Goal: Task Accomplishment & Management: Manage account settings

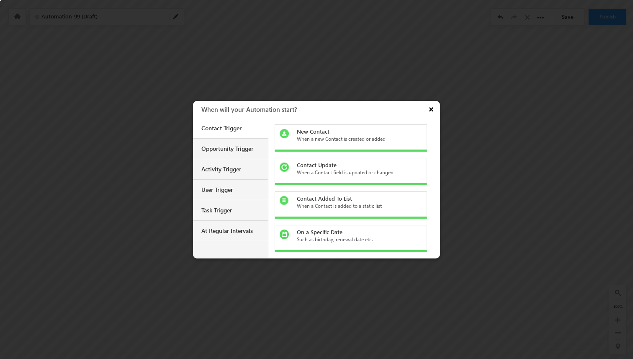
click at [430, 109] on button "×" at bounding box center [432, 109] width 15 height 17
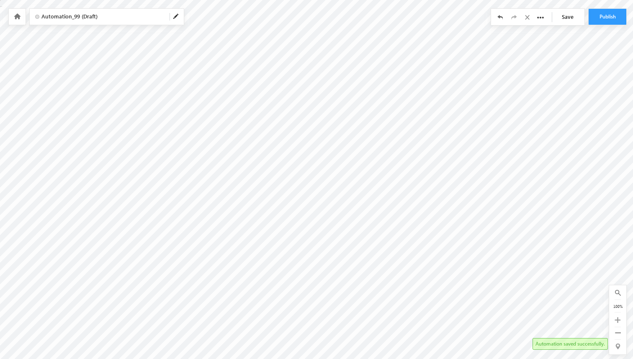
click at [20, 15] on icon at bounding box center [17, 16] width 7 height 6
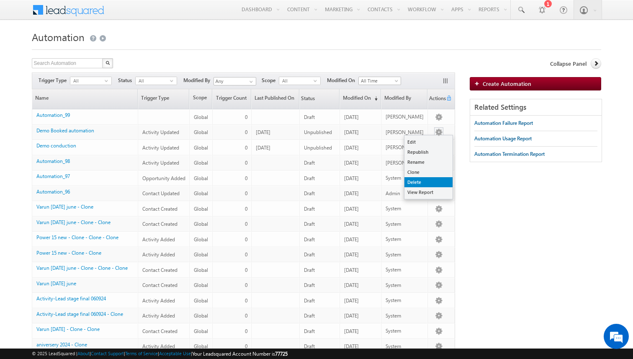
click at [420, 180] on link "Delete" at bounding box center [429, 182] width 48 height 10
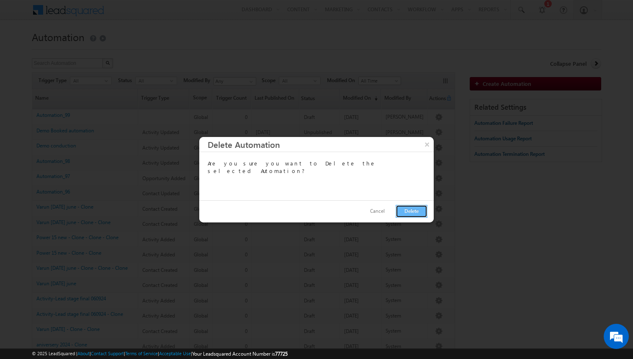
click at [404, 206] on button "Delete" at bounding box center [412, 211] width 32 height 13
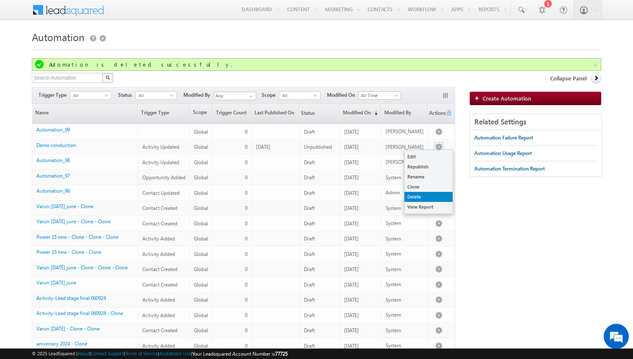
click at [426, 194] on link "Delete" at bounding box center [429, 197] width 48 height 10
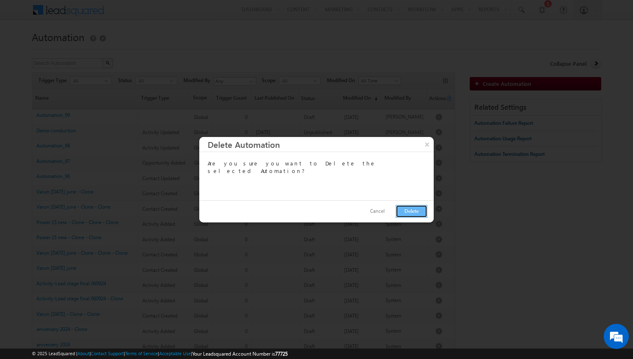
click at [401, 208] on button "Delete" at bounding box center [412, 211] width 32 height 13
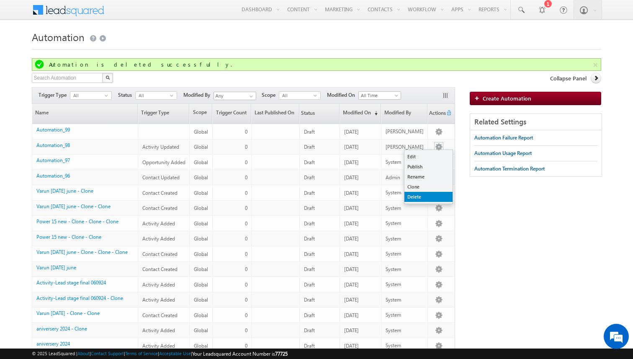
click at [423, 194] on link "Delete" at bounding box center [429, 197] width 48 height 10
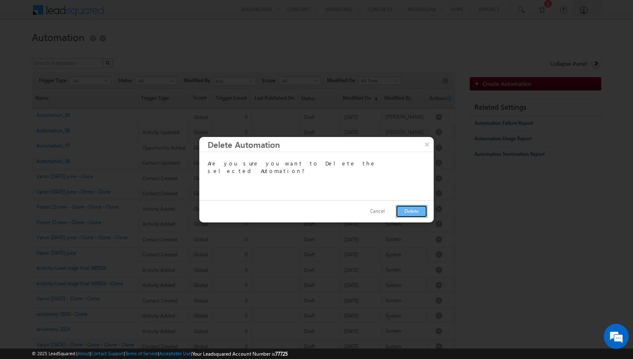
click at [405, 208] on button "Delete" at bounding box center [412, 211] width 32 height 13
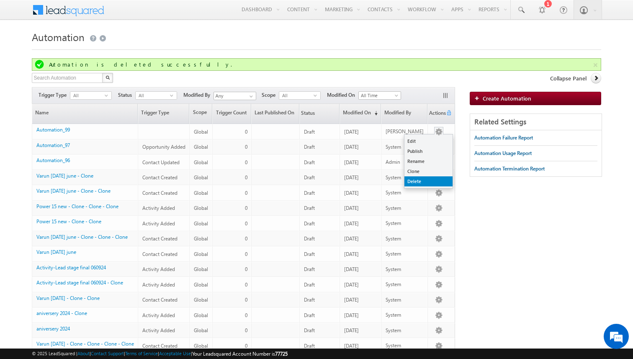
click at [418, 183] on link "Delete" at bounding box center [429, 181] width 48 height 10
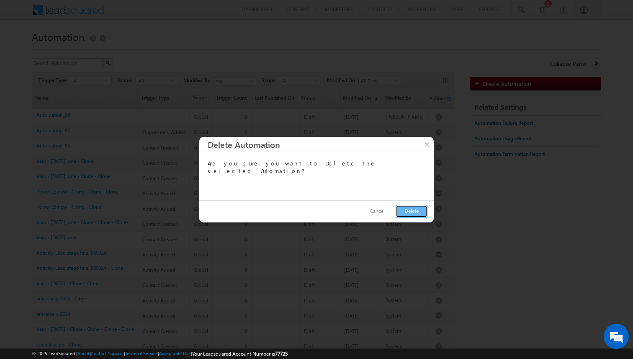
click at [409, 214] on button "Delete" at bounding box center [412, 211] width 32 height 13
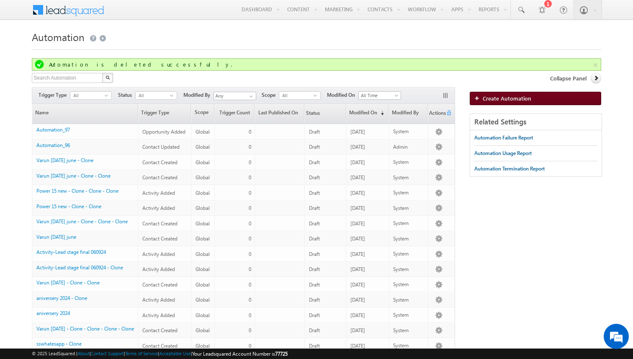
click at [498, 98] on span "Create Automation" at bounding box center [507, 98] width 49 height 7
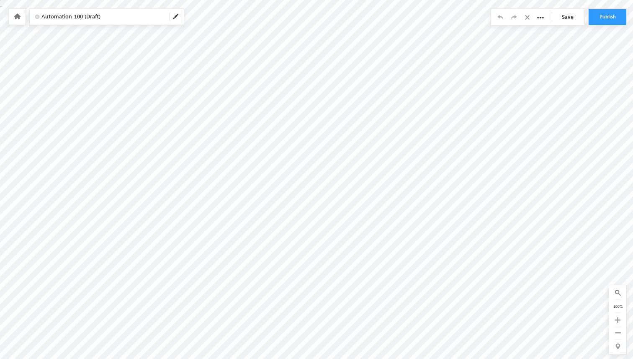
click at [307, 54] on body "Your session has expired. Please click here to login again. Another user is edi…" at bounding box center [316, 104] width 633 height 209
click at [325, 65] on body "Your session has expired. Please click here to login again. Another user is edi…" at bounding box center [316, 104] width 633 height 209
click at [314, 53] on body "Your session has expired. Please click here to login again. Another user is edi…" at bounding box center [316, 104] width 633 height 209
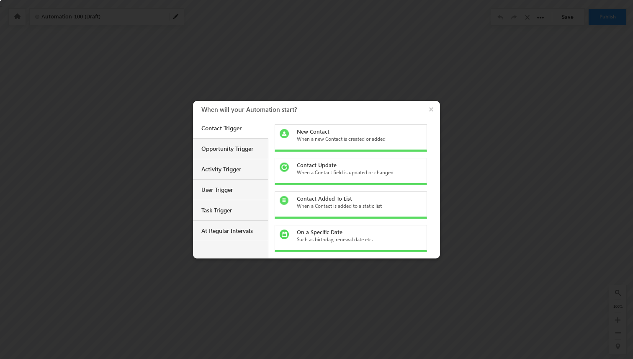
click at [248, 130] on div "Contact Trigger" at bounding box center [231, 128] width 60 height 8
click at [343, 138] on div "When a new Contact is created or added" at bounding box center [356, 139] width 118 height 8
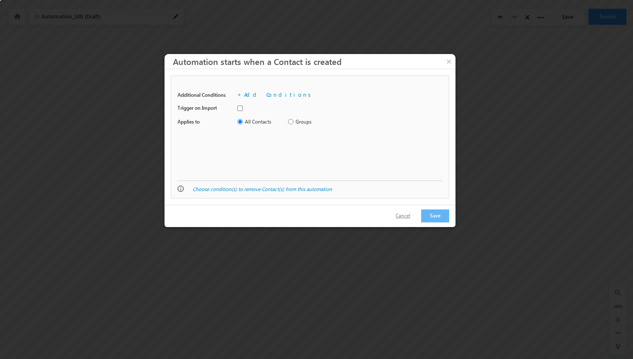
click at [412, 212] on button "Cancel" at bounding box center [402, 216] width 31 height 12
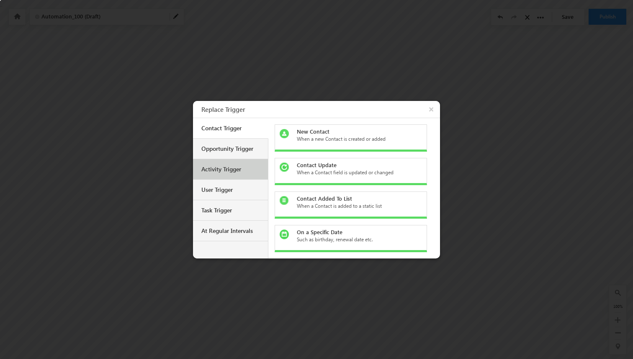
click at [235, 170] on div "Activity Trigger" at bounding box center [231, 169] width 60 height 8
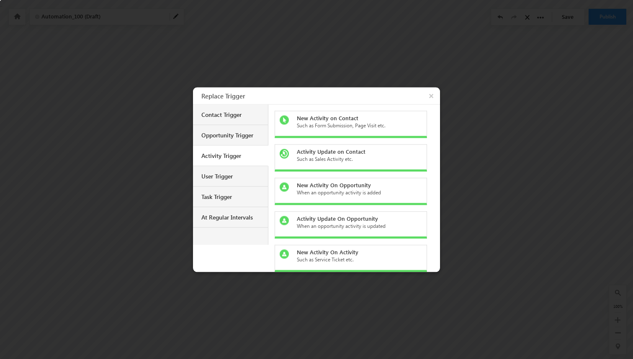
click at [344, 126] on div "Such as Form Submission, Page Visit etc." at bounding box center [356, 125] width 118 height 8
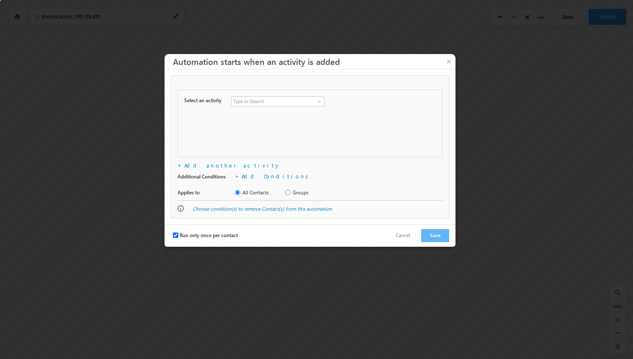
click at [297, 101] on input at bounding box center [277, 101] width 93 height 10
click at [320, 102] on span at bounding box center [319, 101] width 7 height 7
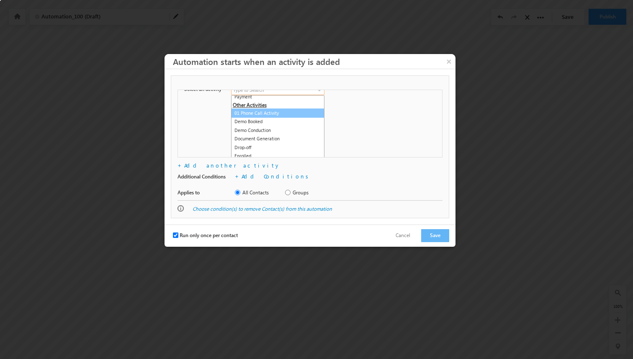
click at [283, 116] on link "01 Phone Call Activity" at bounding box center [277, 113] width 93 height 10
type input "01 Phone Call Activity"
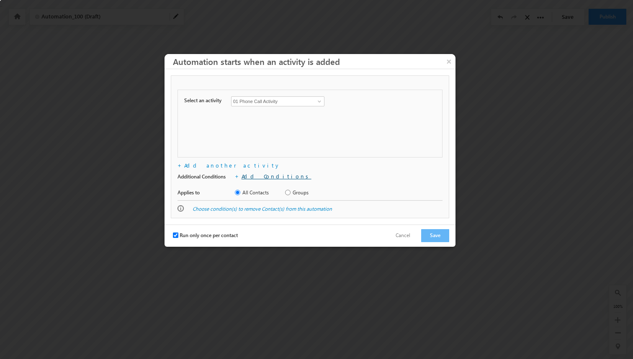
click at [248, 176] on link "Add Conditions" at bounding box center [277, 176] width 70 height 7
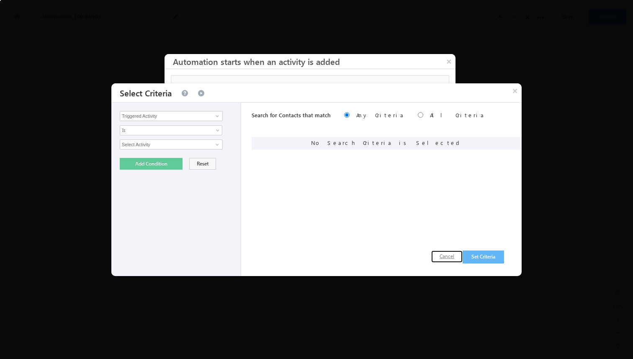
click at [446, 253] on button "Cancel" at bounding box center [446, 256] width 31 height 12
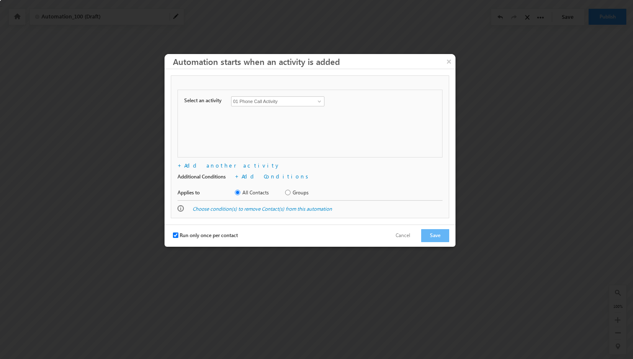
click at [196, 238] on span "Run only once per contact" at bounding box center [209, 235] width 58 height 6
click at [178, 238] on input "Run only once per contact" at bounding box center [175, 234] width 5 height 5
click at [440, 235] on button "Save" at bounding box center [435, 235] width 28 height 13
click at [318, 102] on span at bounding box center [319, 101] width 7 height 7
click at [345, 114] on div "Select an activity Conversion Button Clicked Form Submitted on Website Page Vis…" at bounding box center [310, 124] width 265 height 68
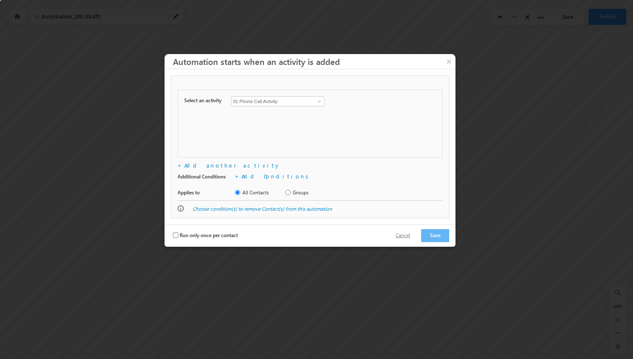
click at [406, 232] on button "Cancel" at bounding box center [402, 236] width 31 height 12
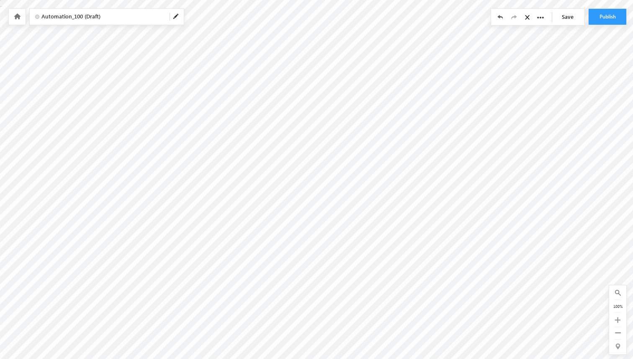
checkbox input "false"
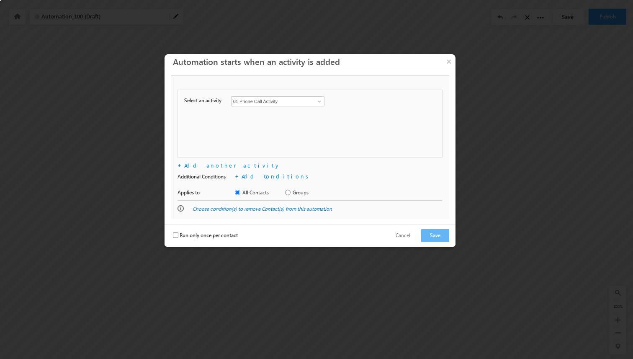
click at [299, 104] on input "01 Phone Call Activity" at bounding box center [277, 101] width 93 height 10
click at [320, 96] on input "01 Phone Call Activity" at bounding box center [277, 101] width 93 height 10
click at [320, 102] on span at bounding box center [319, 101] width 7 height 7
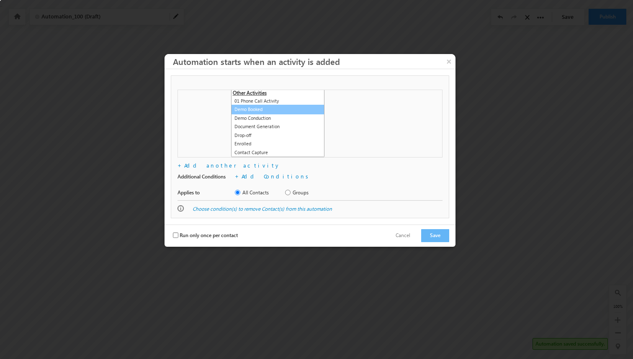
click at [268, 111] on link "Demo Booked" at bounding box center [277, 110] width 93 height 10
type input "Demo Booked"
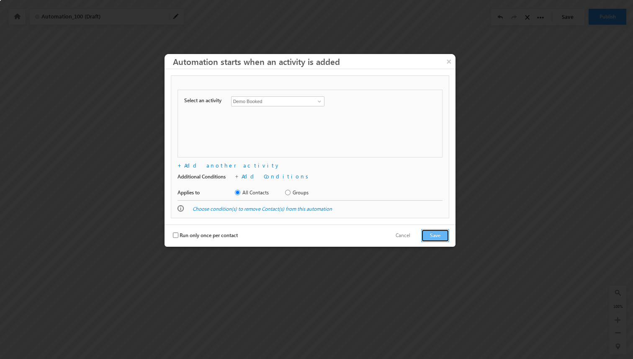
click at [433, 236] on button "Save" at bounding box center [435, 235] width 28 height 13
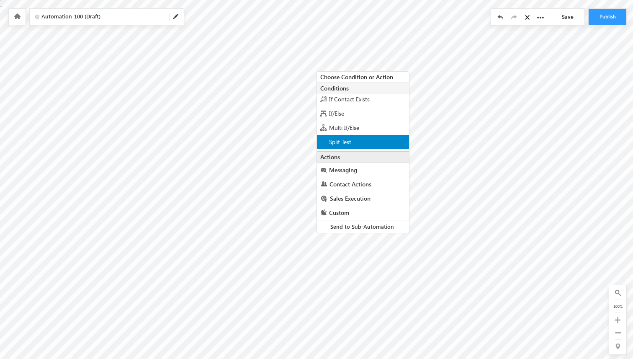
scroll to position [18, 0]
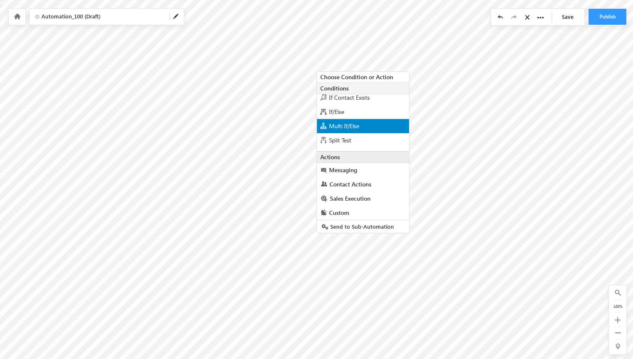
click at [361, 124] on div "Multi If/Else" at bounding box center [363, 126] width 92 height 14
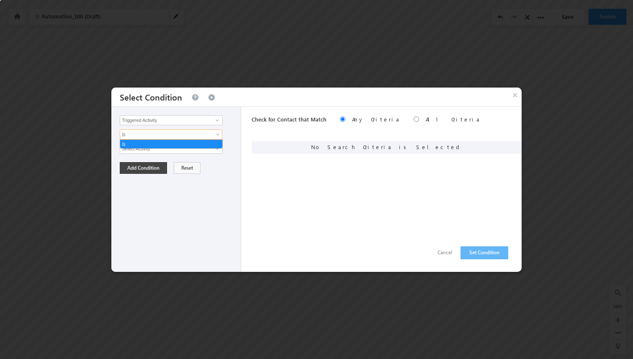
click at [174, 135] on span "Is" at bounding box center [165, 135] width 91 height 8
click at [167, 153] on input "Select Activity" at bounding box center [171, 149] width 103 height 10
click at [191, 150] on input "Select Activity" at bounding box center [171, 149] width 103 height 10
click at [219, 148] on span at bounding box center [217, 148] width 7 height 7
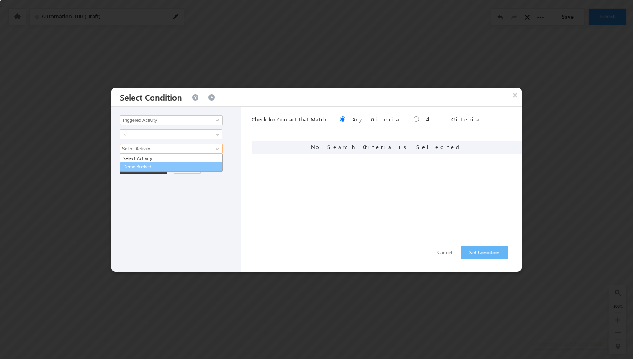
click at [196, 164] on link "Demo Booked" at bounding box center [171, 167] width 103 height 10
type input "Demo Booked"
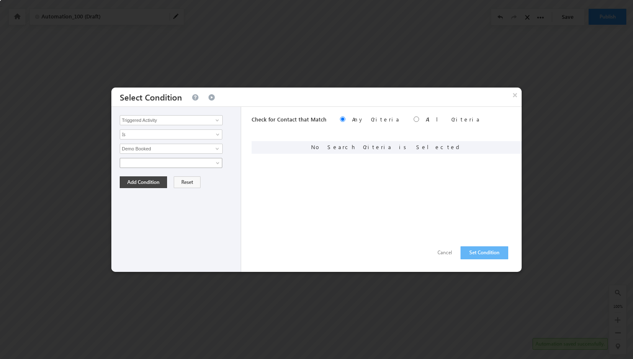
click at [172, 161] on span at bounding box center [165, 163] width 91 height 8
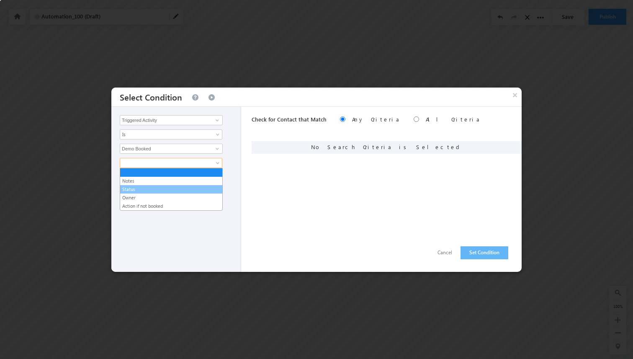
click at [165, 191] on link "Status" at bounding box center [171, 190] width 102 height 8
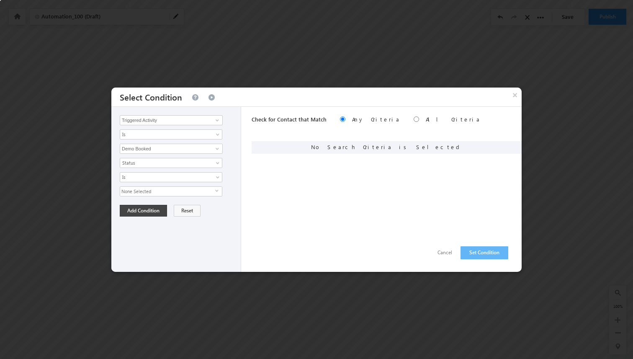
click at [170, 192] on span "None Selected" at bounding box center [167, 191] width 95 height 9
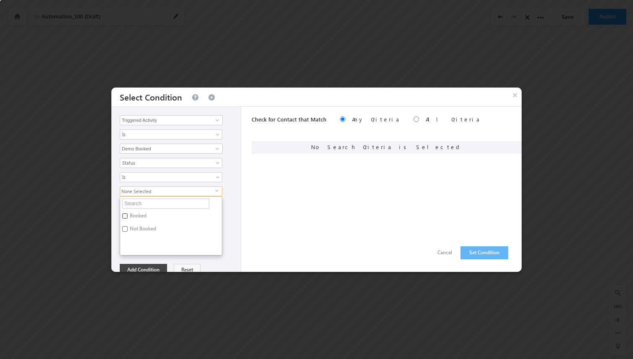
click at [127, 216] on input "Booked" at bounding box center [124, 215] width 5 height 5
checkbox input "true"
click at [272, 192] on div "Check for Contact that Match Any Criteria All Criteria Note that the current tr…" at bounding box center [387, 189] width 270 height 165
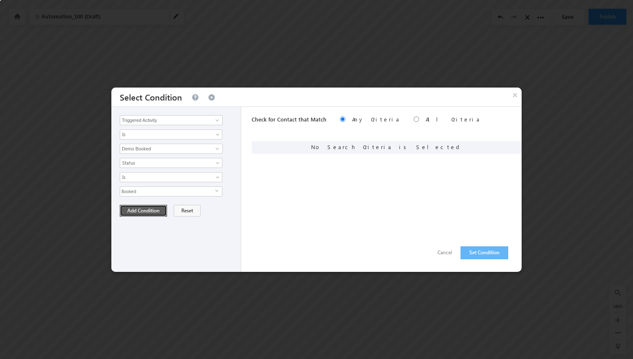
click at [145, 214] on button "Add Condition" at bounding box center [143, 211] width 47 height 12
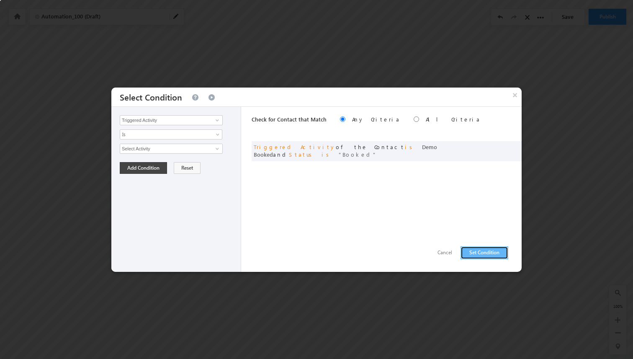
click at [470, 249] on button "Set Condition" at bounding box center [485, 252] width 48 height 13
click at [514, 97] on button "×" at bounding box center [514, 95] width 13 height 15
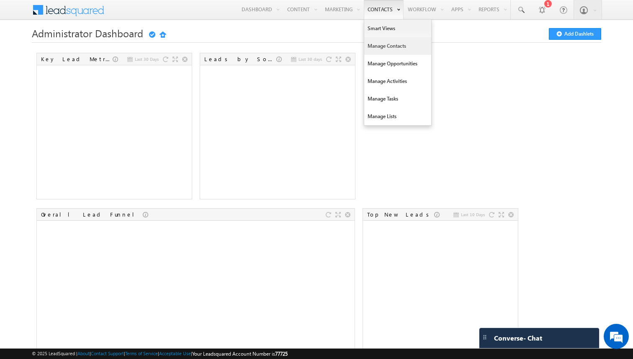
click at [379, 39] on link "Manage Contacts" at bounding box center [397, 46] width 67 height 18
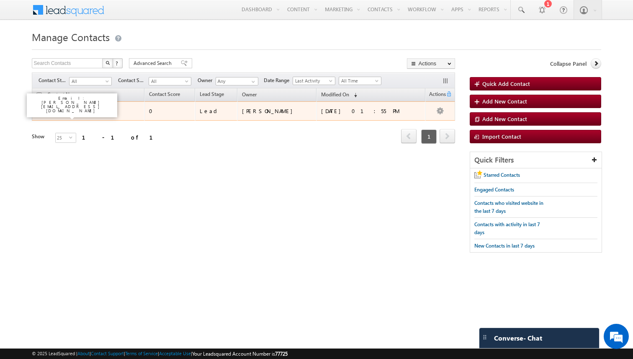
click at [63, 112] on link "O G" at bounding box center [62, 111] width 8 height 6
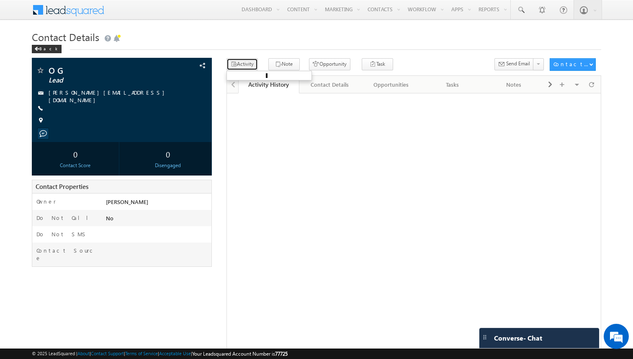
click at [239, 63] on button "Activity" at bounding box center [242, 64] width 31 height 12
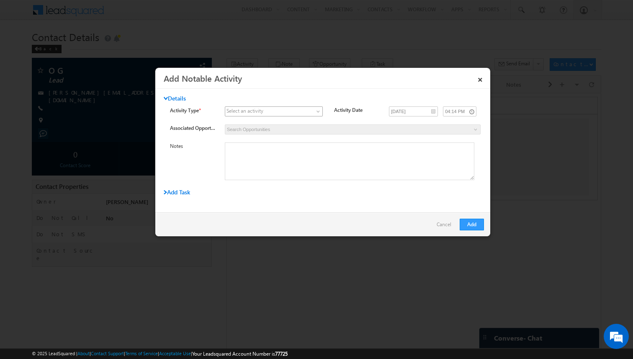
click at [300, 110] on span at bounding box center [268, 112] width 87 height 8
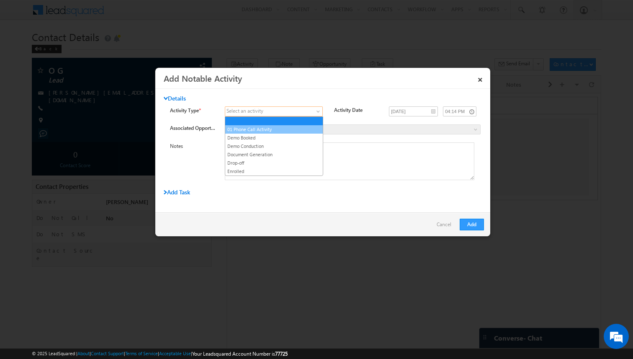
click at [289, 128] on link "01 Phone Call Activity" at bounding box center [274, 130] width 98 height 8
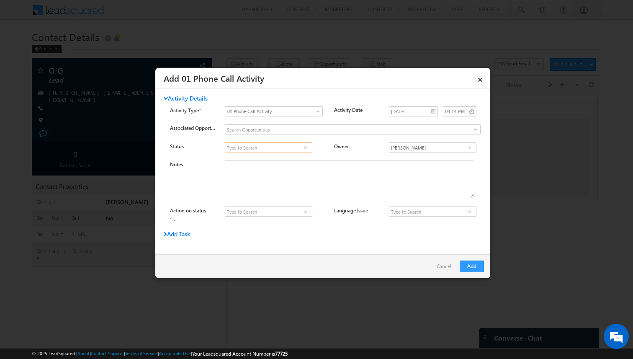
click at [280, 149] on input at bounding box center [269, 147] width 88 height 10
click at [279, 129] on input at bounding box center [353, 129] width 256 height 10
click at [307, 150] on span at bounding box center [306, 147] width 8 height 7
click at [285, 159] on link "Connected" at bounding box center [269, 157] width 88 height 10
type input "Connected"
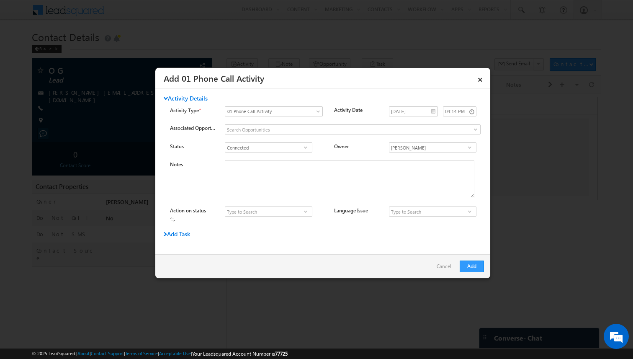
click at [303, 213] on span at bounding box center [306, 211] width 8 height 7
click at [274, 222] on link "Interested" at bounding box center [269, 222] width 88 height 10
type input "Interested"
click at [408, 214] on input at bounding box center [433, 211] width 88 height 10
click at [461, 214] on input at bounding box center [433, 211] width 88 height 10
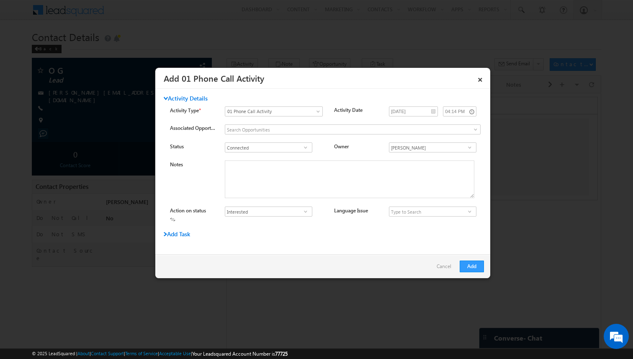
click at [469, 212] on span at bounding box center [470, 211] width 8 height 7
click at [368, 228] on div "Activity Details Activity Type * Select an activity 01 Phone Call Activity Demo…" at bounding box center [322, 172] width 335 height 154
click at [476, 264] on button "Add" at bounding box center [472, 267] width 24 height 12
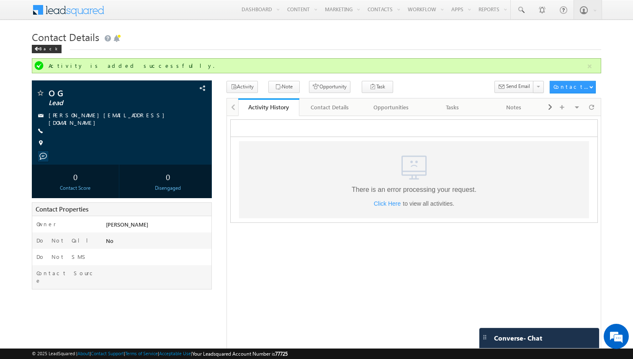
click at [391, 203] on span "Click Here" at bounding box center [387, 203] width 27 height 7
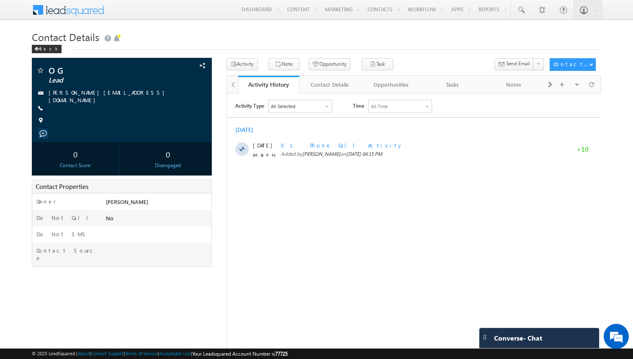
click at [343, 169] on html "Activity Type All Selected Select All Sales Activities 1 Sales Activity Opportu…" at bounding box center [414, 131] width 374 height 76
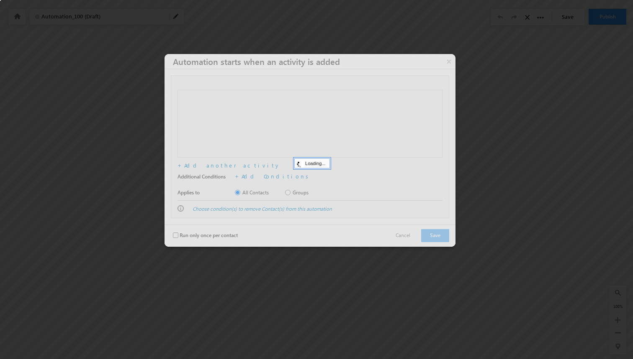
checkbox input "false"
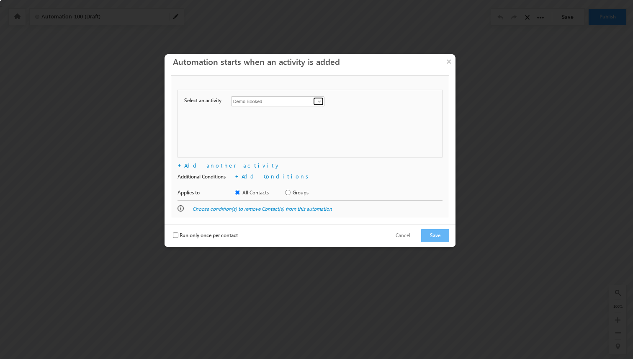
click at [320, 103] on span at bounding box center [319, 101] width 7 height 7
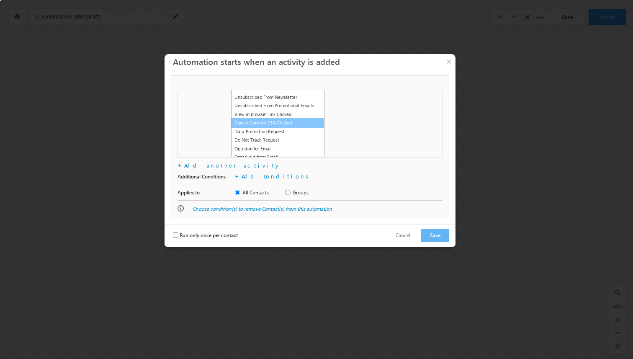
scroll to position [339, 0]
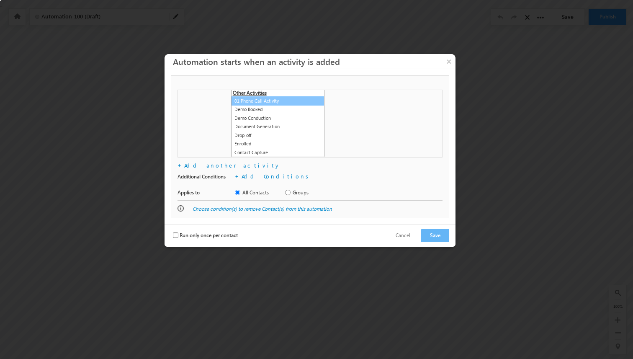
click at [275, 102] on link "01 Phone Call Activity" at bounding box center [277, 101] width 93 height 10
type input "01 Phone Call Activity"
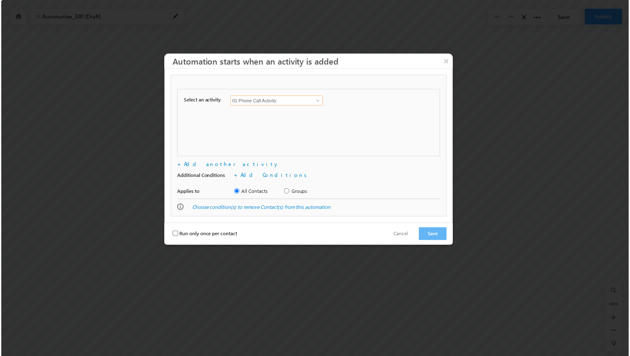
scroll to position [0, 0]
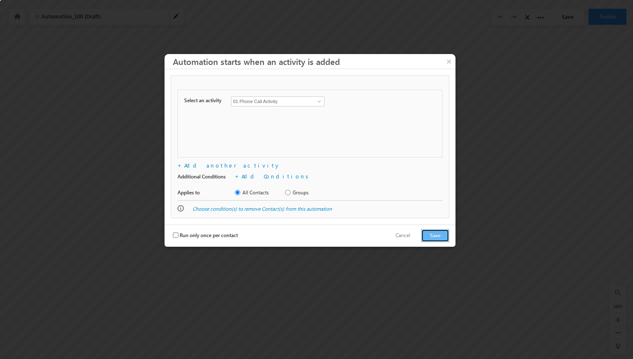
click at [440, 234] on button "Save" at bounding box center [435, 235] width 28 height 13
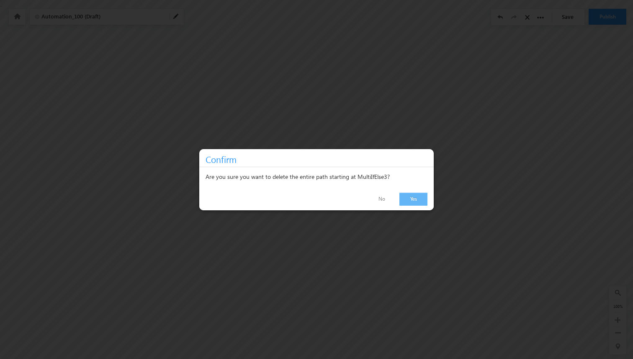
click at [409, 196] on link "Yes" at bounding box center [414, 199] width 28 height 13
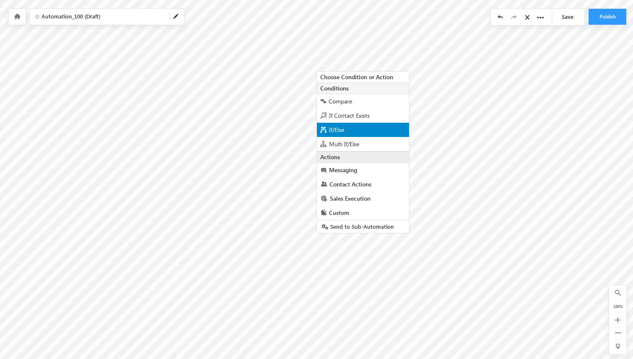
click at [346, 130] on div "If/Else" at bounding box center [363, 130] width 92 height 14
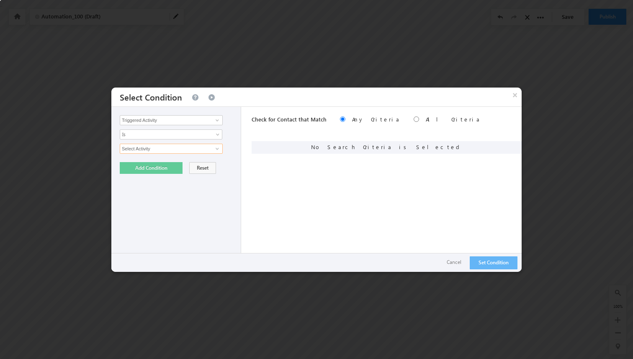
click at [152, 150] on input "Select Activity" at bounding box center [171, 149] width 103 height 10
click at [219, 153] on input "Select Activity" at bounding box center [171, 149] width 103 height 10
click at [211, 148] on link at bounding box center [216, 148] width 10 height 8
click at [157, 167] on link "01 Phone Call Activity" at bounding box center [171, 167] width 103 height 10
type input "01 Phone Call Activity"
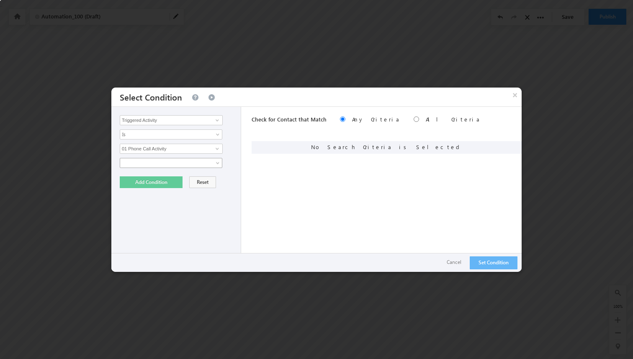
click at [197, 160] on span at bounding box center [165, 163] width 91 height 8
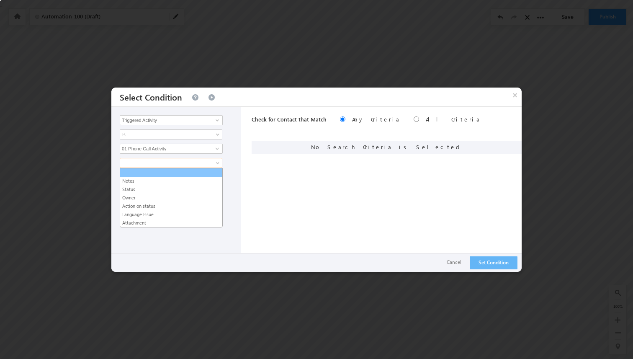
click at [250, 168] on div "Triggered Activity Contact Activity Task Sales Group Prospect Id Alternate Cont…" at bounding box center [316, 189] width 410 height 165
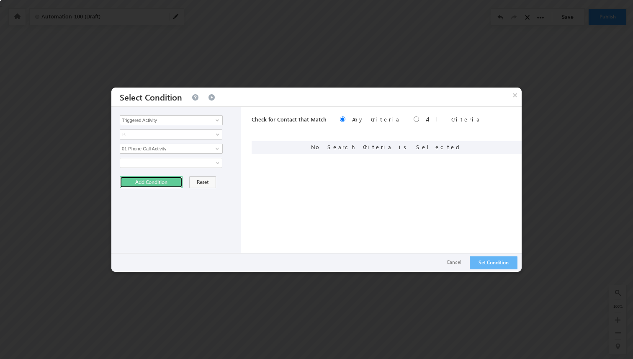
click at [139, 183] on button "Add Condition" at bounding box center [151, 182] width 63 height 12
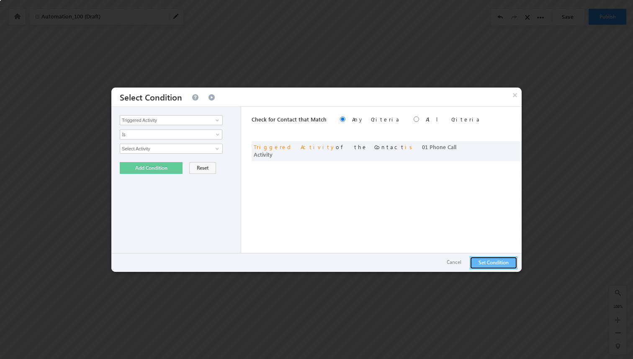
click at [481, 261] on button "Set Condition" at bounding box center [494, 262] width 48 height 13
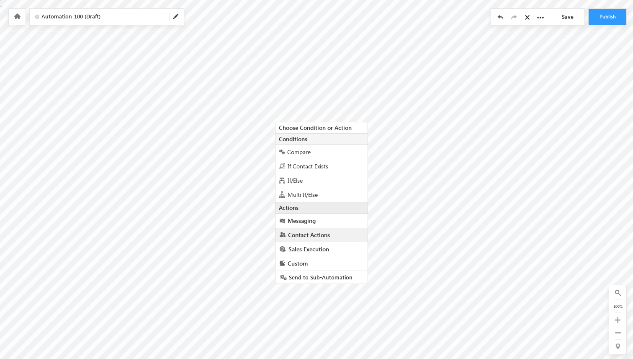
click at [315, 234] on span "Contact Actions" at bounding box center [309, 235] width 42 height 8
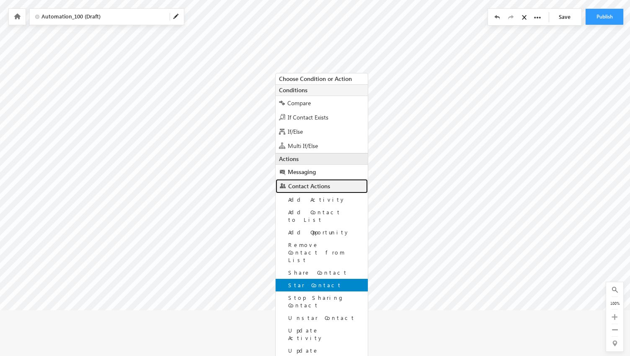
scroll to position [57, 0]
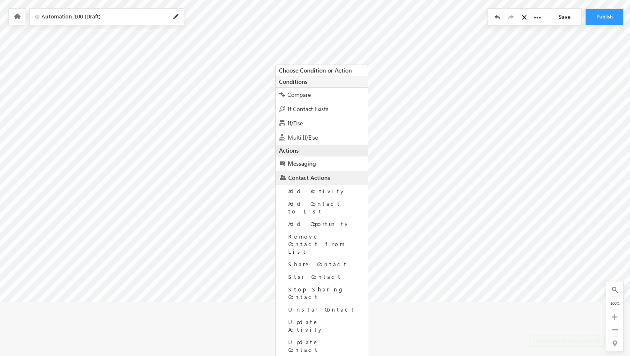
click at [304, 359] on span "Sales Execution" at bounding box center [309, 363] width 41 height 8
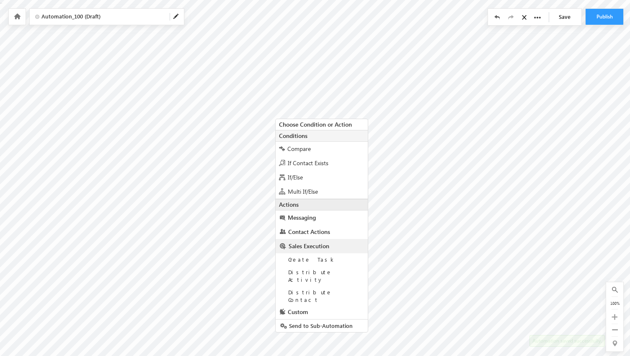
scroll to position [0, 0]
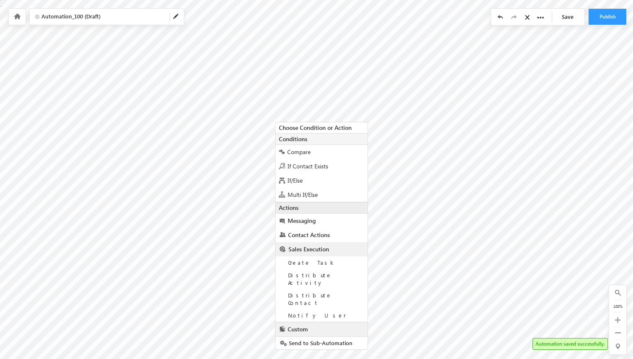
click at [306, 325] on span "Custom" at bounding box center [298, 329] width 20 height 8
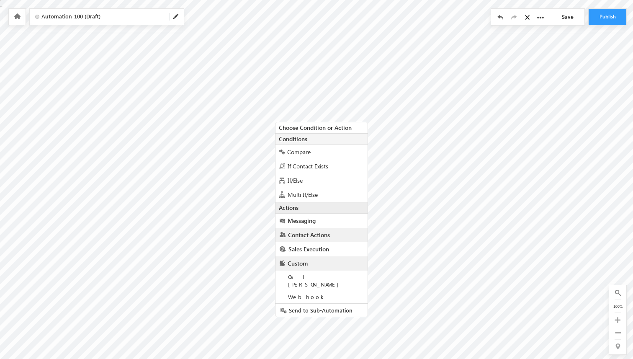
click at [314, 233] on span "Contact Actions" at bounding box center [309, 235] width 42 height 8
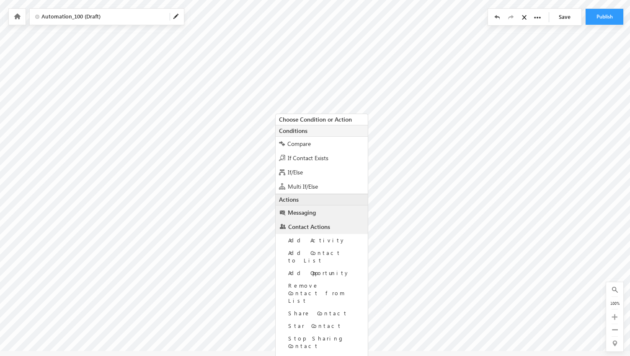
scroll to position [57, 0]
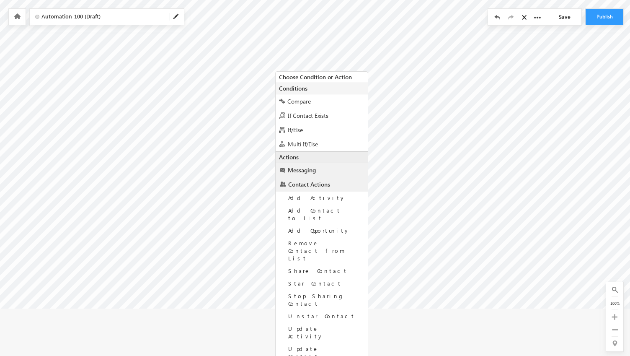
click at [314, 219] on div "Add Activity Add Contact to List Add Opportunity Remove Contact from List Share…" at bounding box center [322, 276] width 92 height 171
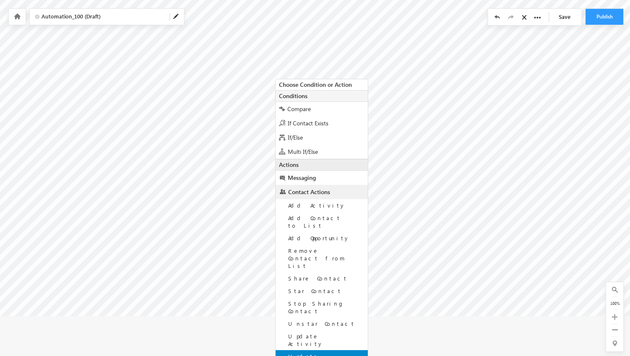
scroll to position [51, 0]
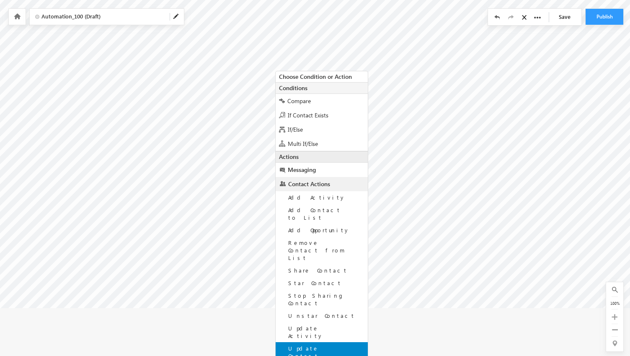
click at [329, 342] on div "Update Contact" at bounding box center [322, 352] width 92 height 20
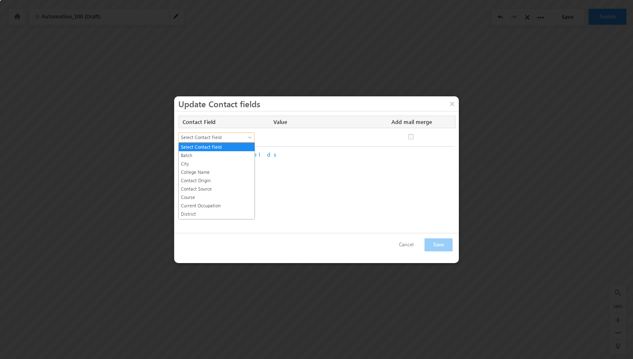
click at [239, 137] on span "Select Contact Field" at bounding box center [213, 138] width 68 height 8
click at [206, 162] on link "Lead Stage" at bounding box center [217, 161] width 76 height 8
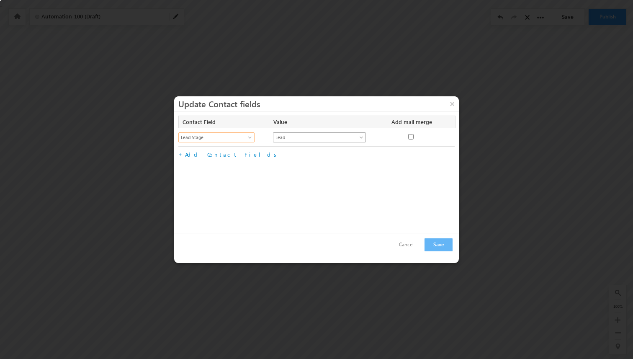
click at [302, 137] on span "Lead" at bounding box center [315, 138] width 83 height 8
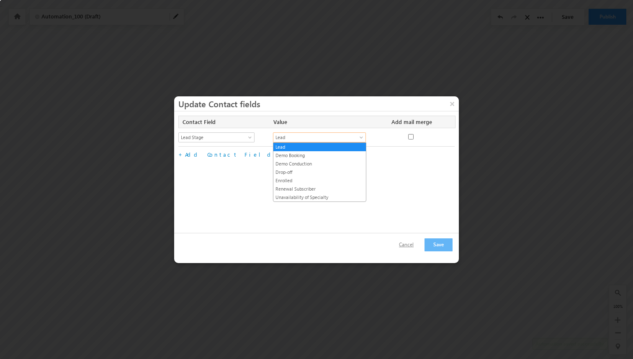
click at [413, 240] on button "Cancel" at bounding box center [406, 245] width 31 height 12
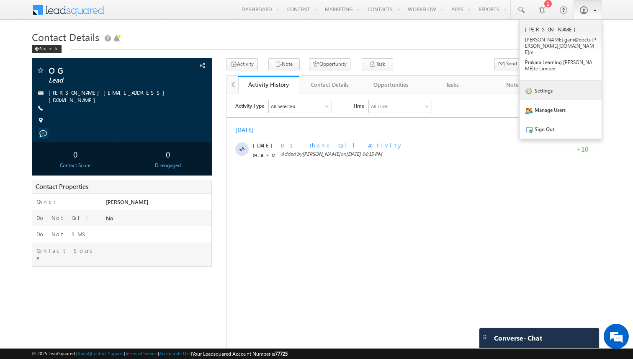
click at [535, 81] on link "Settings" at bounding box center [561, 90] width 82 height 19
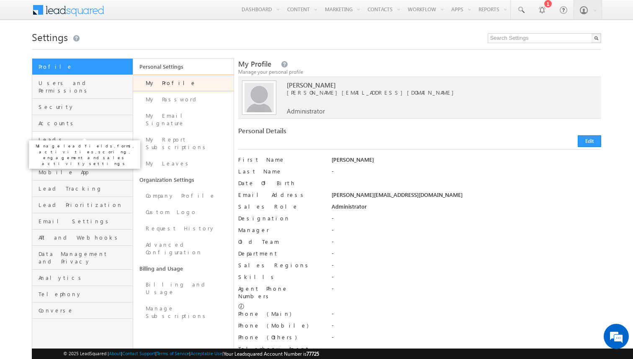
click at [52, 136] on span "Leads" at bounding box center [85, 140] width 92 height 8
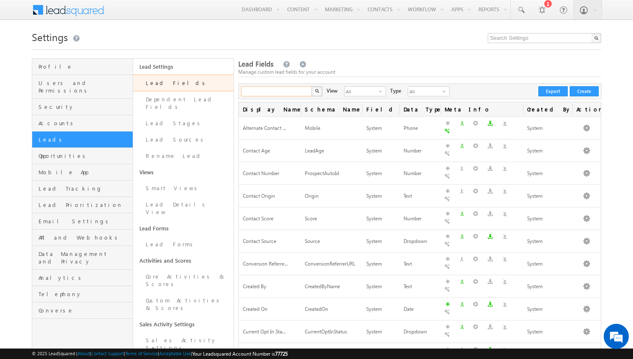
click at [297, 92] on input "text" at bounding box center [277, 91] width 72 height 10
type input "prospe"
click at [312, 86] on button "button" at bounding box center [317, 91] width 11 height 10
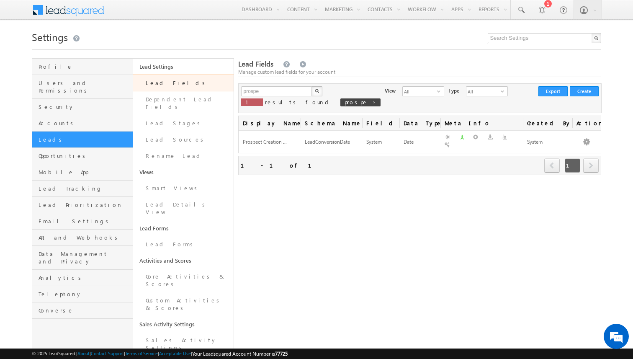
click at [611, 88] on body "Menu Syed Osman syed. gani@ doctu toria ls.co ra Learn" at bounding box center [316, 288] width 633 height 577
click at [595, 88] on button "Create" at bounding box center [584, 91] width 29 height 10
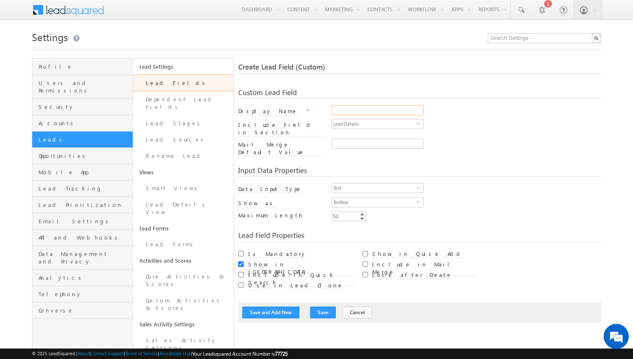
click at [354, 109] on input "Display Name" at bounding box center [378, 110] width 92 height 10
type input "Prospect"
click at [365, 183] on span "Text" at bounding box center [374, 187] width 85 height 9
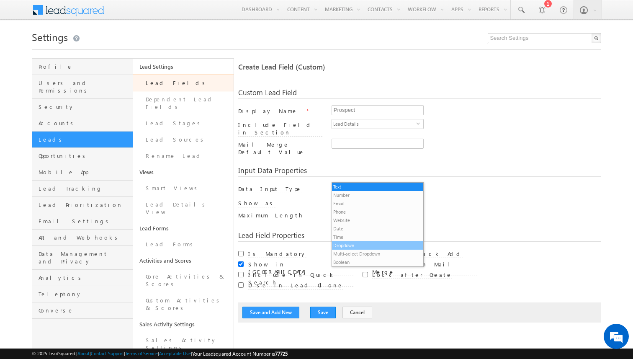
click at [352, 246] on li "Dropdown" at bounding box center [377, 245] width 91 height 8
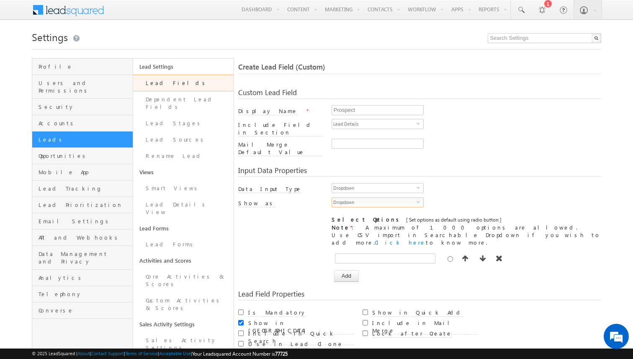
click at [355, 198] on span "Dropdown" at bounding box center [374, 202] width 85 height 9
click at [454, 197] on div "Dropdown select 13" at bounding box center [467, 204] width 270 height 14
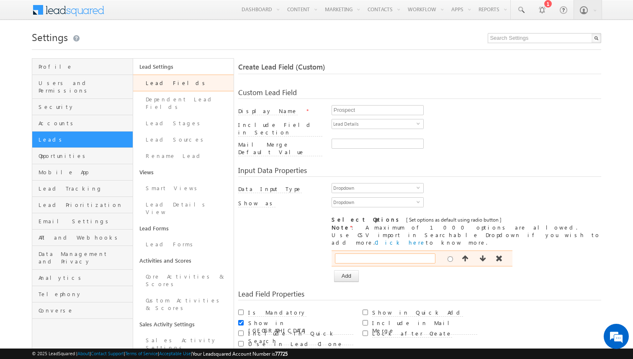
click at [374, 253] on input "text" at bounding box center [385, 258] width 101 height 10
type input "Prospect"
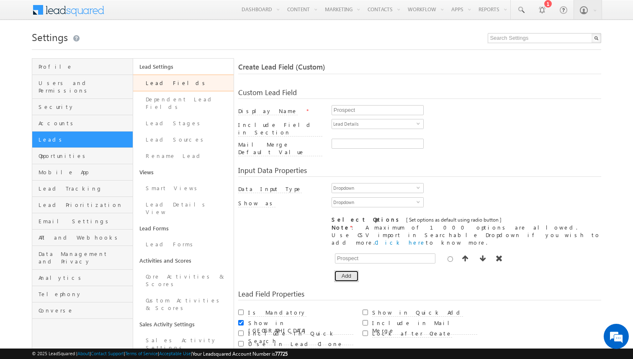
click at [356, 270] on button "Add" at bounding box center [346, 276] width 25 height 12
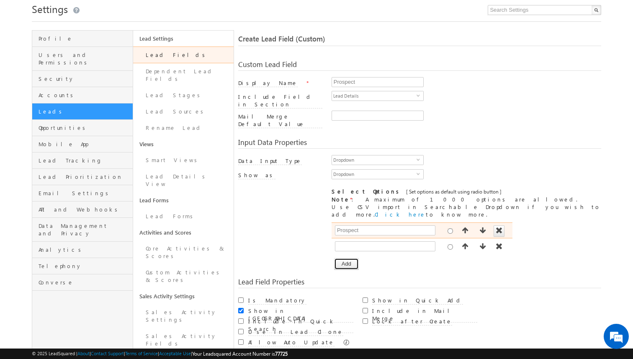
scroll to position [29, 0]
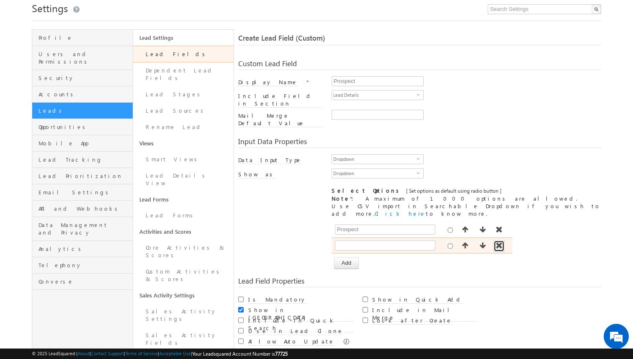
click at [501, 242] on span "button" at bounding box center [499, 245] width 8 height 7
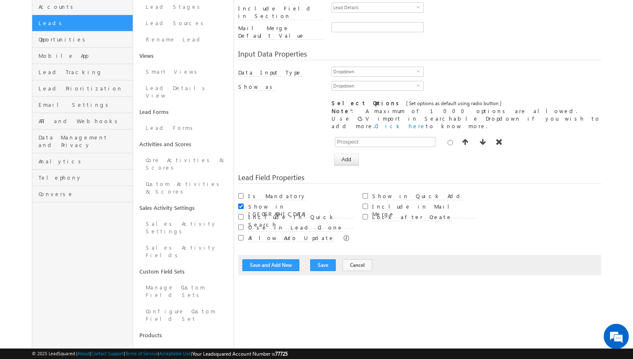
scroll to position [171, 0]
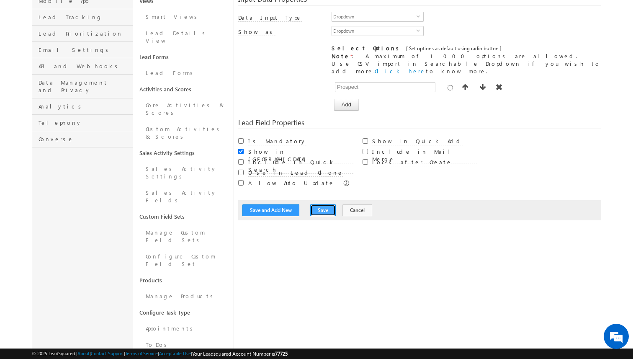
click at [324, 204] on button "Save" at bounding box center [323, 210] width 26 height 12
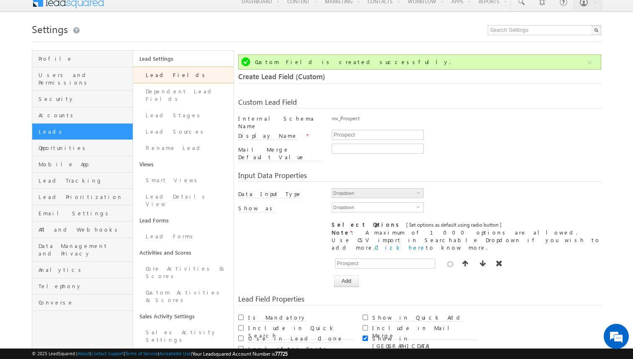
scroll to position [10, 0]
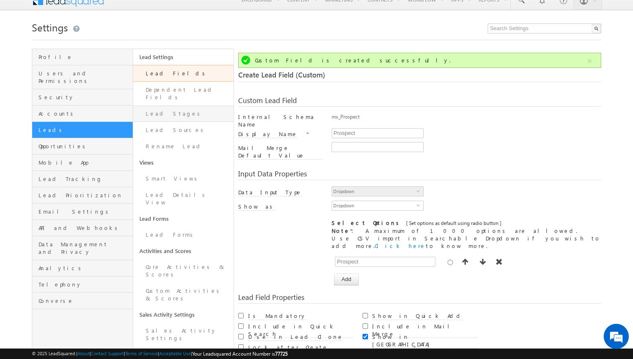
click at [161, 106] on link "Lead Stages" at bounding box center [183, 114] width 101 height 16
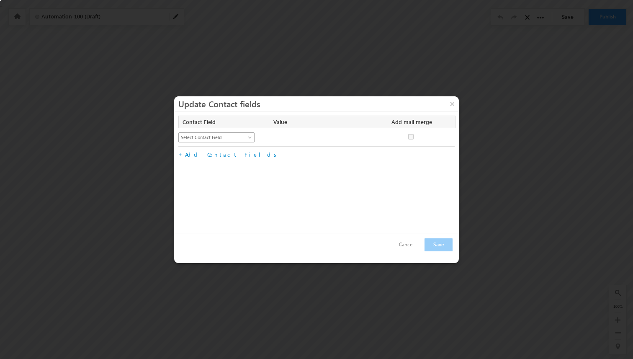
click at [243, 136] on span "Select Contact Field" at bounding box center [213, 138] width 68 height 8
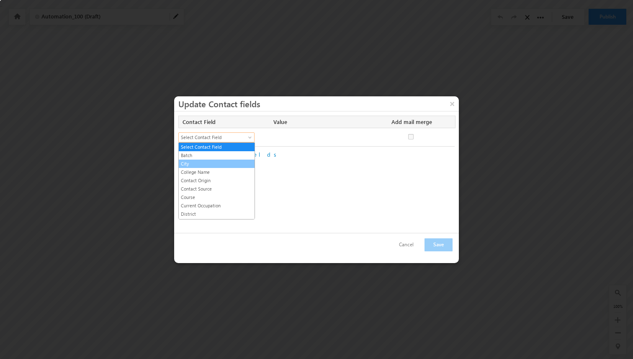
scroll to position [108, 0]
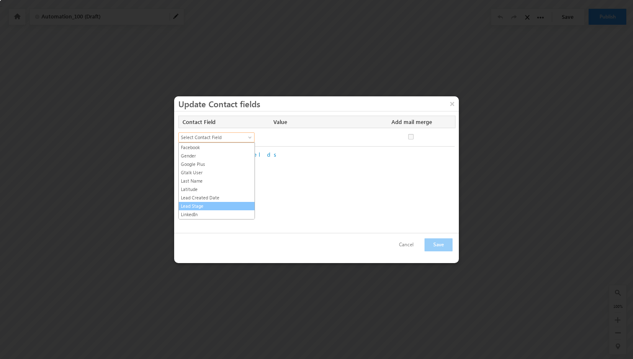
click at [206, 206] on link "Lead Stage" at bounding box center [217, 206] width 76 height 8
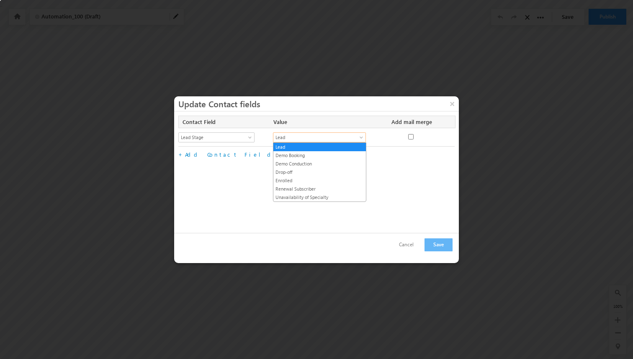
click at [318, 138] on span "Lead" at bounding box center [315, 138] width 83 height 8
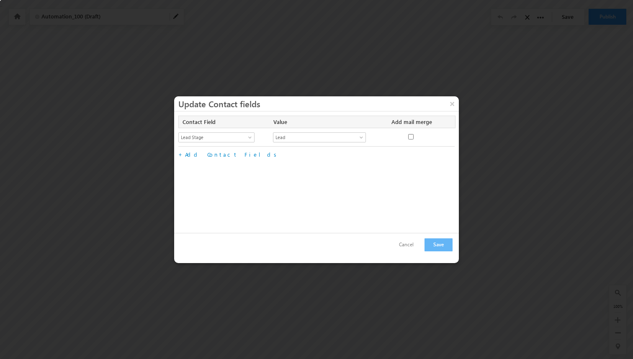
click at [242, 184] on div "Contact Field Value Add mail merge No fields configured Select Contact Field Ba…" at bounding box center [316, 171] width 285 height 121
click at [451, 109] on button "×" at bounding box center [452, 103] width 13 height 15
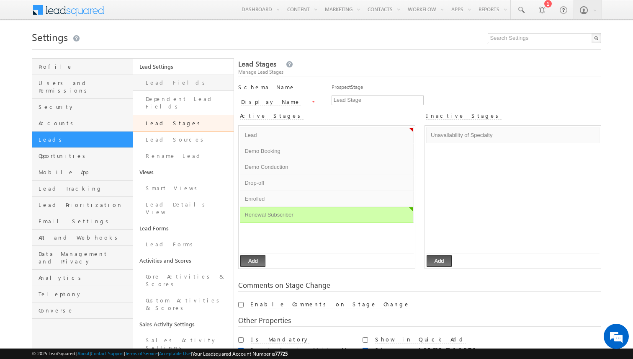
click at [165, 85] on link "Lead Fields" at bounding box center [183, 83] width 101 height 16
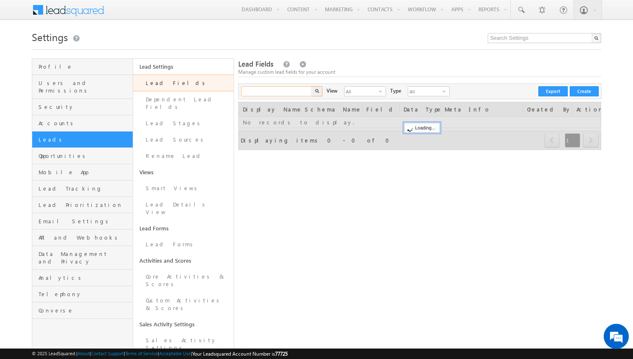
click at [288, 90] on input "text" at bounding box center [277, 91] width 72 height 10
type input "prosp"
click at [312, 86] on button "button" at bounding box center [317, 91] width 11 height 10
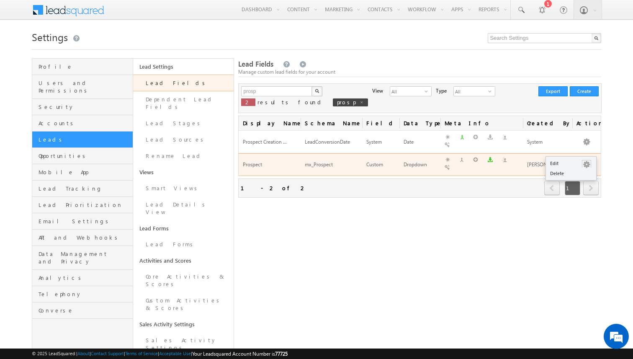
click at [587, 160] on button "button" at bounding box center [587, 164] width 8 height 8
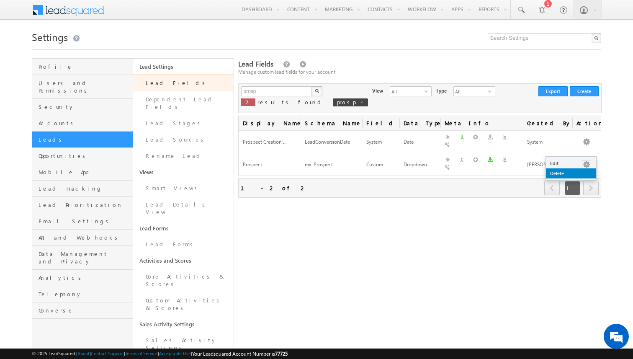
click at [568, 173] on link "Delete" at bounding box center [571, 173] width 50 height 10
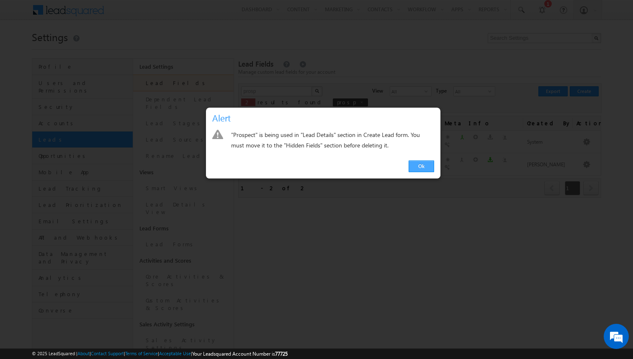
click at [420, 169] on link "Ok" at bounding box center [422, 166] width 26 height 12
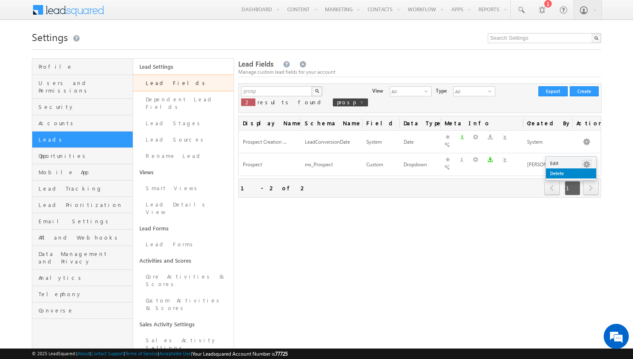
click at [564, 169] on link "Delete" at bounding box center [571, 173] width 50 height 10
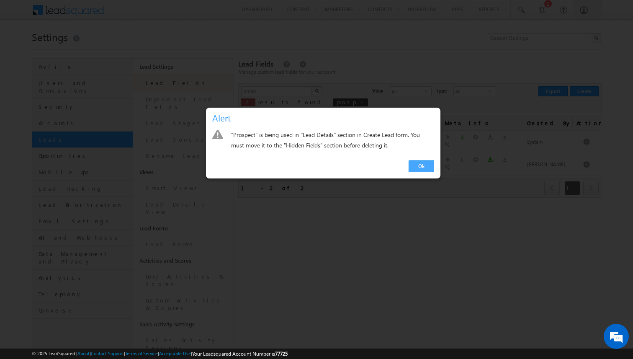
click at [419, 165] on link "Ok" at bounding box center [422, 166] width 26 height 12
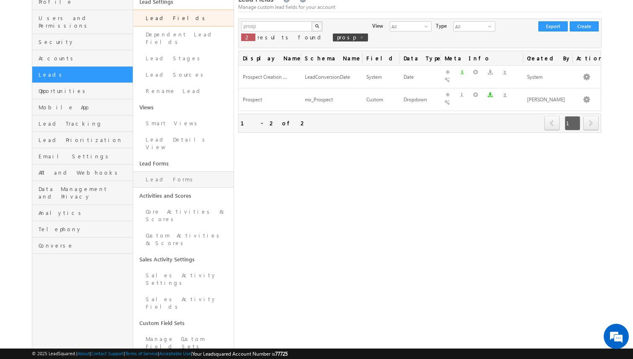
click at [159, 171] on link "Lead Forms" at bounding box center [183, 179] width 101 height 16
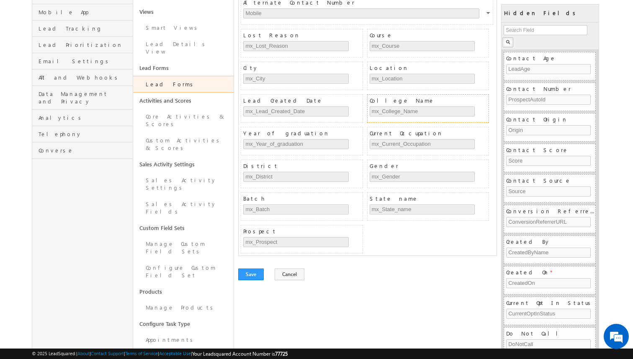
scroll to position [171, 0]
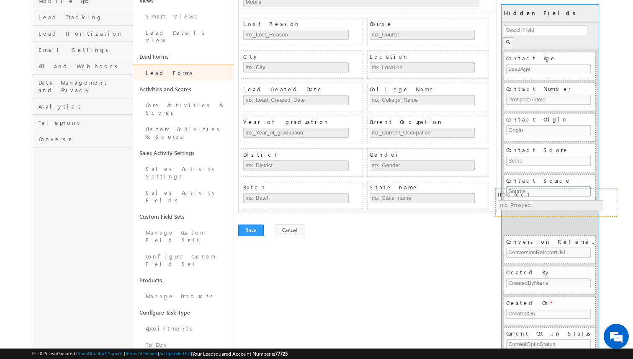
drag, startPoint x: 310, startPoint y: 219, endPoint x: 564, endPoint y: 194, distance: 255.6
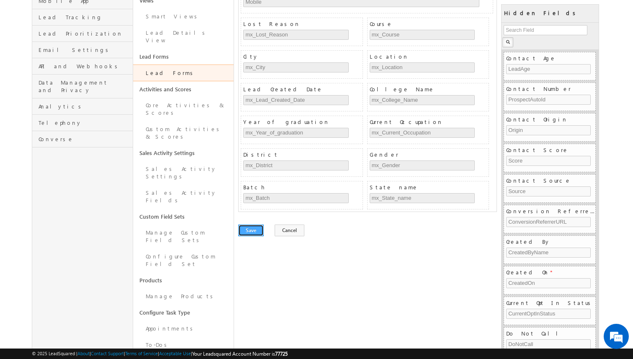
click at [256, 232] on button "Save" at bounding box center [251, 230] width 26 height 12
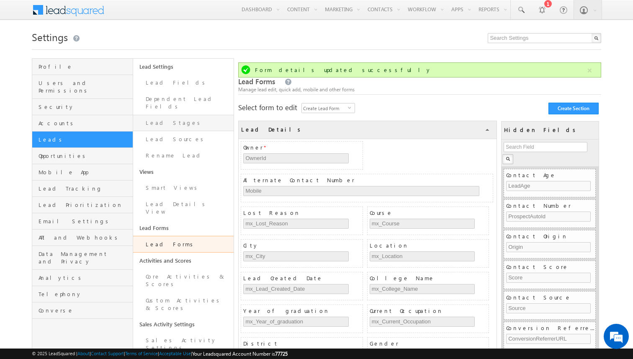
scroll to position [0, 0]
click at [167, 116] on link "Lead Stages" at bounding box center [183, 123] width 101 height 16
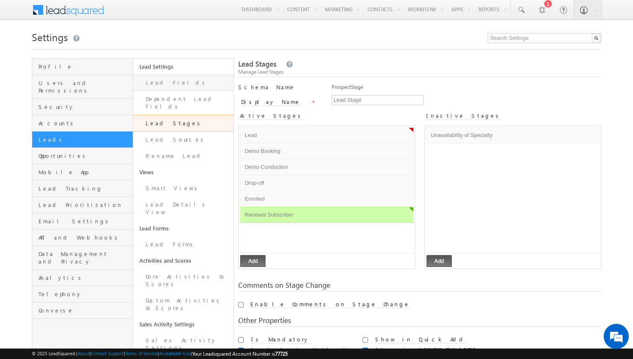
click at [196, 85] on link "Lead Fields" at bounding box center [183, 83] width 101 height 16
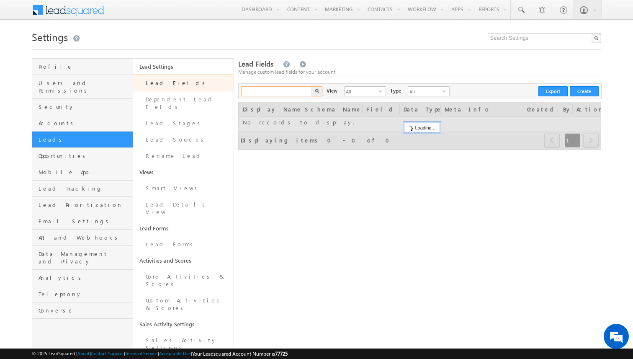
click at [298, 93] on input "text" at bounding box center [277, 91] width 72 height 10
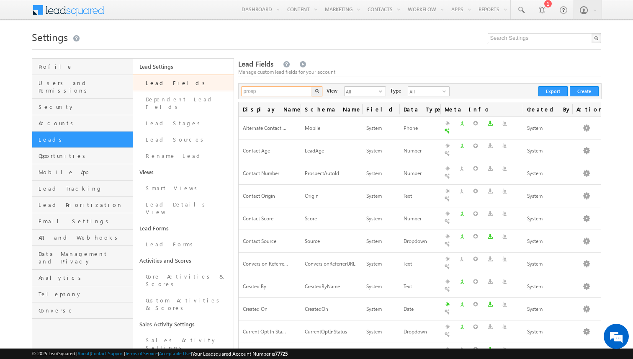
type input "prospe"
click at [316, 91] on img "button" at bounding box center [317, 91] width 4 height 4
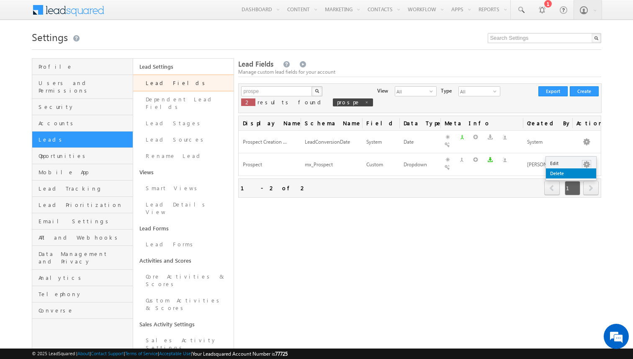
click at [572, 178] on link "Delete" at bounding box center [571, 173] width 50 height 10
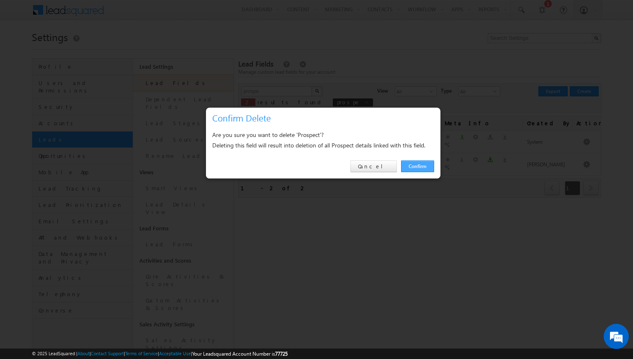
click at [426, 165] on link "Confirm" at bounding box center [417, 166] width 33 height 12
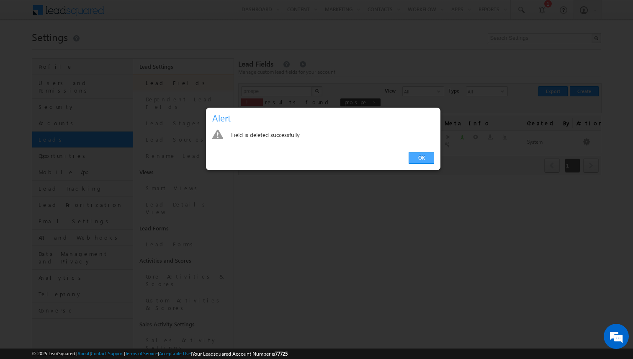
click at [421, 158] on link "OK" at bounding box center [422, 158] width 26 height 12
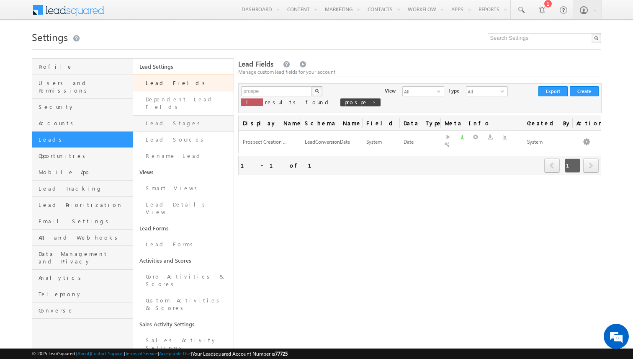
click at [163, 119] on link "Lead Stages" at bounding box center [183, 123] width 101 height 16
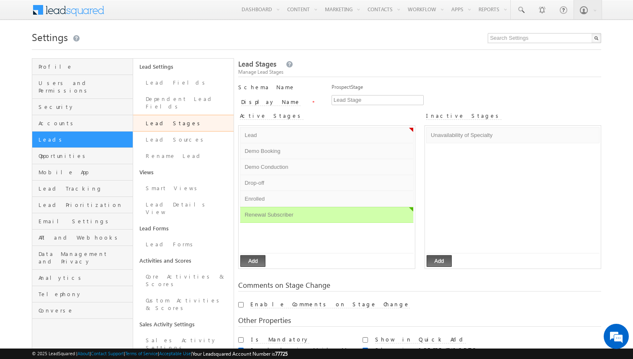
click at [479, 151] on ul "Unavailability of Specialty Default Error processing!" at bounding box center [512, 190] width 173 height 126
click at [441, 255] on div "Unavailability of Specialty Default Error processing! Add Updating" at bounding box center [513, 197] width 176 height 143
click at [441, 258] on button "Add" at bounding box center [439, 261] width 25 height 12
click at [459, 153] on input "text" at bounding box center [478, 151] width 98 height 10
type input "Prospect"
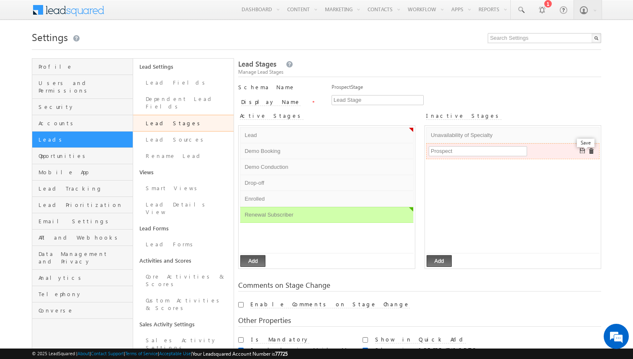
click at [582, 152] on span at bounding box center [583, 151] width 6 height 6
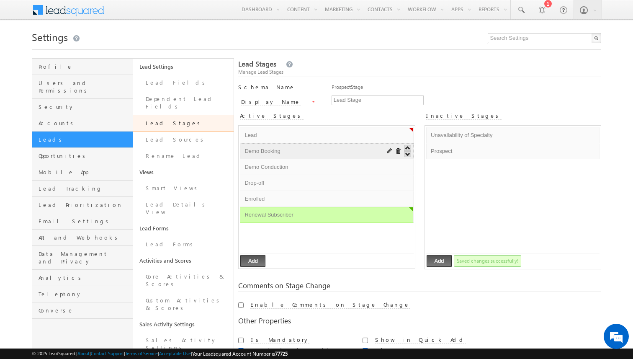
drag, startPoint x: 460, startPoint y: 147, endPoint x: 310, endPoint y: 146, distance: 150.4
click at [310, 146] on div "Active Stages Lead Default Error processing! Demo Booking Default Error process…" at bounding box center [419, 191] width 363 height 164
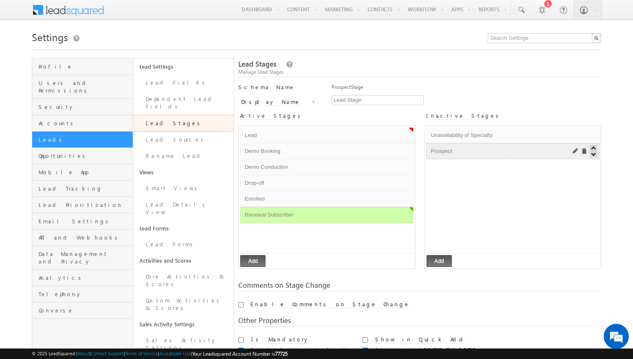
click at [462, 155] on input "Prospect" at bounding box center [497, 151] width 136 height 10
click at [583, 152] on span at bounding box center [584, 151] width 6 height 6
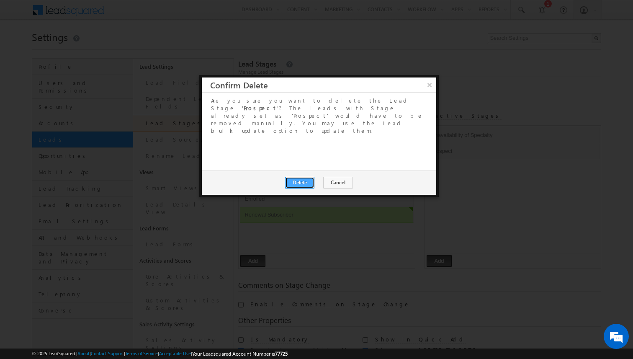
click at [300, 177] on button "Delete" at bounding box center [299, 183] width 29 height 12
click at [327, 177] on button "Close" at bounding box center [320, 183] width 27 height 12
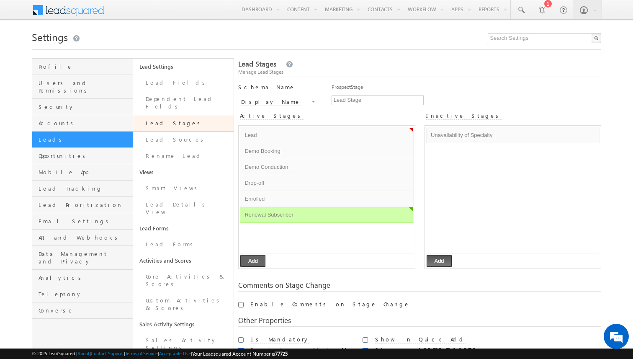
click at [260, 260] on button "Add" at bounding box center [252, 261] width 25 height 12
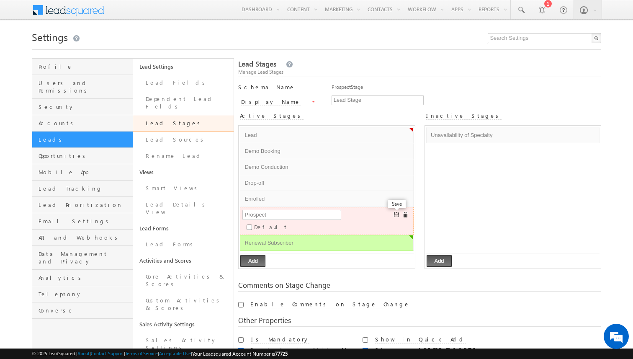
type input "Prospect"
click at [396, 214] on span at bounding box center [397, 215] width 6 height 6
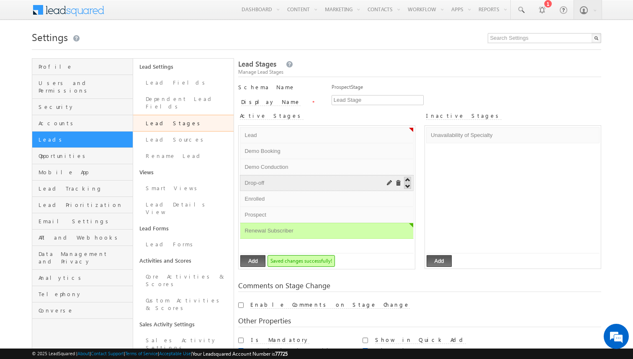
drag, startPoint x: 261, startPoint y: 217, endPoint x: 261, endPoint y: 184, distance: 32.3
click at [261, 184] on ul "Lead Default Error processing! Demo Booking Default Error processing! Demo Cond…" at bounding box center [326, 190] width 173 height 126
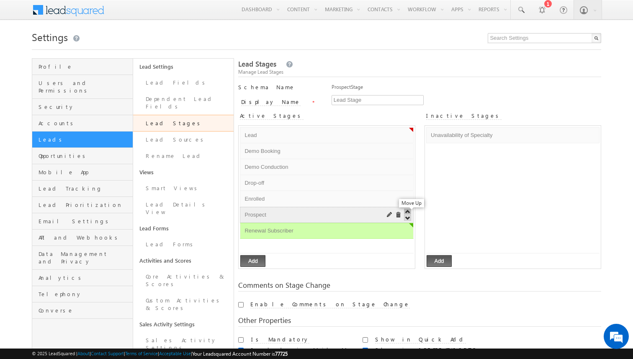
click at [407, 211] on span at bounding box center [407, 212] width 7 height 6
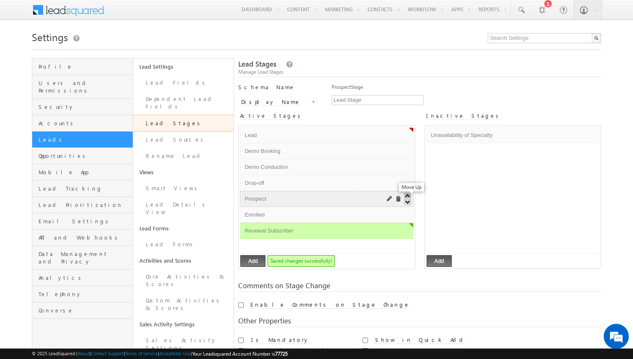
click at [408, 195] on span at bounding box center [407, 196] width 7 height 6
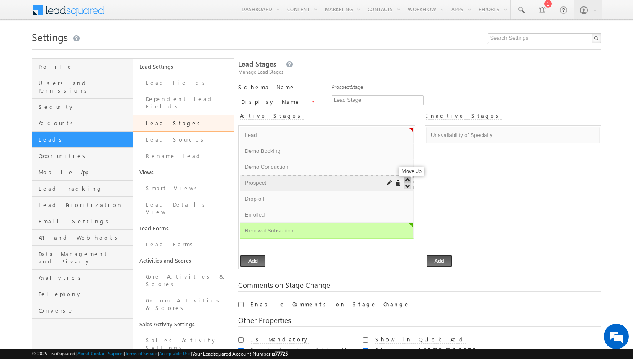
click at [408, 180] on span at bounding box center [407, 180] width 7 height 6
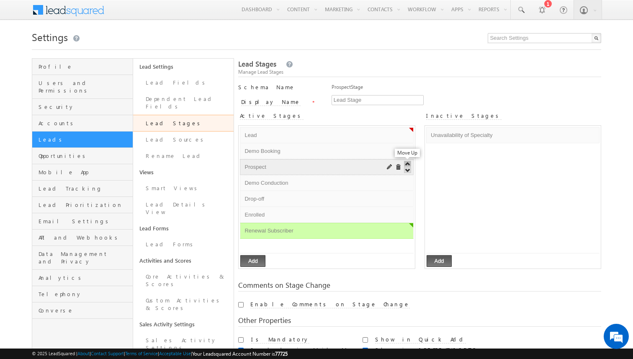
click at [408, 161] on span at bounding box center [407, 164] width 7 height 6
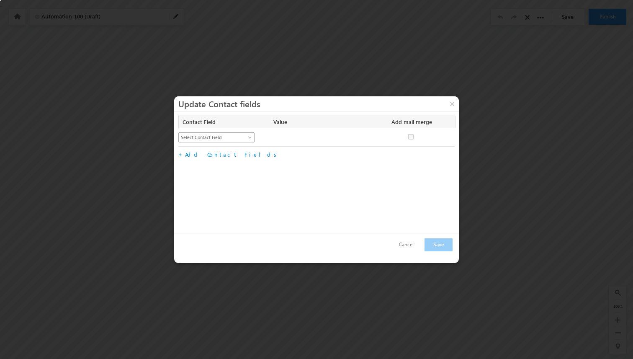
click at [225, 138] on span "Select Contact Field" at bounding box center [213, 138] width 68 height 8
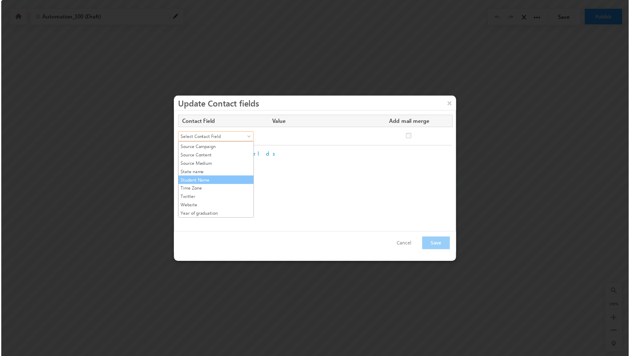
scroll to position [108, 0]
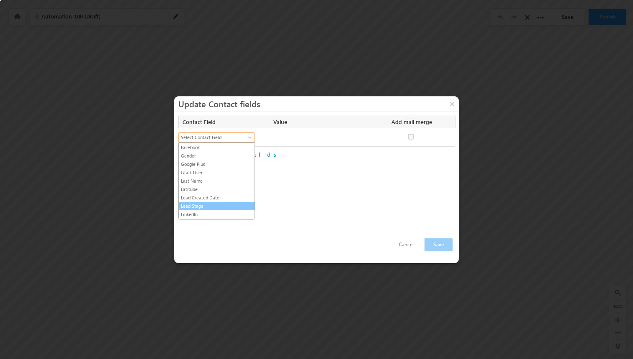
click at [200, 204] on link "Lead Stage" at bounding box center [217, 206] width 76 height 8
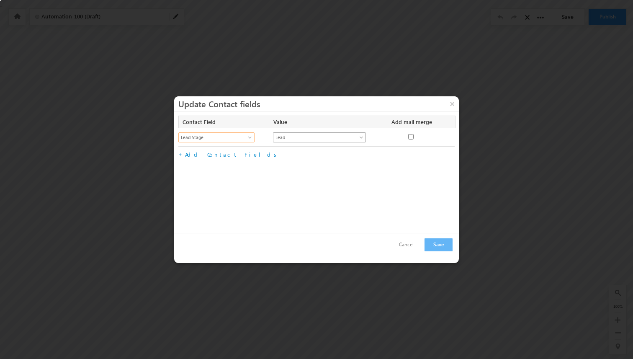
click at [296, 137] on span "Lead" at bounding box center [315, 138] width 83 height 8
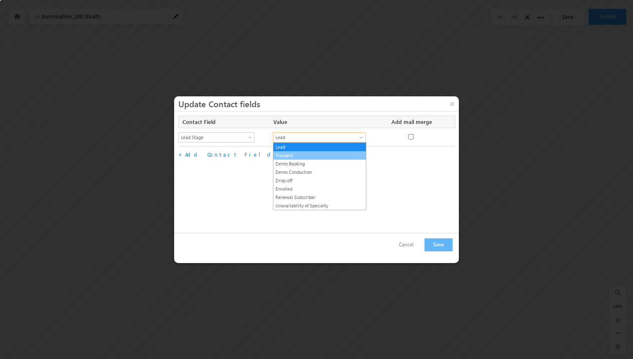
click at [294, 155] on link "Prospect" at bounding box center [320, 156] width 93 height 8
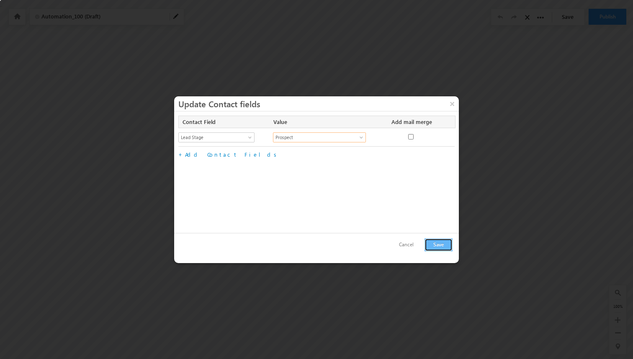
click at [433, 243] on button "Save" at bounding box center [439, 244] width 28 height 13
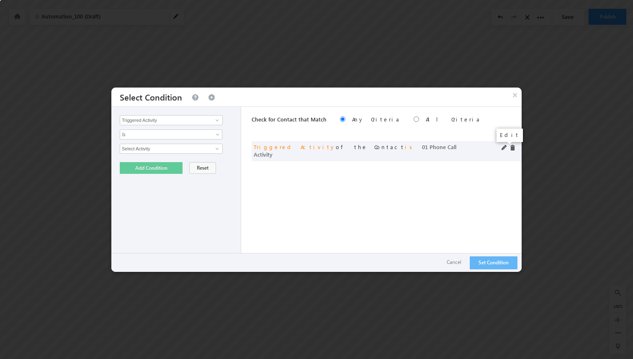
click at [503, 148] on span at bounding box center [505, 148] width 6 height 6
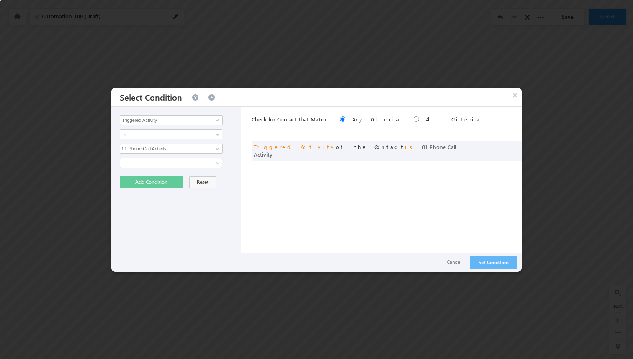
click at [192, 165] on span at bounding box center [165, 163] width 91 height 8
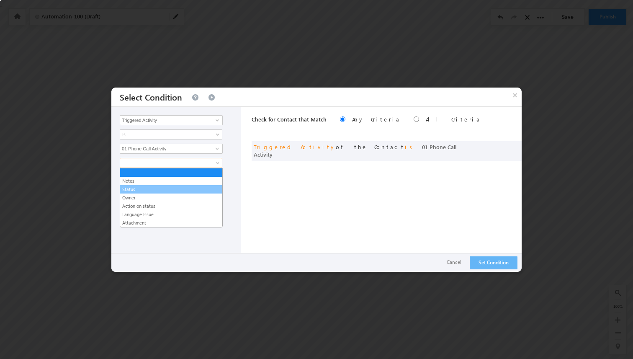
click at [159, 190] on link "Status" at bounding box center [171, 190] width 102 height 8
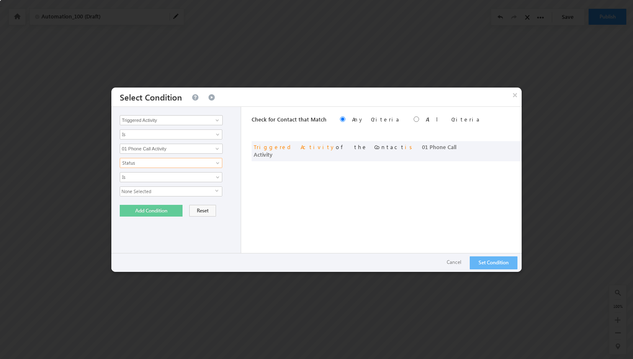
click at [149, 193] on span "None Selected" at bounding box center [167, 191] width 95 height 9
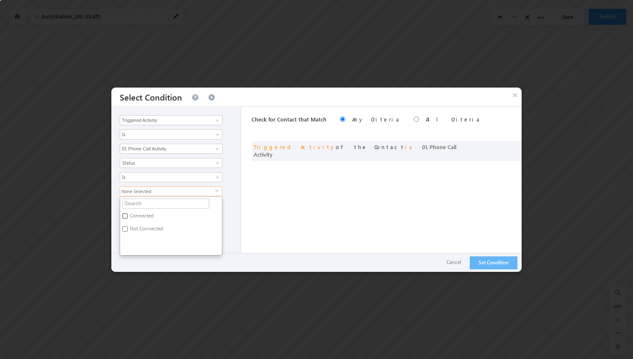
click at [125, 218] on input "Connected" at bounding box center [124, 215] width 5 height 5
checkbox input "true"
click at [232, 191] on div "Connected select Connected Not Connected" at bounding box center [178, 220] width 117 height 69
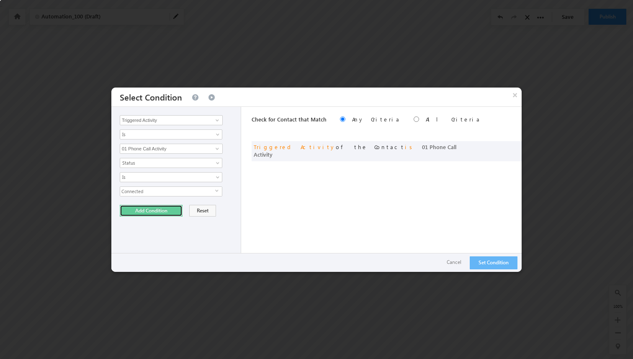
click at [161, 212] on button "Add Condition" at bounding box center [151, 211] width 63 height 12
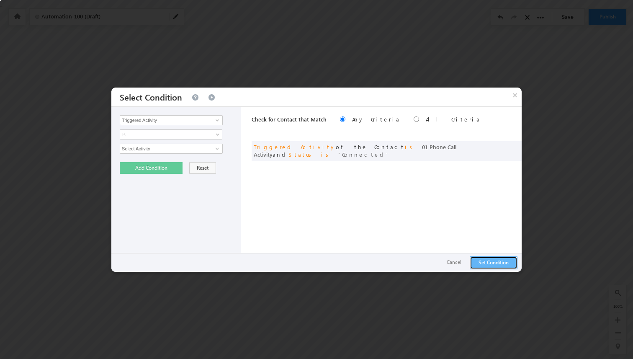
click at [482, 256] on button "Set Condition" at bounding box center [494, 262] width 48 height 13
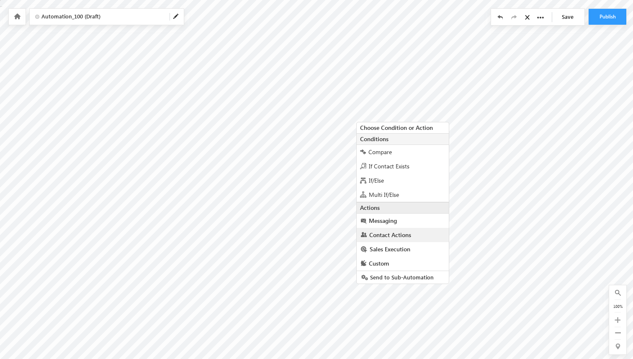
click at [390, 230] on link "Contact Actions" at bounding box center [403, 235] width 92 height 14
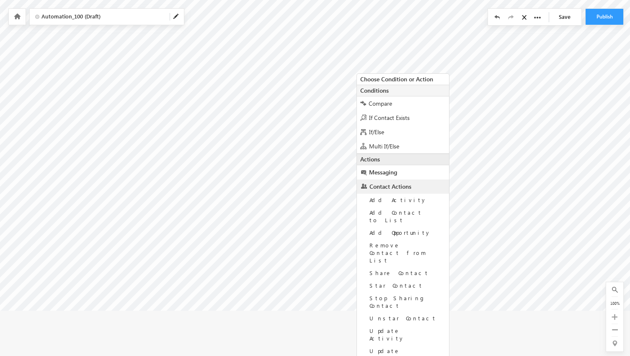
scroll to position [57, 0]
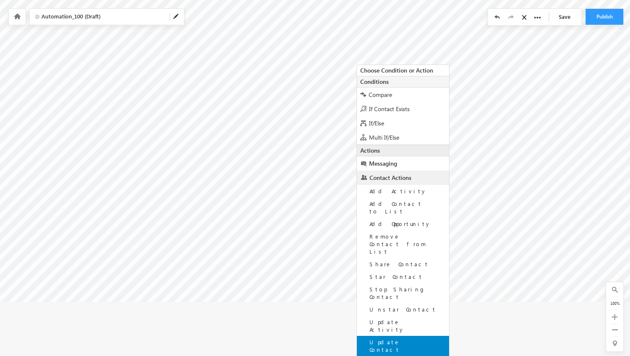
click at [377, 338] on span "Update Contact" at bounding box center [384, 345] width 31 height 15
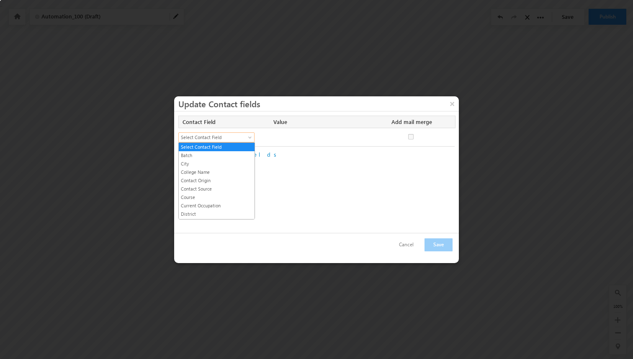
click at [246, 134] on span "Select Contact Field" at bounding box center [213, 138] width 68 height 8
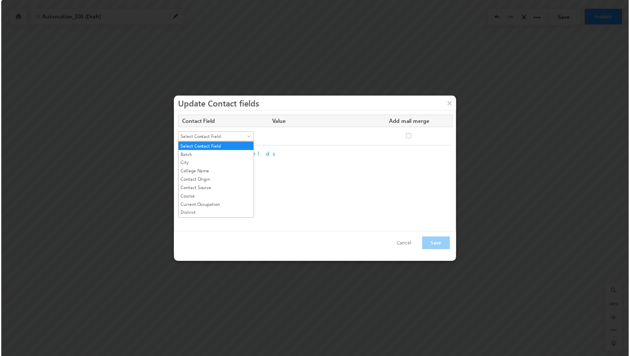
scroll to position [108, 0]
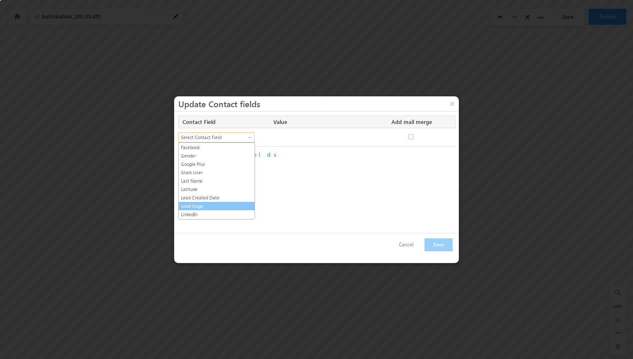
click at [195, 208] on link "Lead Stage" at bounding box center [217, 206] width 76 height 8
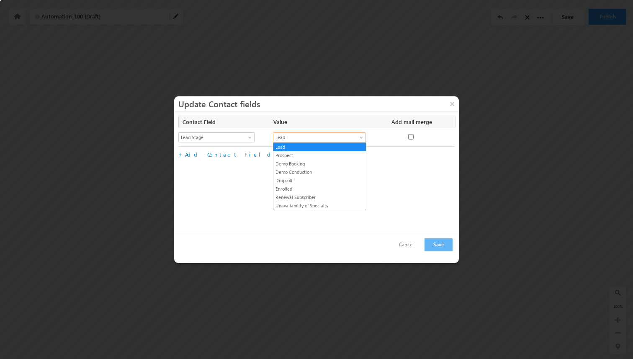
click at [321, 136] on span "Lead" at bounding box center [315, 138] width 83 height 8
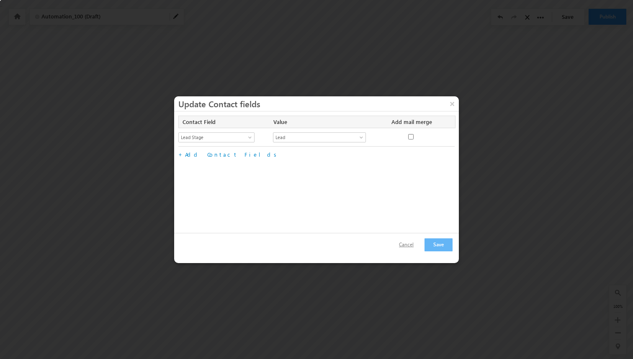
click at [409, 242] on button "Cancel" at bounding box center [406, 245] width 31 height 12
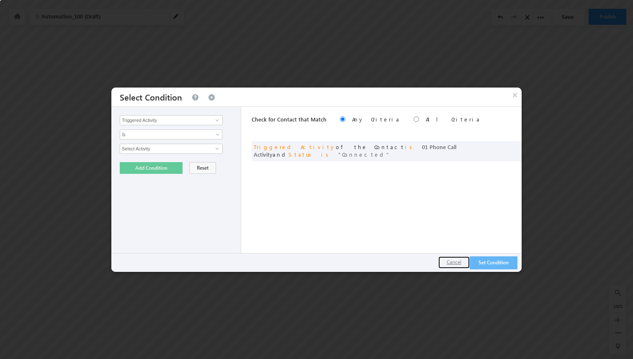
click at [450, 263] on button "Cancel" at bounding box center [454, 262] width 31 height 12
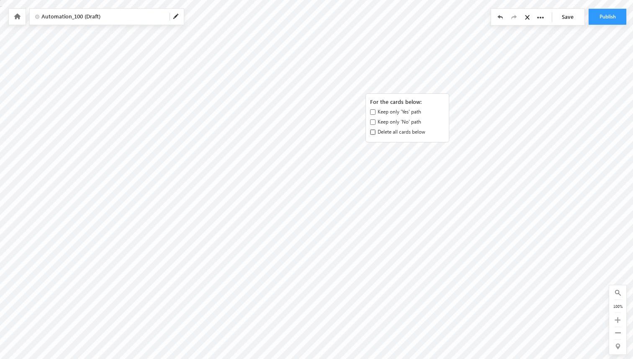
click at [374, 130] on input "Delete all cards below" at bounding box center [372, 131] width 5 height 5
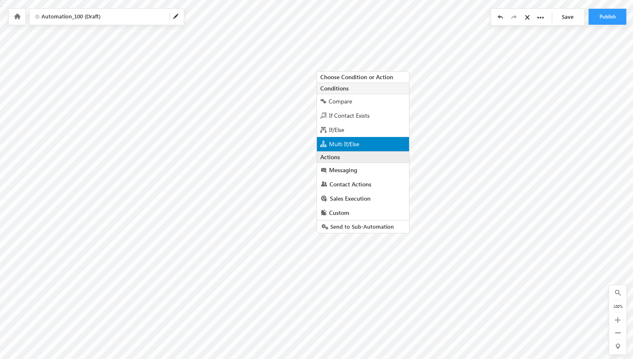
click at [342, 147] on span "Multi If/Else" at bounding box center [344, 144] width 30 height 8
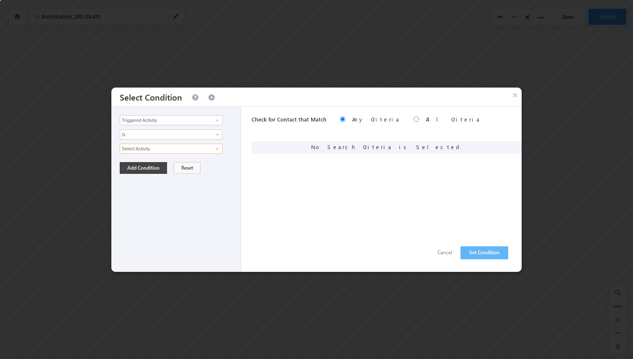
click at [187, 147] on input "Select Activity" at bounding box center [171, 149] width 103 height 10
type input "l"
click at [156, 168] on link "01 Phone Call Activity" at bounding box center [171, 167] width 103 height 10
type input "01 Phone Call Activity"
click at [154, 163] on span at bounding box center [165, 163] width 91 height 8
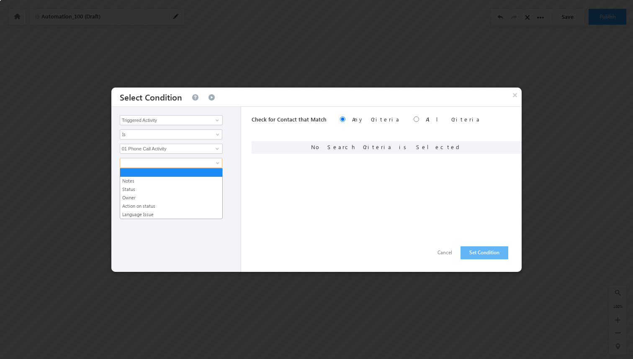
click at [234, 173] on div "Triggered Activity Prospect Id Alternate Contact Number Batch City College Name…" at bounding box center [176, 189] width 130 height 165
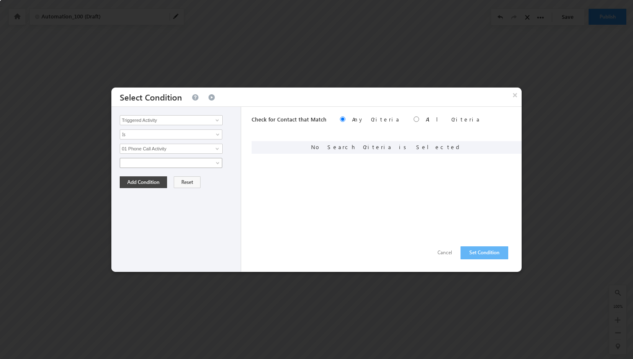
click at [188, 160] on span at bounding box center [165, 163] width 91 height 8
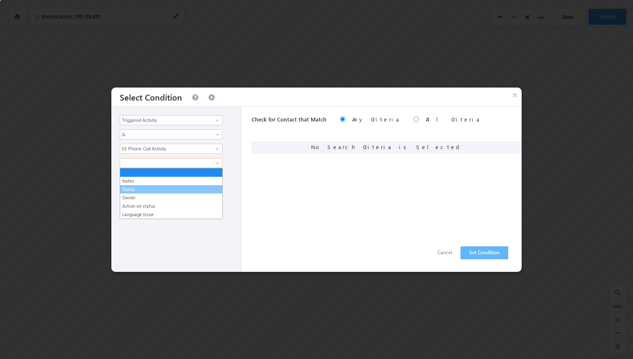
click at [154, 190] on link "Status" at bounding box center [171, 190] width 102 height 8
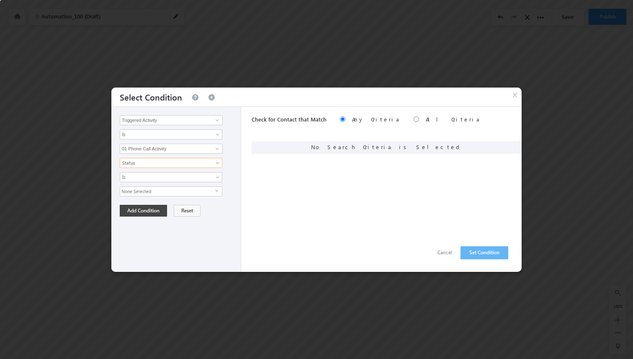
click at [163, 190] on span "None Selected" at bounding box center [167, 191] width 95 height 9
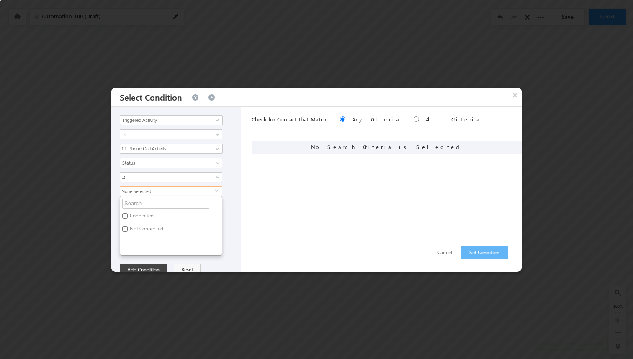
click at [126, 215] on input "Connected" at bounding box center [124, 215] width 5 height 5
checkbox input "true"
click at [245, 197] on div "Triggered Activity Prospect Id Alternate Contact Number Batch City College Name…" at bounding box center [316, 189] width 410 height 165
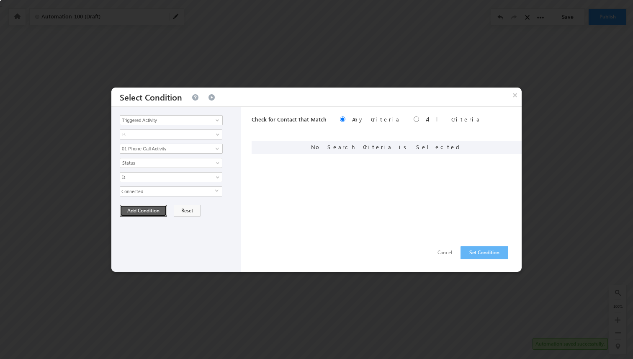
click at [160, 207] on button "Add Condition" at bounding box center [143, 211] width 47 height 12
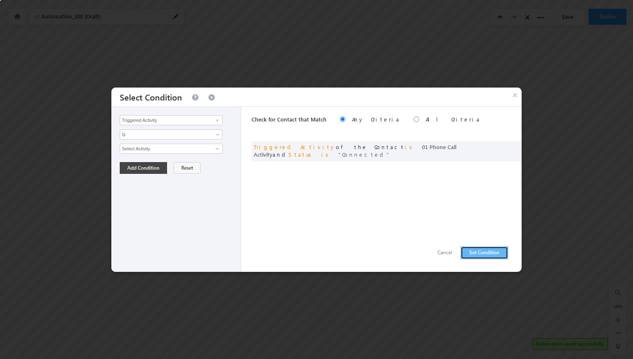
click at [480, 256] on button "Set Condition" at bounding box center [485, 252] width 48 height 13
click at [514, 94] on button "×" at bounding box center [514, 95] width 13 height 15
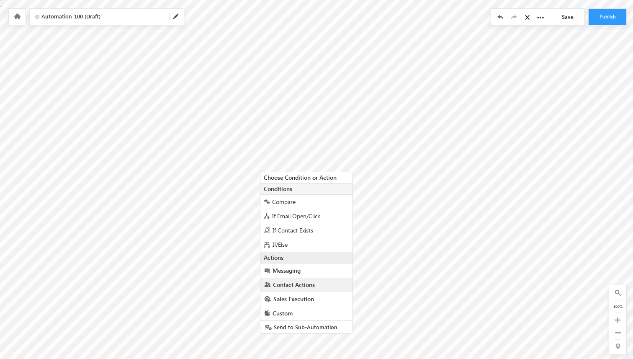
click at [297, 282] on span "Contact Actions" at bounding box center [294, 285] width 42 height 8
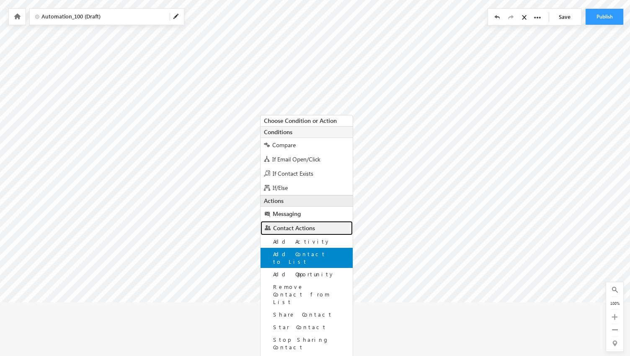
scroll to position [107, 0]
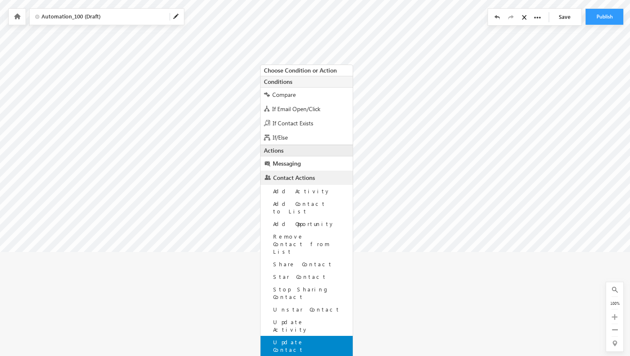
click at [304, 338] on span "Update Contact" at bounding box center [288, 345] width 31 height 15
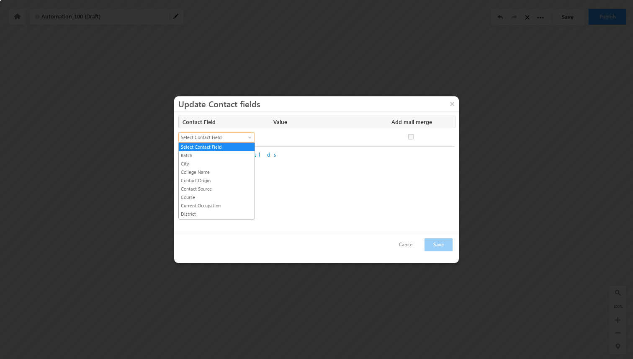
click at [228, 137] on span "Select Contact Field" at bounding box center [213, 138] width 68 height 8
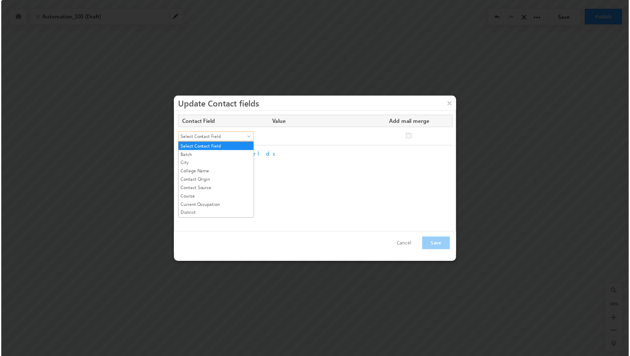
scroll to position [108, 0]
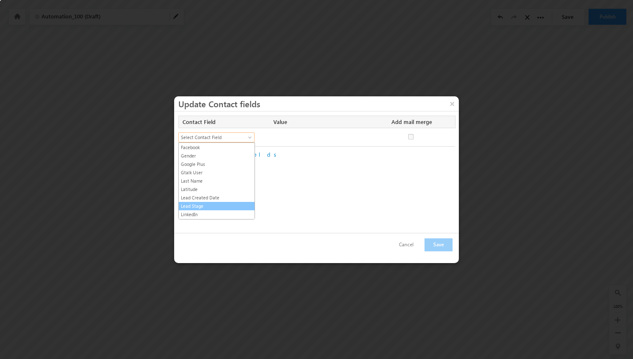
click at [206, 204] on link "Lead Stage" at bounding box center [217, 206] width 76 height 8
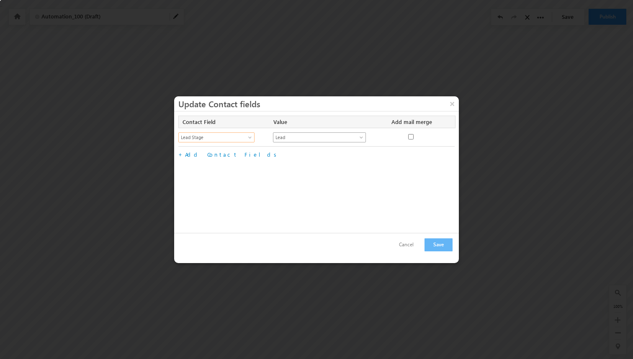
click at [298, 139] on span "Lead" at bounding box center [315, 138] width 83 height 8
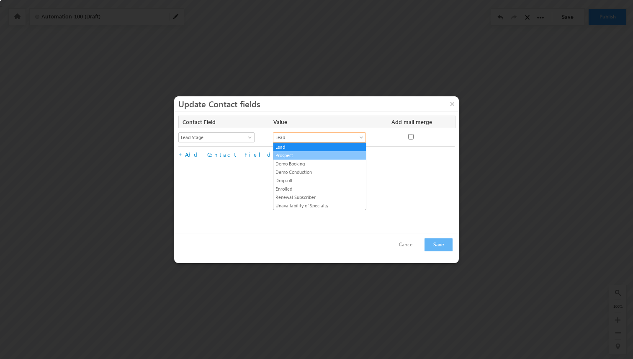
click at [301, 157] on link "Prospect" at bounding box center [320, 156] width 93 height 8
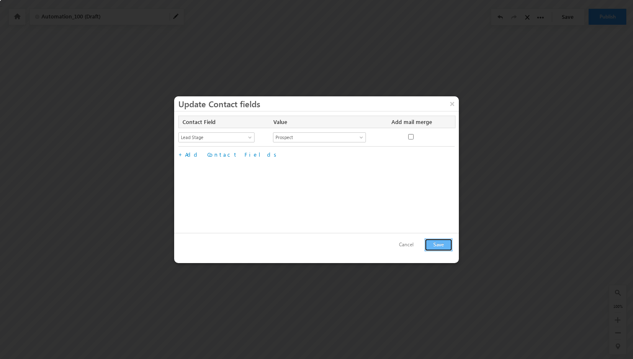
click at [439, 245] on button "Save" at bounding box center [439, 244] width 28 height 13
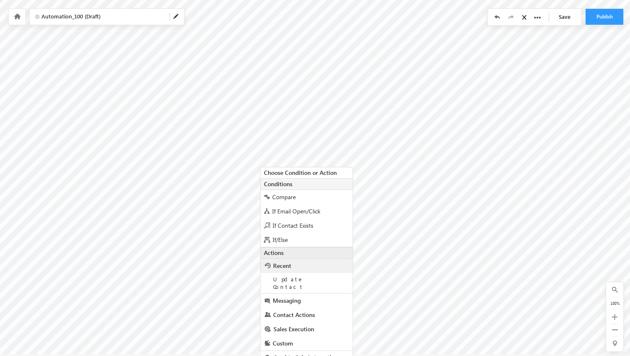
scroll to position [7, 0]
click at [306, 309] on span "Contact Actions" at bounding box center [294, 313] width 42 height 8
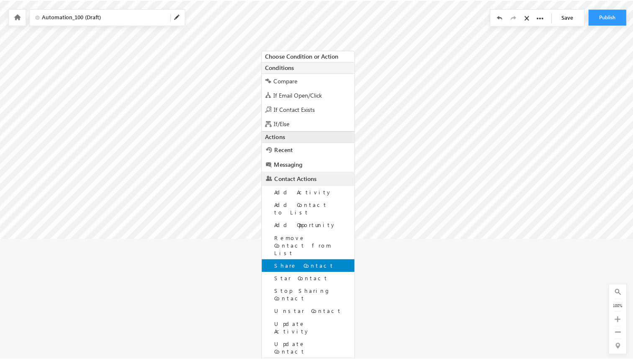
scroll to position [0, 0]
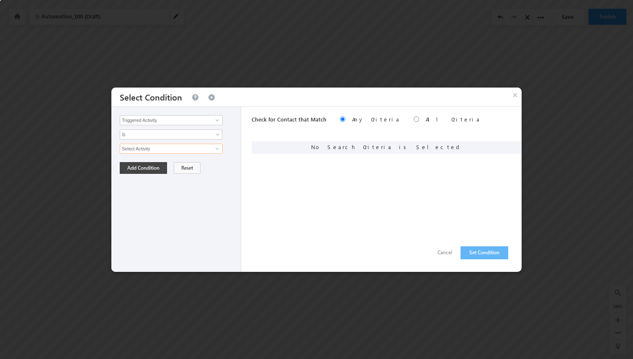
click at [191, 151] on input "Select Activity" at bounding box center [171, 149] width 103 height 10
click at [222, 150] on input "Select Activity" at bounding box center [171, 149] width 103 height 10
click at [218, 150] on span at bounding box center [217, 148] width 7 height 7
click at [186, 168] on link "01 Phone Call Activity" at bounding box center [171, 167] width 103 height 10
type input "01 Phone Call Activity"
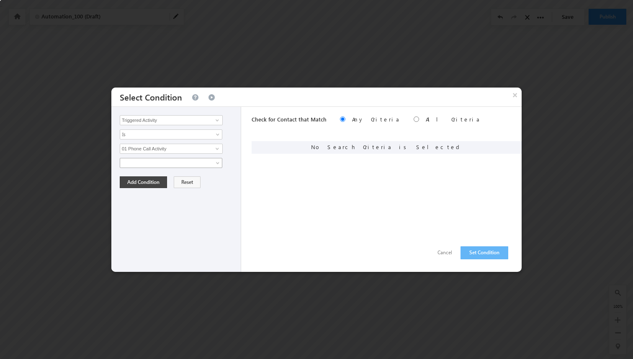
click at [160, 165] on span at bounding box center [165, 163] width 91 height 8
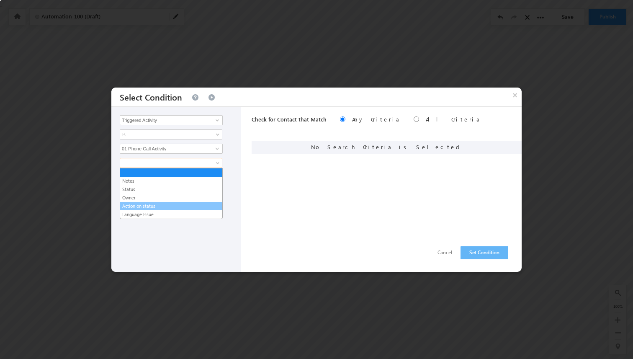
click at [145, 205] on link "Action on status" at bounding box center [171, 206] width 102 height 8
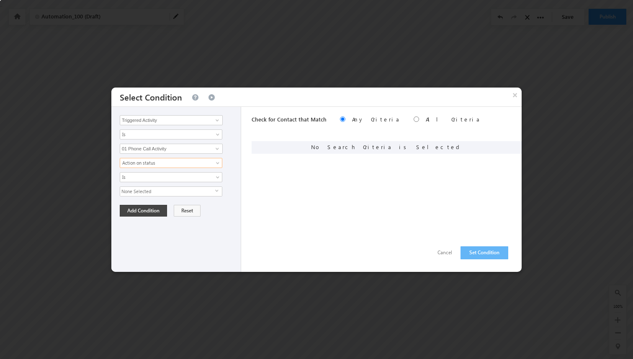
click at [155, 196] on span "None Selected" at bounding box center [167, 191] width 95 height 9
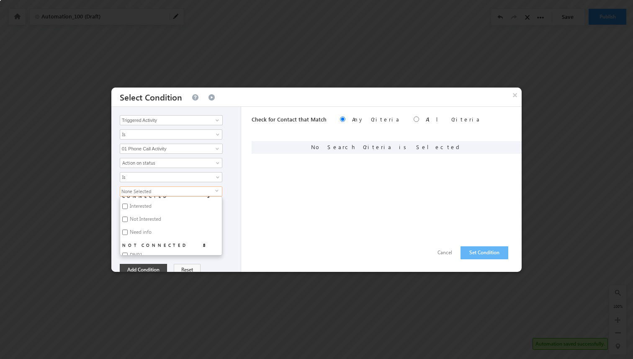
scroll to position [19, 0]
click at [124, 209] on input "Interested" at bounding box center [124, 206] width 5 height 5
checkbox input "true"
click at [126, 234] on input "Need info" at bounding box center [124, 232] width 5 height 5
checkbox input "true"
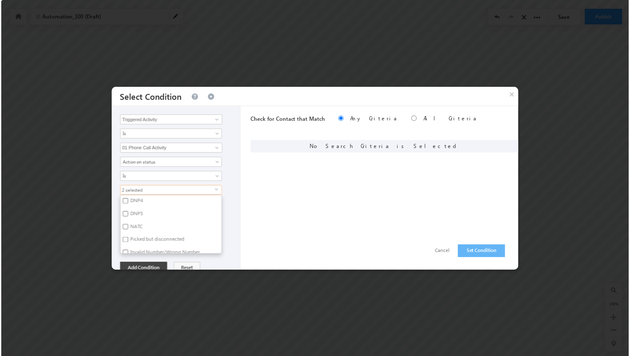
scroll to position [119, 0]
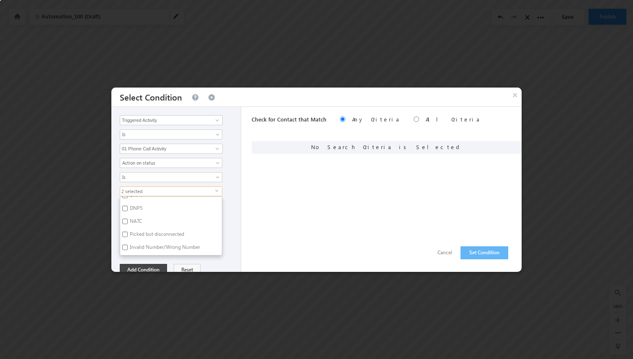
click at [230, 203] on div "2 selected select CONNECTED 3 Interested Not Interested Need info NOT CONNECTED…" at bounding box center [178, 220] width 117 height 69
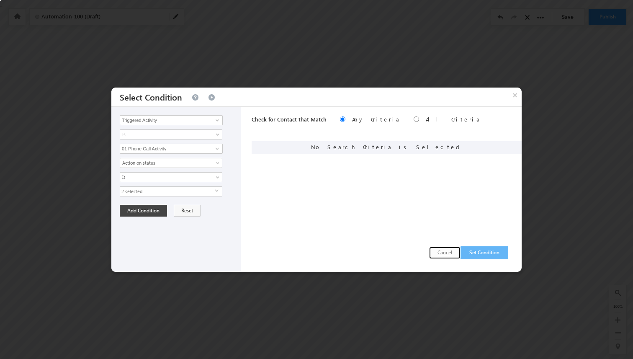
click at [449, 253] on button "Cancel" at bounding box center [444, 253] width 31 height 12
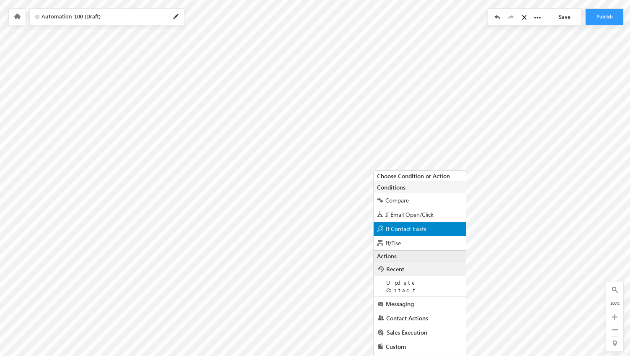
scroll to position [7, 0]
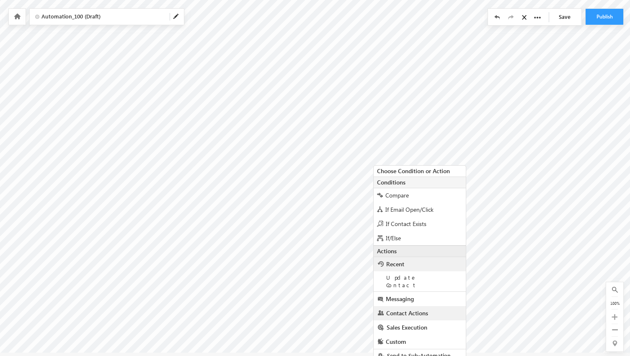
click at [415, 309] on span "Contact Actions" at bounding box center [407, 313] width 42 height 8
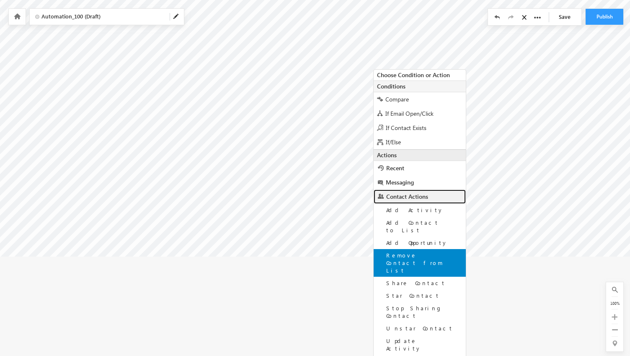
scroll to position [122, 0]
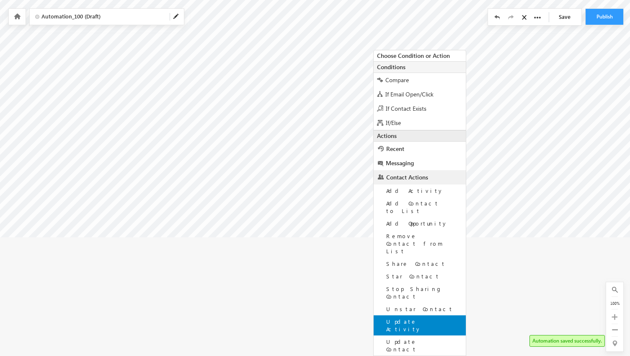
click at [423, 315] on div "Update Activity" at bounding box center [420, 325] width 92 height 20
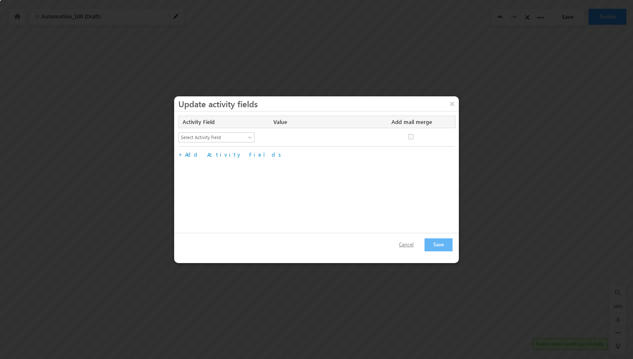
click at [414, 245] on button "Cancel" at bounding box center [406, 245] width 31 height 12
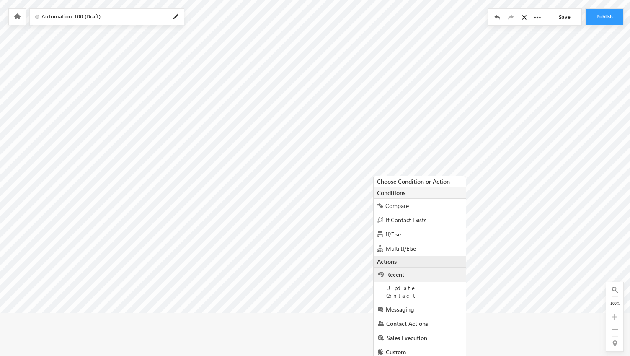
scroll to position [57, 0]
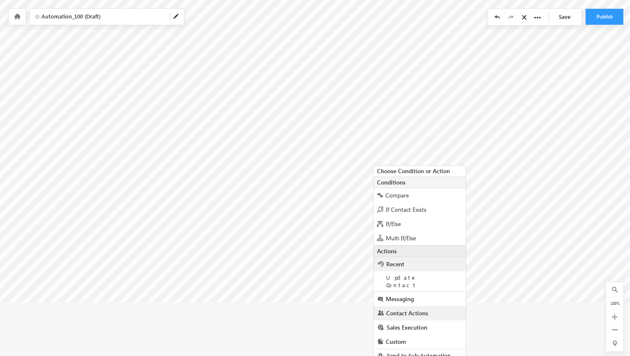
click at [404, 309] on span "Contact Actions" at bounding box center [407, 313] width 42 height 8
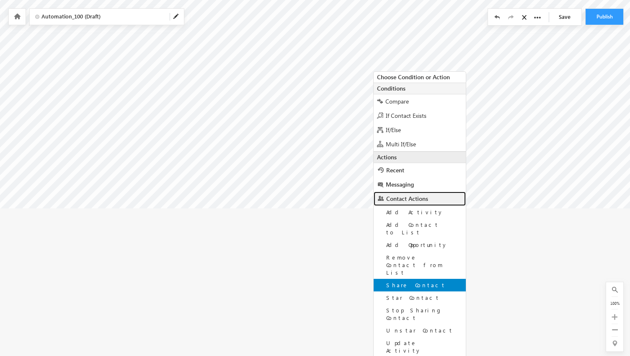
scroll to position [172, 0]
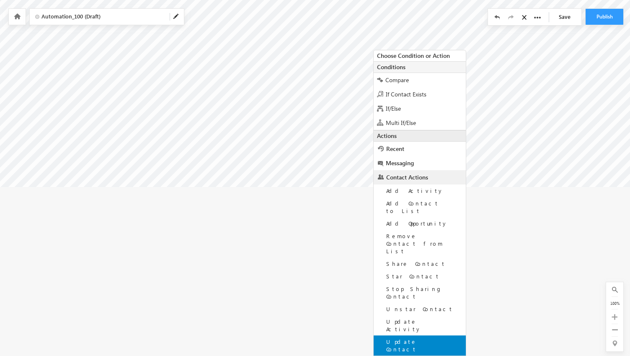
click at [415, 338] on span "Update Contact" at bounding box center [401, 345] width 31 height 15
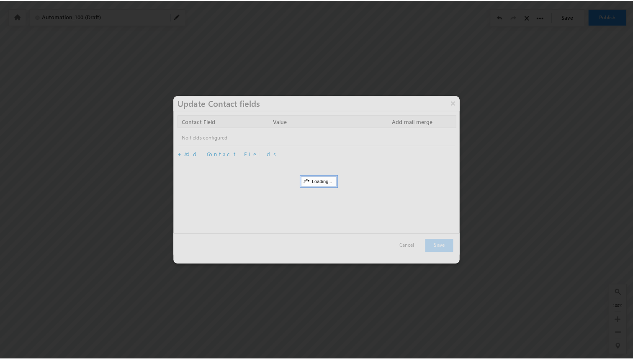
scroll to position [0, 0]
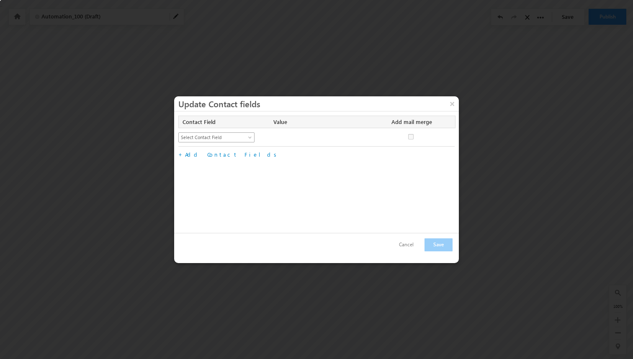
click at [235, 141] on link "Select Contact Field" at bounding box center [216, 137] width 76 height 10
click at [194, 207] on link "Lead Stage" at bounding box center [217, 206] width 76 height 8
click at [285, 134] on span "Lead" at bounding box center [315, 138] width 83 height 8
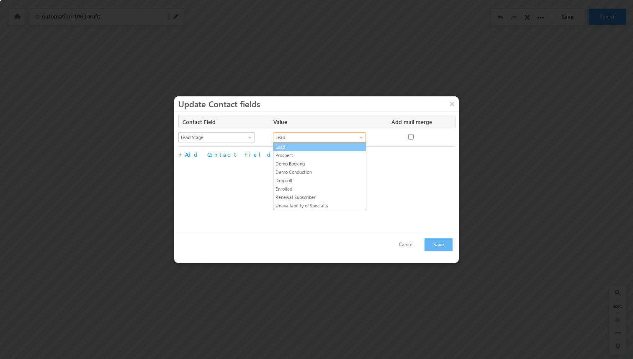
click at [291, 147] on link "Lead" at bounding box center [320, 147] width 93 height 8
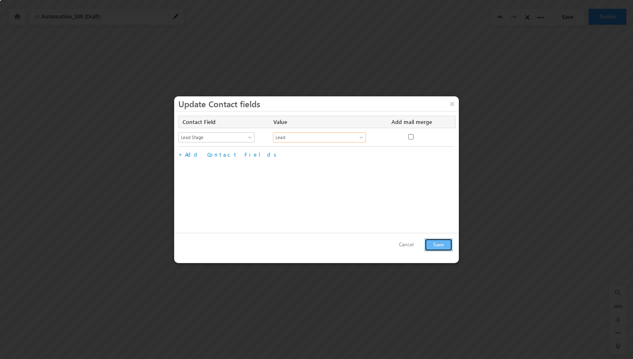
click at [439, 243] on button "Save" at bounding box center [439, 244] width 28 height 13
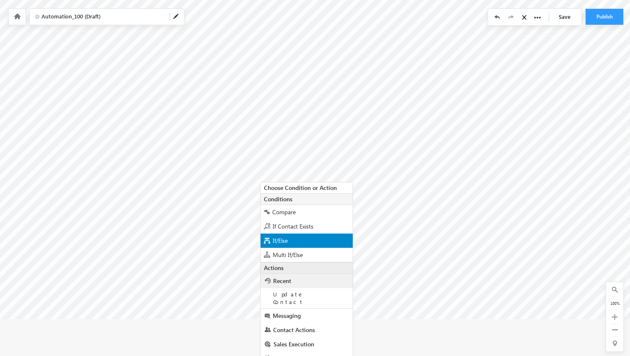
scroll to position [41, 0]
click at [281, 237] on span "If/Else" at bounding box center [280, 239] width 15 height 8
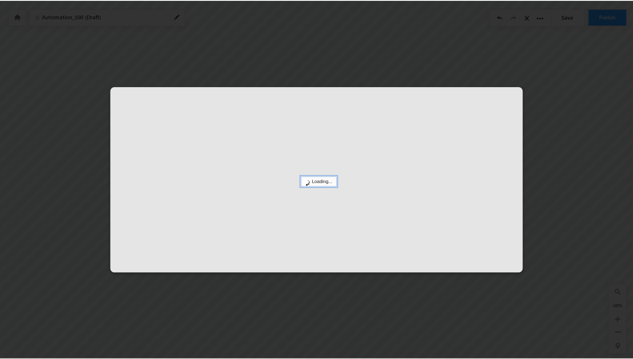
scroll to position [0, 0]
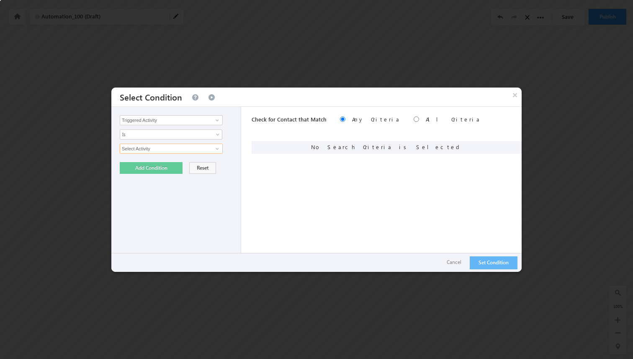
click at [192, 150] on input "Select Activity" at bounding box center [171, 149] width 103 height 10
click at [214, 149] on span at bounding box center [217, 148] width 7 height 7
click at [183, 167] on link "01 Phone Call Activity" at bounding box center [171, 167] width 103 height 10
type input "01 Phone Call Activity"
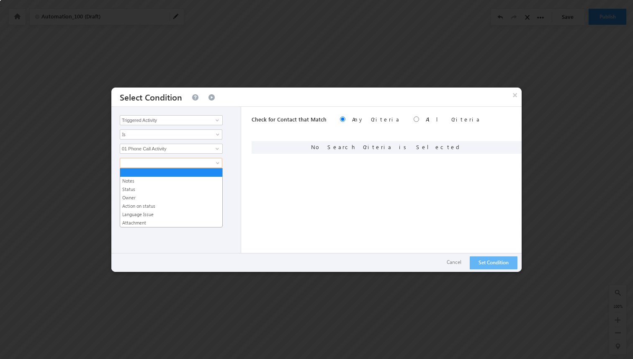
click at [168, 165] on span at bounding box center [165, 163] width 91 height 8
click at [155, 205] on link "Action on status" at bounding box center [171, 206] width 102 height 8
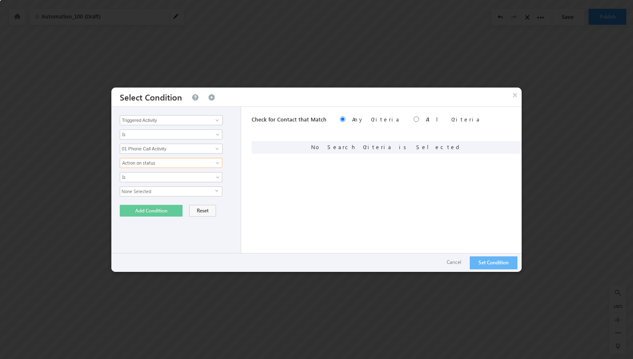
click at [157, 194] on span "None Selected" at bounding box center [167, 191] width 95 height 9
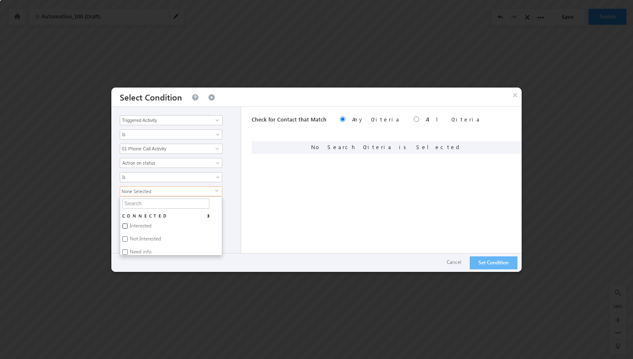
click at [123, 226] on input "Interested" at bounding box center [124, 225] width 5 height 5
checkbox input "true"
click at [235, 196] on div "Triggered Activity Contact Activity Task Sales Group Prospect Id Alternate Cont…" at bounding box center [176, 189] width 130 height 165
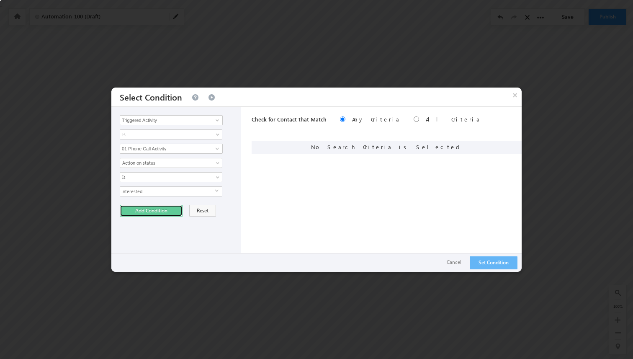
click at [160, 208] on button "Add Condition" at bounding box center [151, 211] width 63 height 12
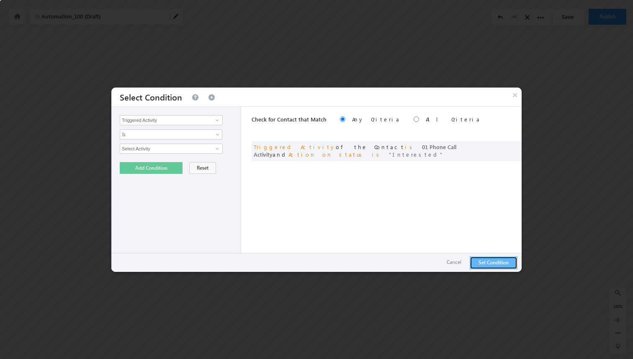
click at [509, 263] on button "Set Condition" at bounding box center [494, 262] width 48 height 13
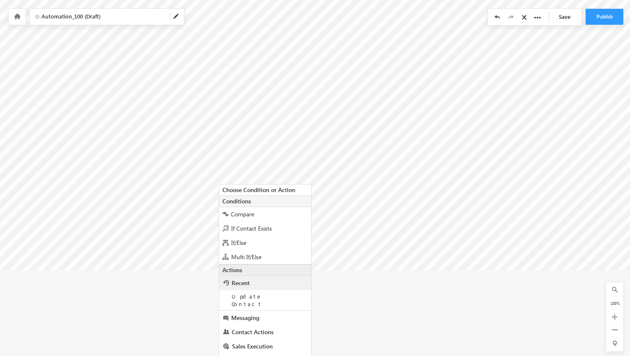
scroll to position [108, 0]
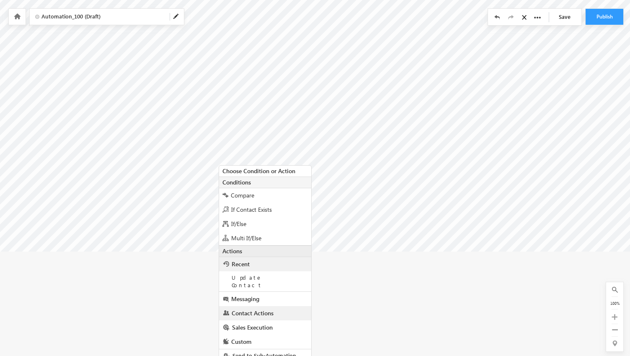
click at [244, 311] on link "Contact Actions" at bounding box center [265, 313] width 92 height 14
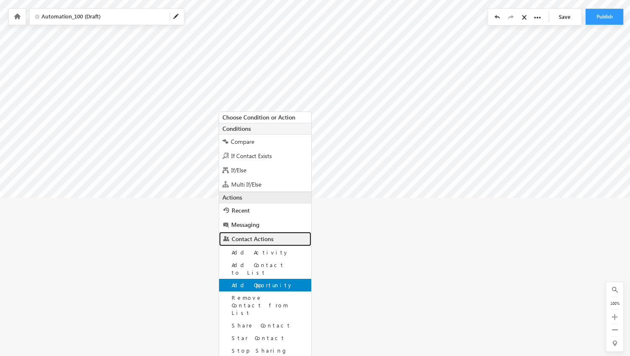
scroll to position [223, 0]
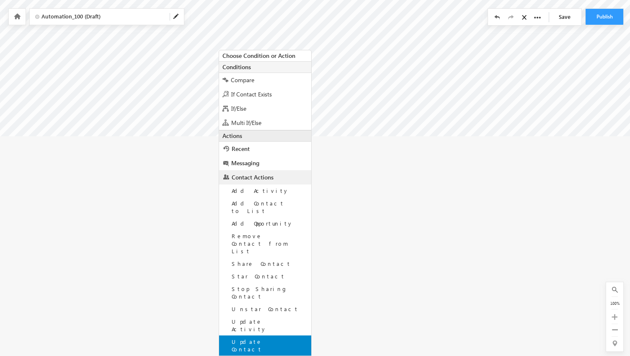
click at [262, 338] on span "Update Contact" at bounding box center [247, 345] width 31 height 15
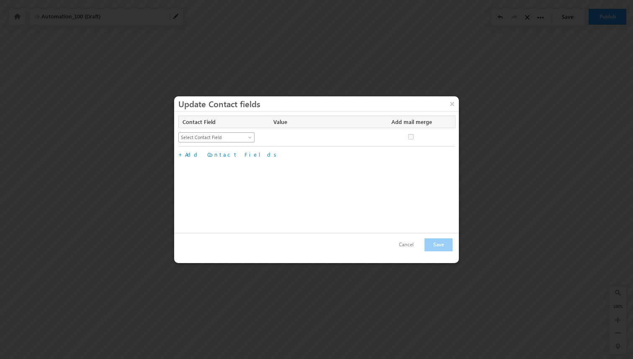
click at [217, 138] on span "Select Contact Field" at bounding box center [213, 138] width 68 height 8
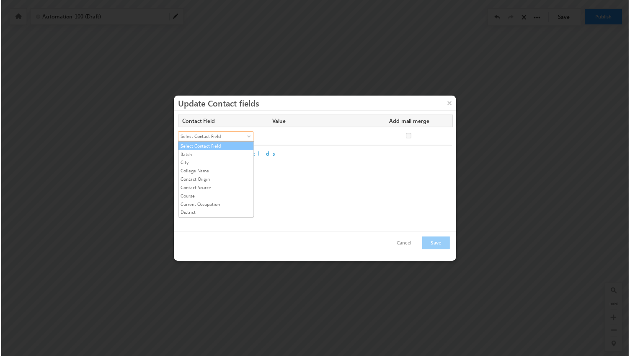
scroll to position [108, 0]
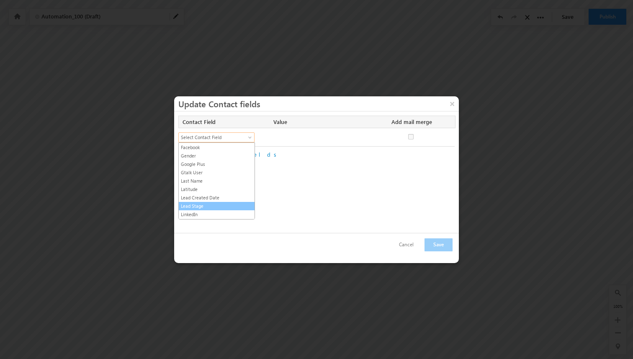
click at [197, 204] on link "Lead Stage" at bounding box center [217, 206] width 76 height 8
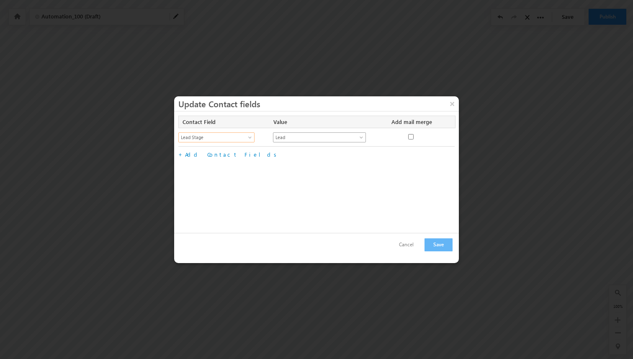
click at [290, 136] on span "Lead" at bounding box center [315, 138] width 83 height 8
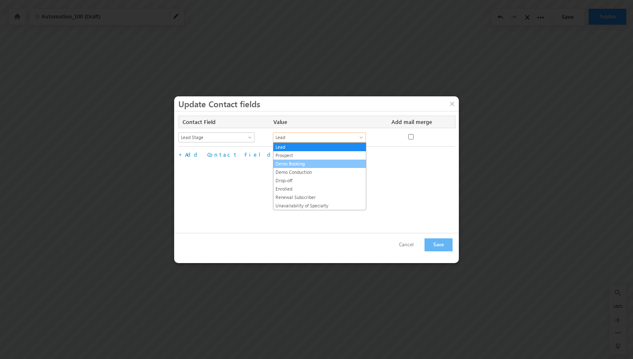
click at [292, 165] on link "Demo Booking" at bounding box center [320, 164] width 93 height 8
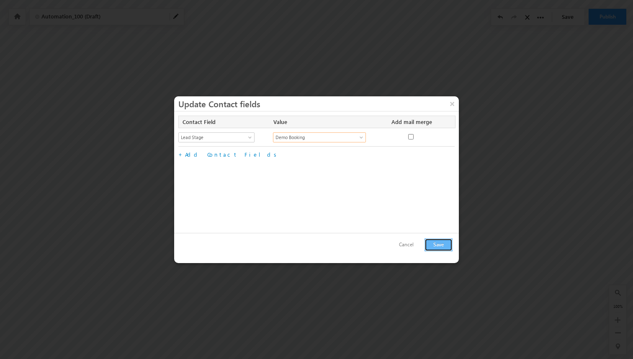
click at [446, 246] on button "Save" at bounding box center [439, 244] width 28 height 13
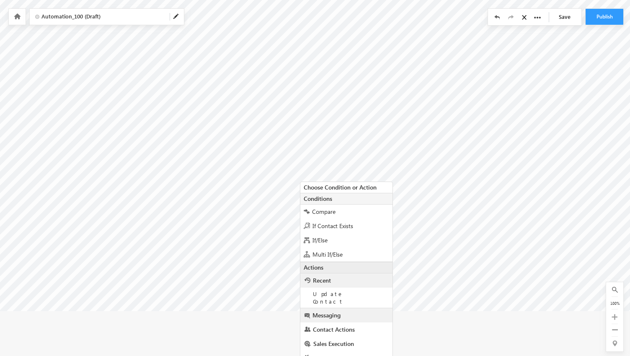
scroll to position [108, 0]
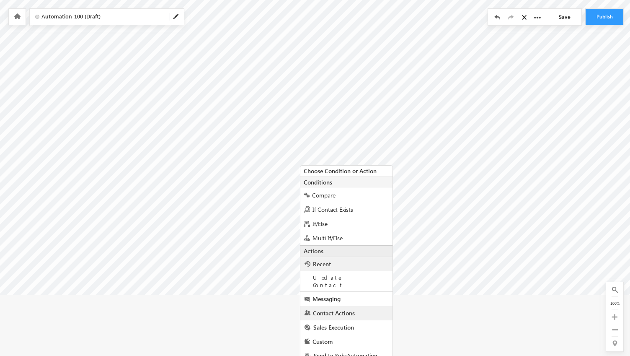
click at [340, 309] on span "Contact Actions" at bounding box center [334, 313] width 42 height 8
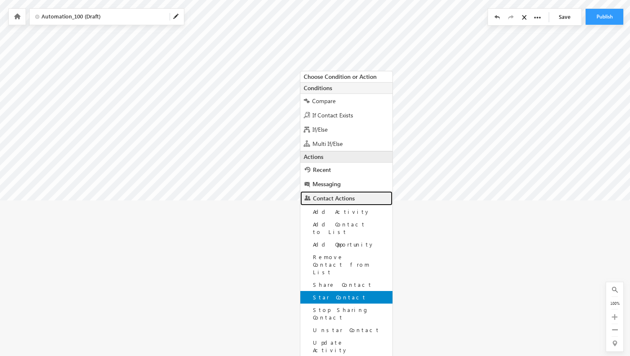
scroll to position [223, 0]
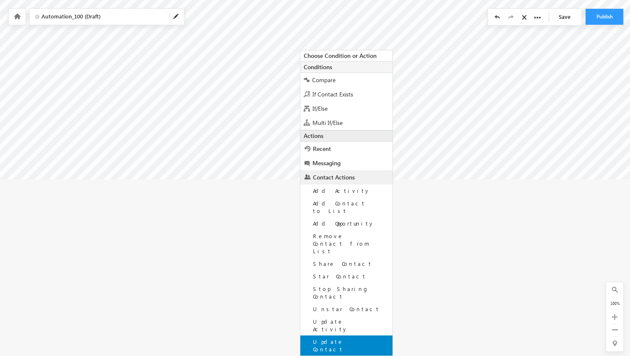
click at [343, 338] on span "Update Contact" at bounding box center [328, 345] width 31 height 15
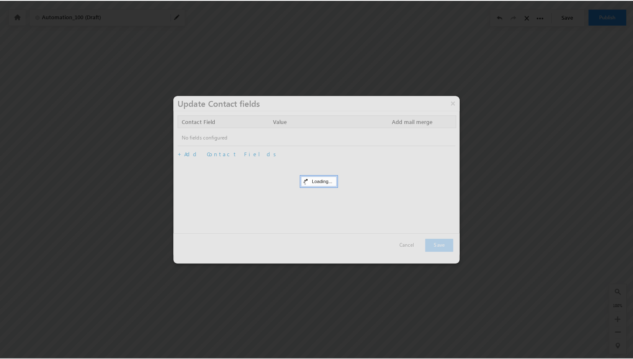
scroll to position [43, 0]
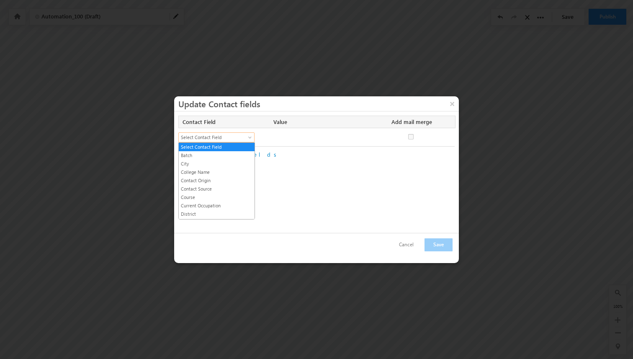
click at [224, 138] on span "Select Contact Field" at bounding box center [213, 138] width 68 height 8
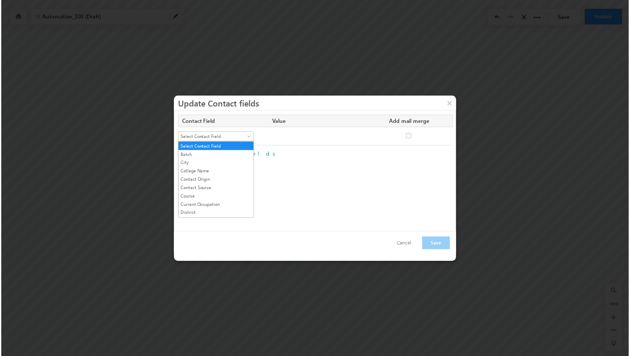
scroll to position [108, 0]
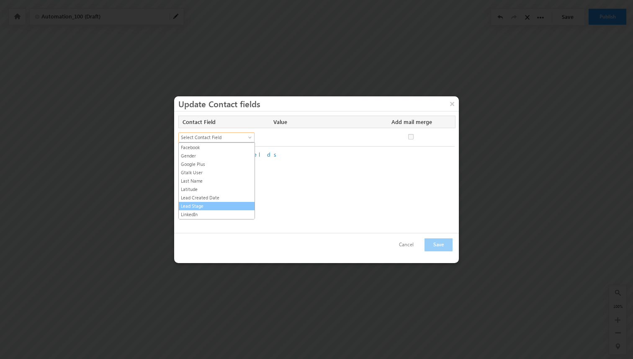
click at [201, 204] on link "Lead Stage" at bounding box center [217, 206] width 76 height 8
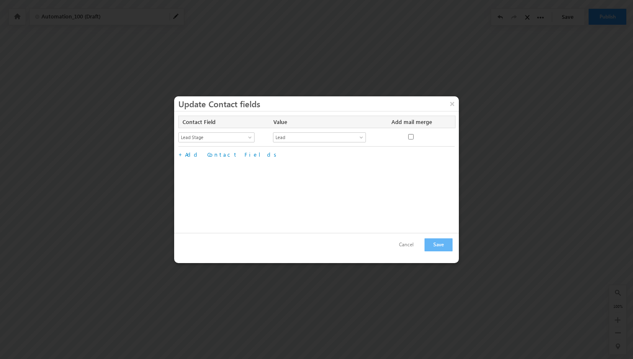
click at [314, 129] on div "Select Contact Field Batch City College Name Contact Origin Contact Source Cour…" at bounding box center [316, 137] width 276 height 18
click at [312, 139] on span "Lead" at bounding box center [315, 138] width 83 height 8
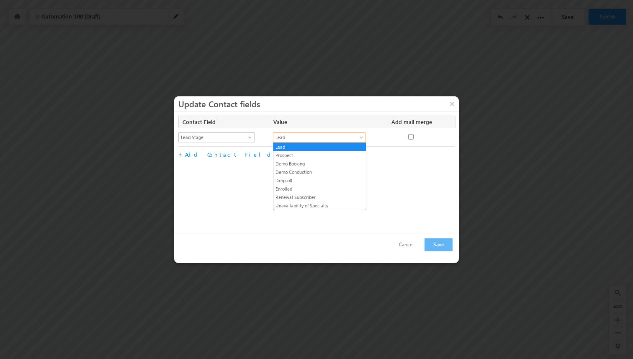
click at [370, 228] on div "Contact Field Value Add mail merge No fields configured Select Contact Field Ba…" at bounding box center [316, 171] width 285 height 121
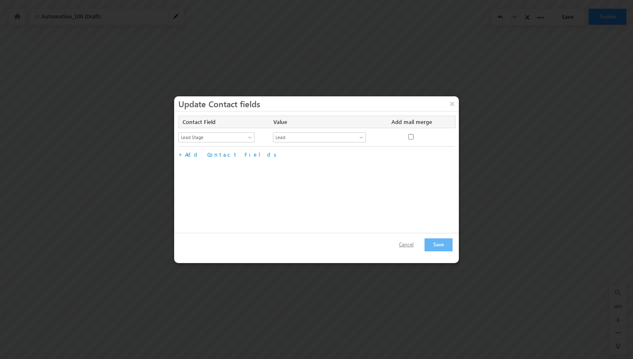
click at [403, 244] on button "Cancel" at bounding box center [406, 245] width 31 height 12
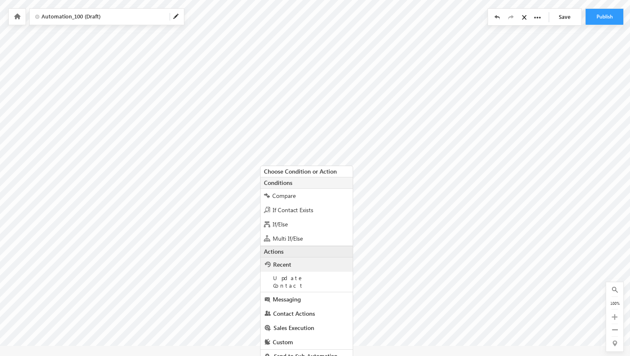
scroll to position [57, 0]
click at [302, 309] on span "Contact Actions" at bounding box center [294, 313] width 42 height 8
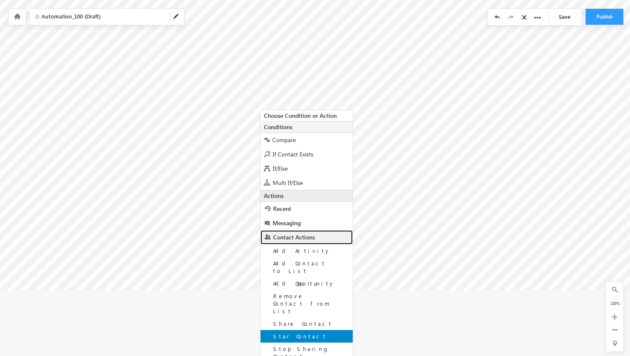
scroll to position [172, 0]
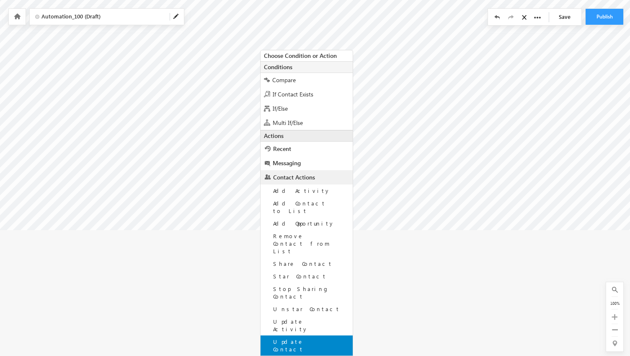
click at [304, 338] on span "Update Contact" at bounding box center [288, 345] width 31 height 15
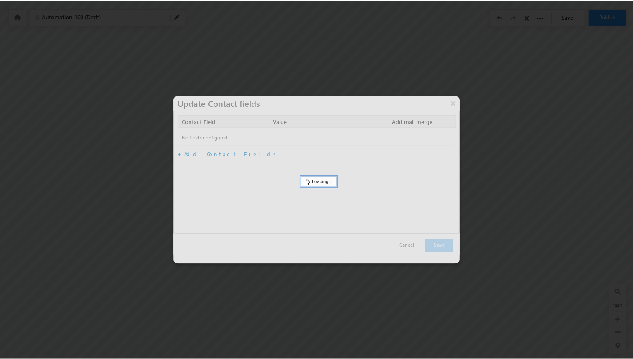
scroll to position [43, 0]
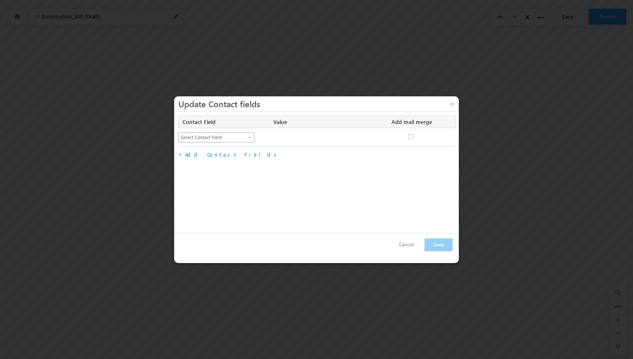
click at [215, 139] on span "Select Contact Field" at bounding box center [213, 138] width 68 height 8
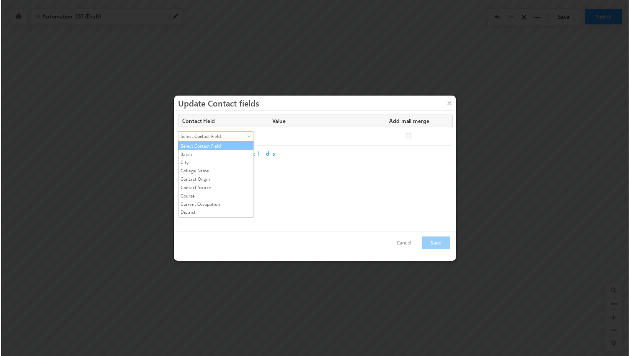
scroll to position [108, 0]
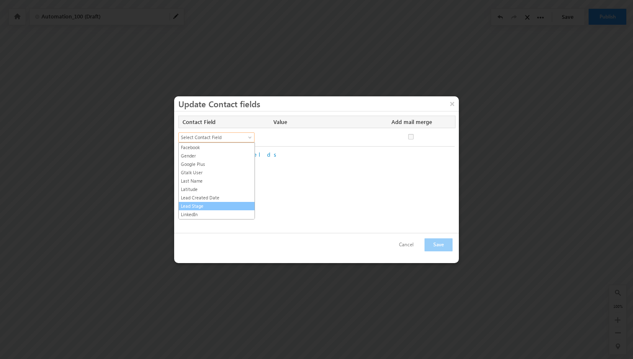
click at [204, 204] on link "Lead Stage" at bounding box center [217, 206] width 76 height 8
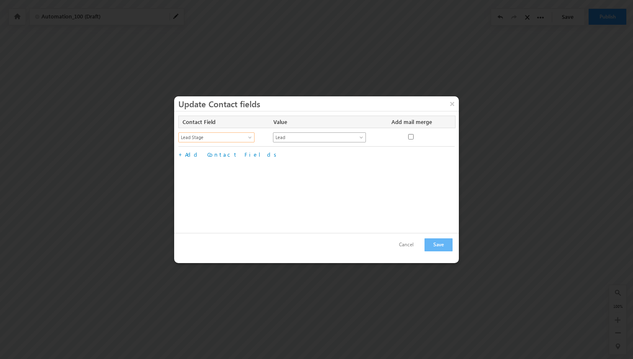
click at [308, 138] on span "Lead" at bounding box center [315, 138] width 83 height 8
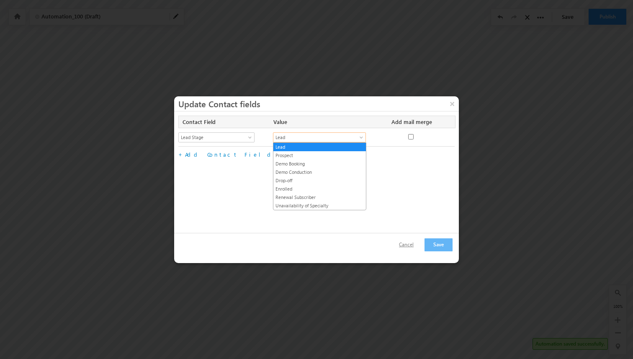
click at [415, 248] on button "Cancel" at bounding box center [406, 245] width 31 height 12
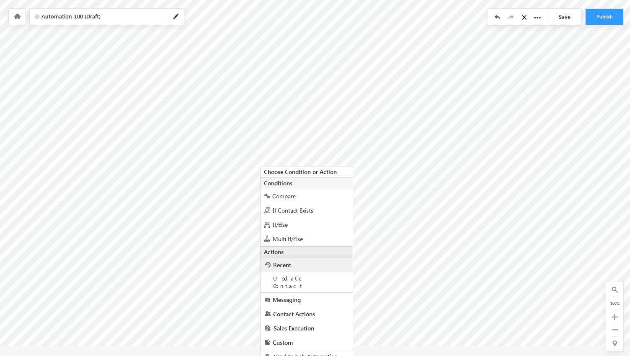
scroll to position [57, 0]
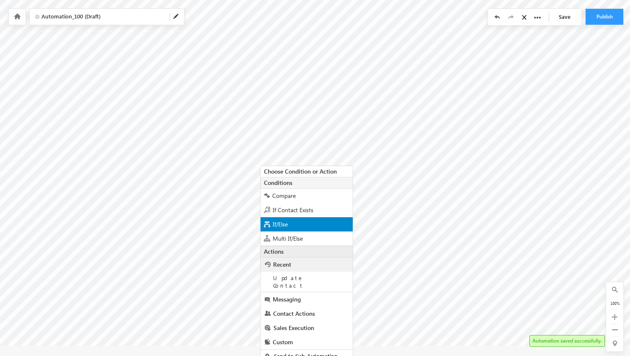
click at [307, 223] on div "If/Else" at bounding box center [307, 224] width 92 height 14
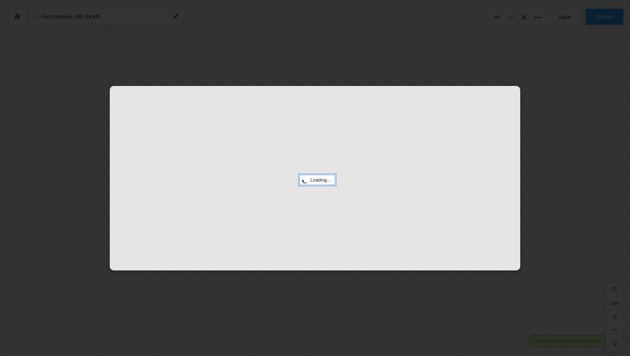
scroll to position [43, 0]
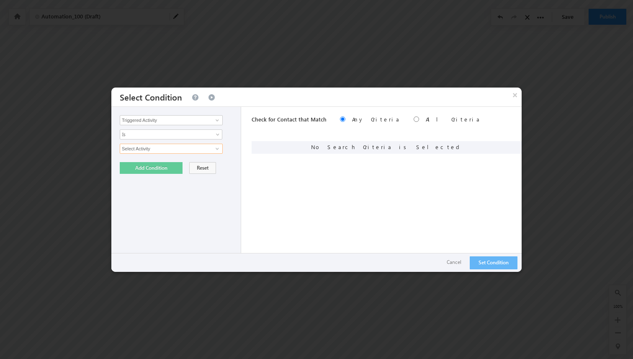
click at [177, 152] on input "Select Activity" at bounding box center [171, 149] width 103 height 10
click at [217, 147] on span at bounding box center [217, 148] width 7 height 7
click at [196, 164] on link "01 Phone Call Activity" at bounding box center [171, 167] width 103 height 10
type input "01 Phone Call Activity"
click at [188, 156] on div "Triggered Activity Contact Activity Task Sales Group Prospect Id Alternate Cont…" at bounding box center [176, 189] width 130 height 165
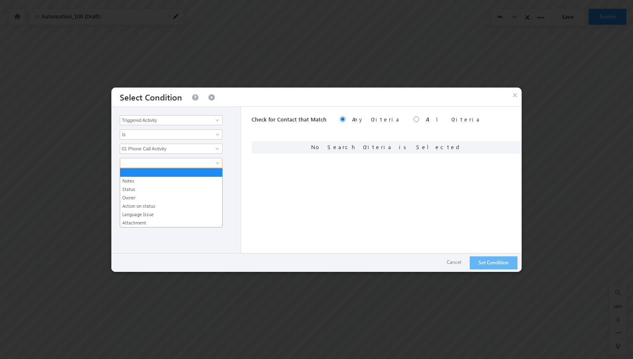
click at [206, 164] on span at bounding box center [165, 163] width 91 height 8
click at [161, 207] on link "Action on status" at bounding box center [171, 206] width 102 height 8
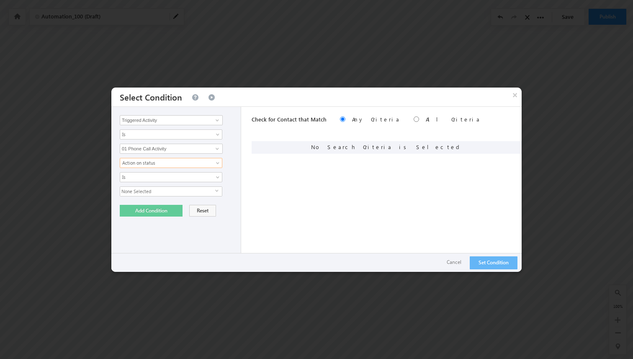
click at [178, 191] on span "None Selected" at bounding box center [167, 191] width 95 height 9
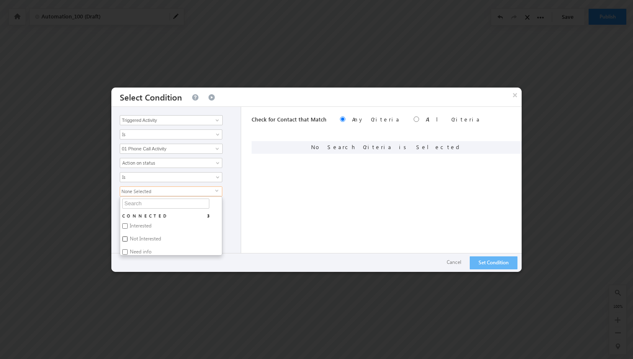
click at [124, 238] on input "Not Interested" at bounding box center [124, 238] width 5 height 5
checkbox input "true"
click at [235, 205] on div "Triggered Activity Contact Activity Task Sales Group Prospect Id Alternate Cont…" at bounding box center [176, 189] width 130 height 165
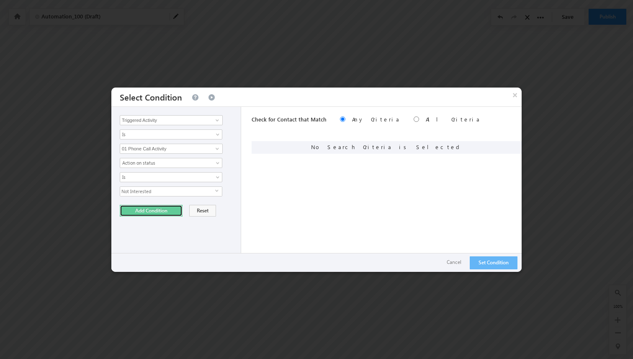
click at [158, 207] on button "Add Condition" at bounding box center [151, 211] width 63 height 12
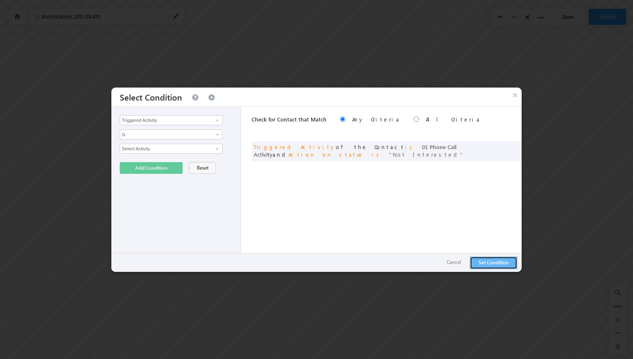
click at [480, 261] on button "Set Condition" at bounding box center [494, 262] width 48 height 13
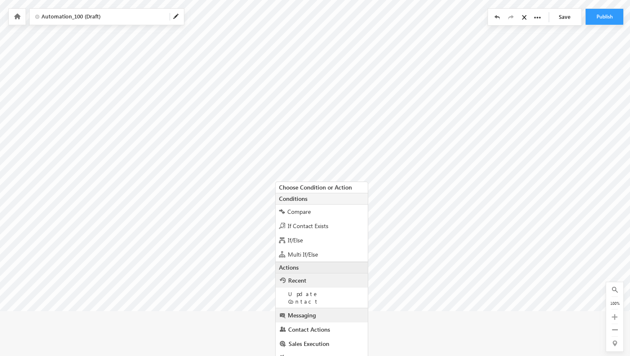
scroll to position [108, 0]
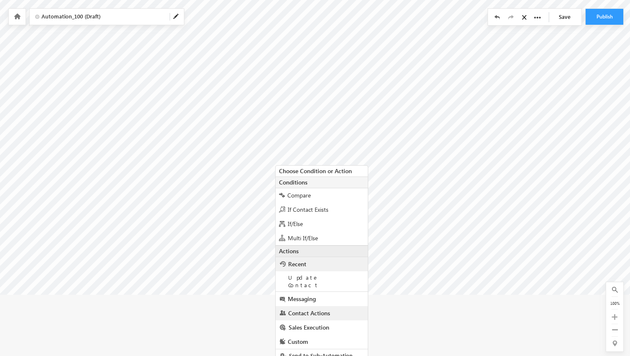
click at [321, 309] on span "Contact Actions" at bounding box center [309, 313] width 42 height 8
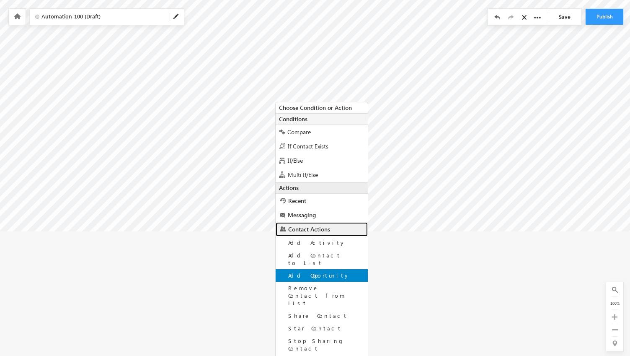
scroll to position [223, 0]
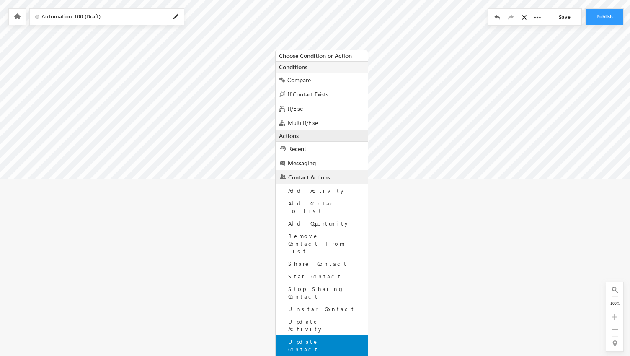
click at [328, 335] on div "Update Contact" at bounding box center [322, 345] width 92 height 20
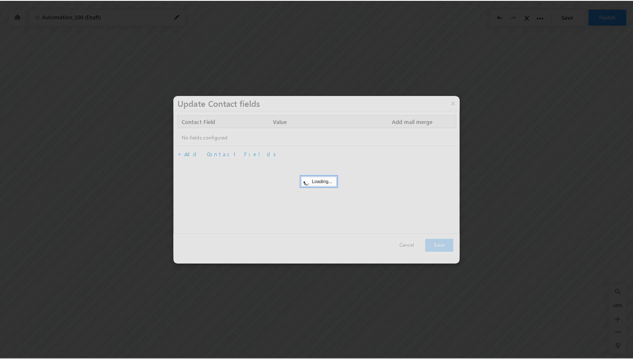
scroll to position [43, 0]
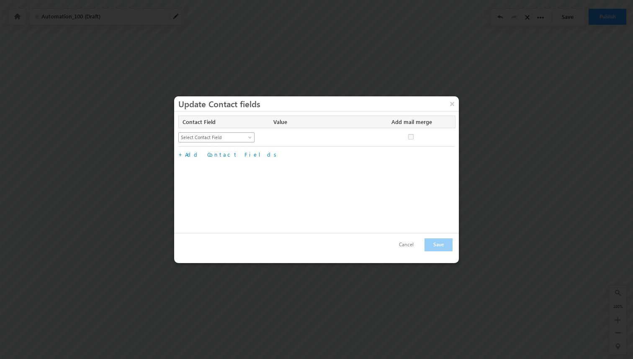
click at [227, 137] on span "Select Contact Field" at bounding box center [213, 138] width 68 height 8
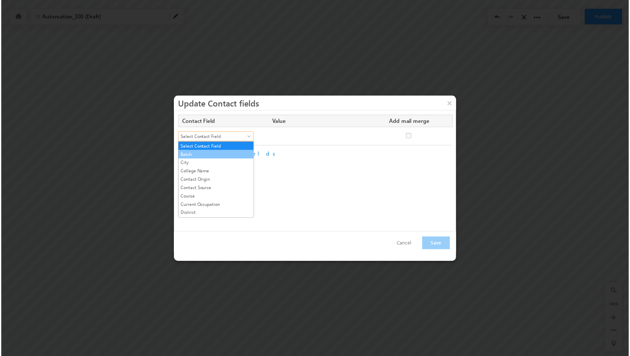
scroll to position [108, 0]
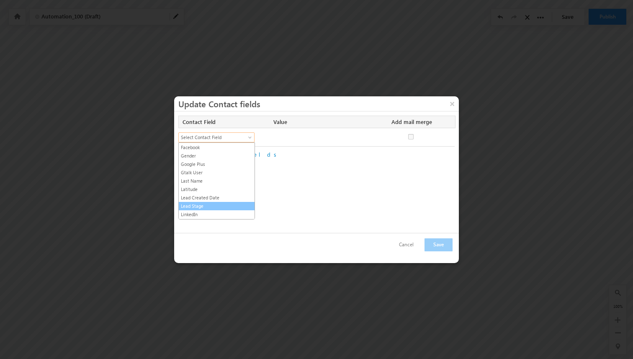
click at [206, 203] on link "Lead Stage" at bounding box center [217, 206] width 76 height 8
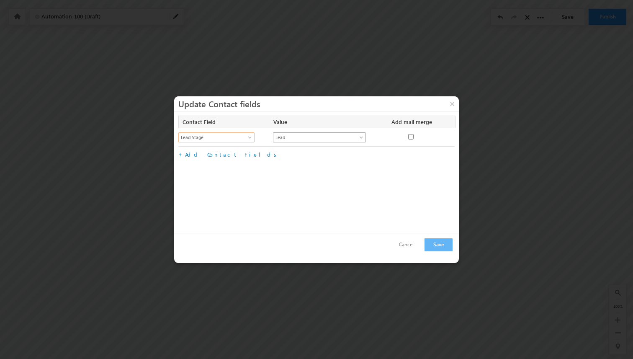
click at [291, 139] on span "Lead" at bounding box center [315, 138] width 83 height 8
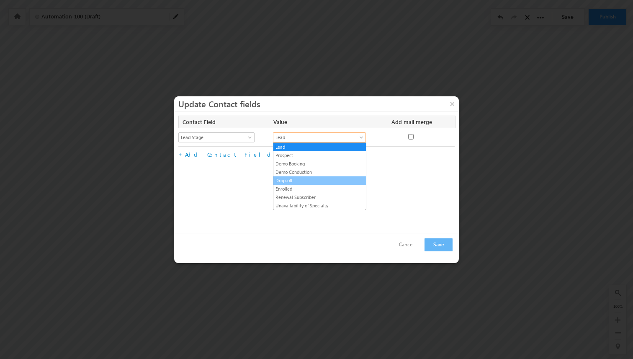
click at [292, 181] on link "Drop-off" at bounding box center [320, 181] width 93 height 8
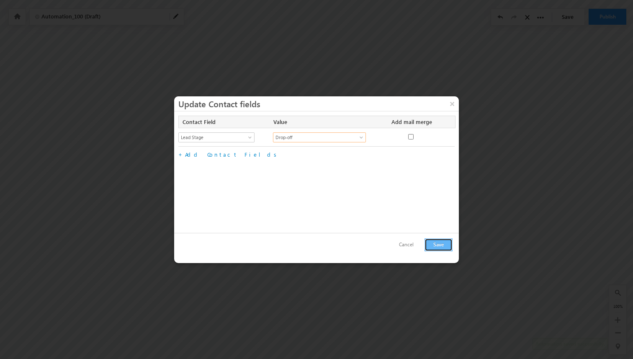
click at [436, 240] on button "Save" at bounding box center [439, 244] width 28 height 13
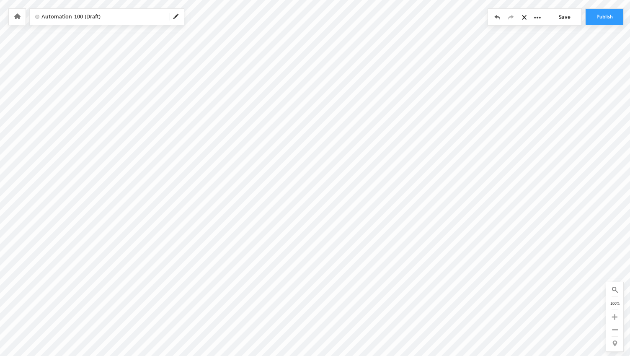
scroll to position [43, 0]
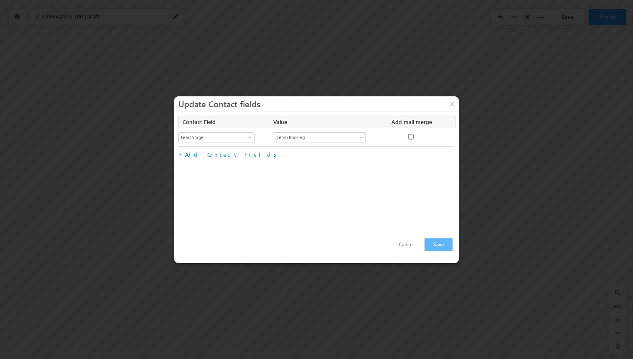
click at [411, 248] on button "Cancel" at bounding box center [406, 245] width 31 height 12
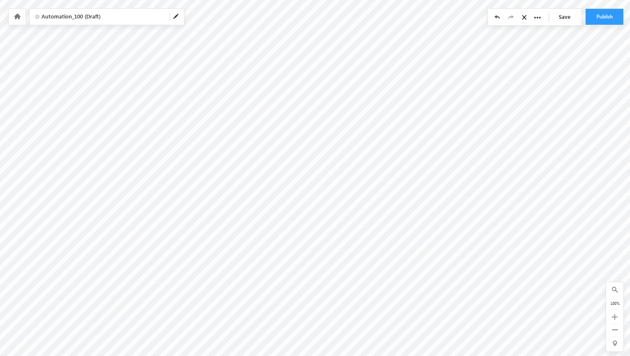
scroll to position [27, 0]
click at [498, 18] on icon at bounding box center [497, 17] width 6 height 6
click at [258, 244] on input "Delete all cards below" at bounding box center [258, 244] width 5 height 5
click at [313, 240] on div "For the cards below: Keep only 'Yes' path Delete all cards below" at bounding box center [350, 234] width 83 height 38
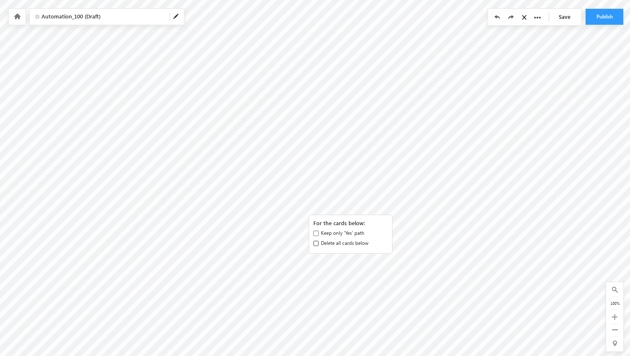
click at [313, 241] on input "Delete all cards below" at bounding box center [315, 242] width 5 height 5
click at [174, 16] on span at bounding box center [176, 16] width 7 height 7
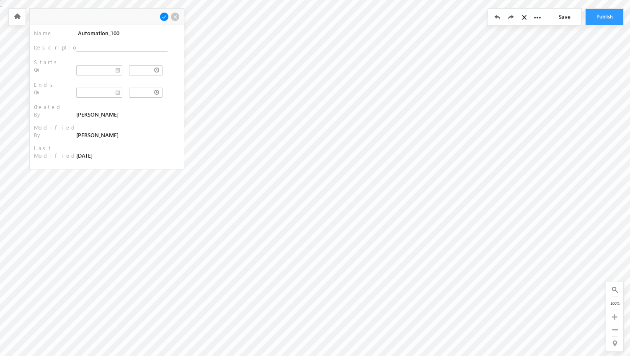
drag, startPoint x: 115, startPoint y: 36, endPoint x: 59, endPoint y: 36, distance: 55.7
click at [59, 36] on div "Name : Automation_100" at bounding box center [107, 33] width 146 height 9
type input "Prospect stage"
click at [163, 16] on span at bounding box center [164, 16] width 9 height 9
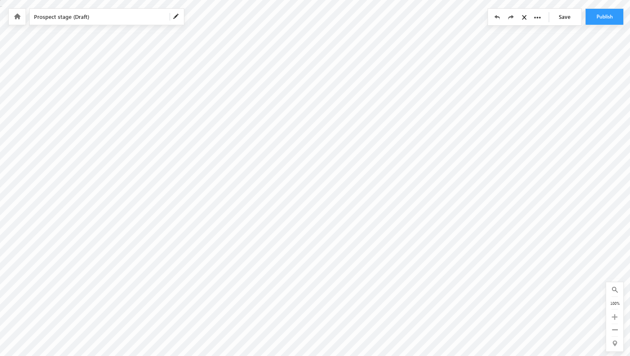
click at [575, 22] on link "Save" at bounding box center [566, 17] width 29 height 16
click at [601, 17] on button "Publish" at bounding box center [605, 17] width 38 height 16
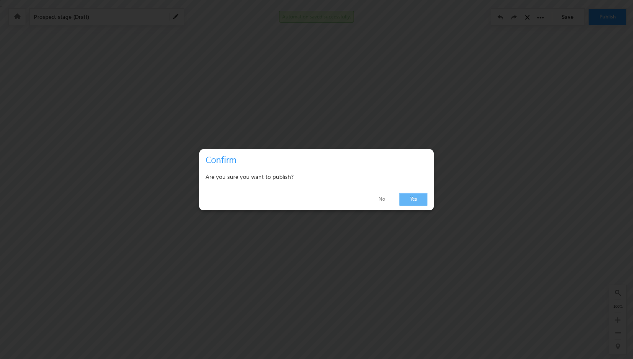
click at [414, 201] on link "Yes" at bounding box center [414, 199] width 28 height 13
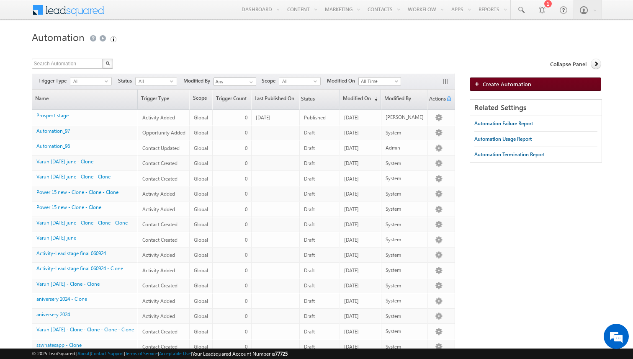
click at [503, 86] on span "Create Automation" at bounding box center [507, 83] width 49 height 7
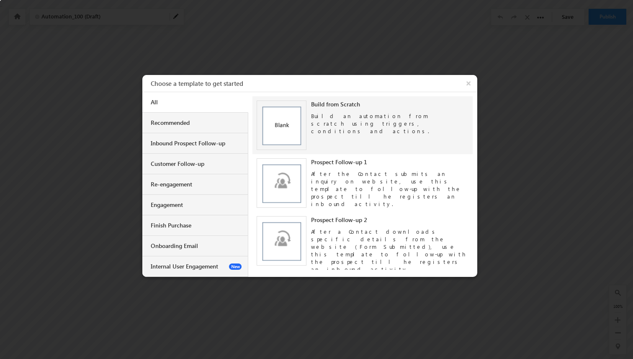
click at [282, 128] on img at bounding box center [282, 126] width 50 height 50
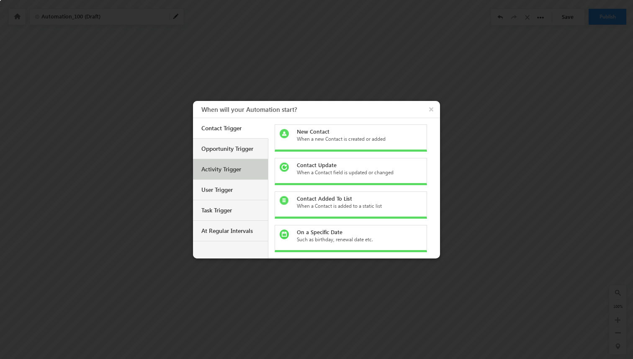
click at [237, 172] on div "Activity Trigger" at bounding box center [231, 169] width 60 height 8
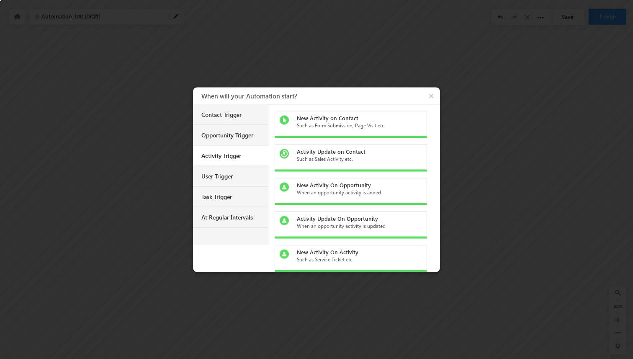
click at [343, 115] on div "New Activity on Contact" at bounding box center [356, 118] width 118 height 8
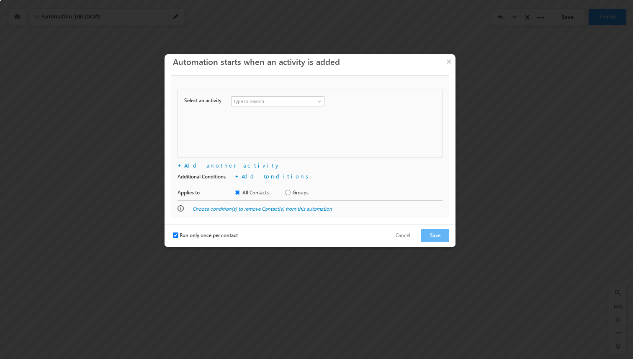
click at [305, 103] on input at bounding box center [277, 101] width 93 height 10
click at [297, 101] on input at bounding box center [277, 101] width 93 height 10
click at [317, 98] on link at bounding box center [318, 101] width 10 height 8
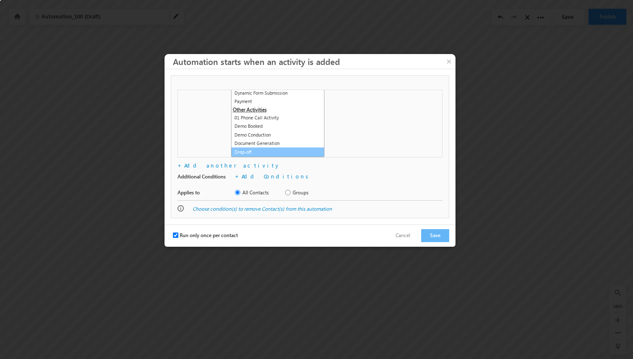
scroll to position [321, 0]
click at [286, 119] on link "01 Phone Call Activity" at bounding box center [277, 119] width 93 height 10
type input "01 Phone Call Activity"
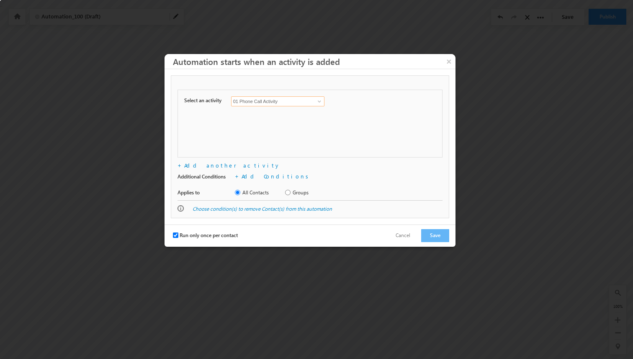
scroll to position [0, 0]
click at [429, 237] on button "Save" at bounding box center [435, 235] width 28 height 13
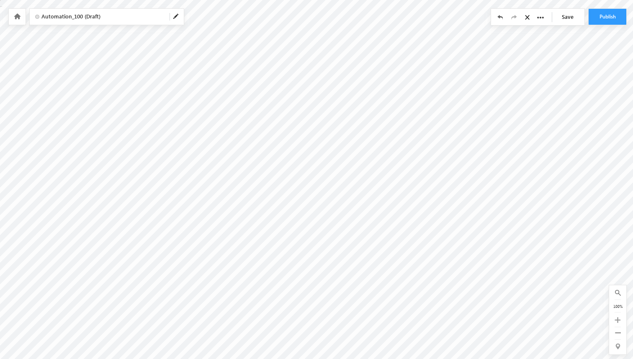
checkbox input "true"
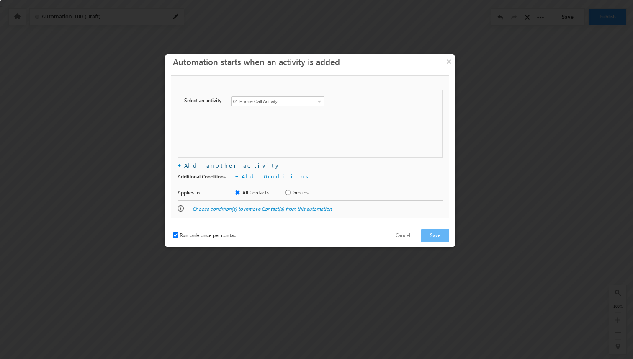
click at [192, 167] on link "Add another activity" at bounding box center [232, 165] width 96 height 7
click at [284, 119] on input at bounding box center [277, 119] width 93 height 10
click at [433, 119] on span at bounding box center [434, 120] width 4 height 4
click at [318, 101] on span at bounding box center [319, 101] width 7 height 7
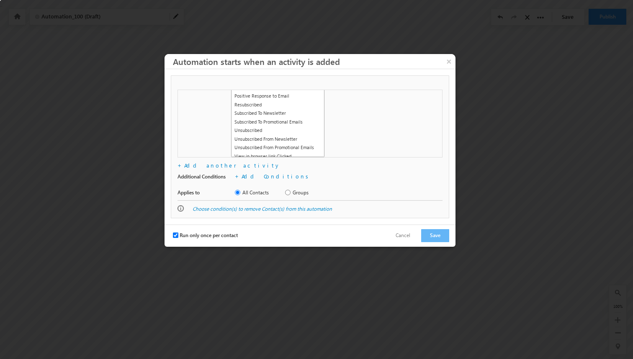
scroll to position [134, 0]
click at [300, 130] on link "Unsubscribed" at bounding box center [277, 130] width 93 height 10
type input "Unsubscribed"
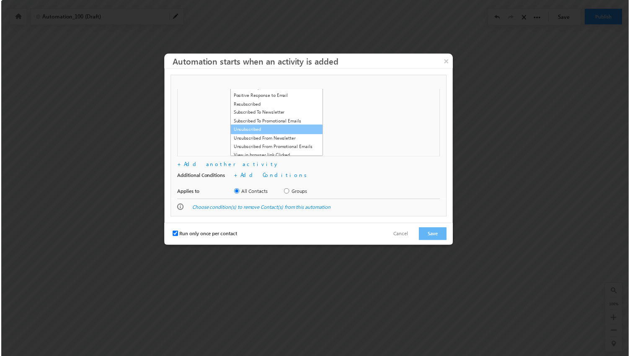
scroll to position [0, 0]
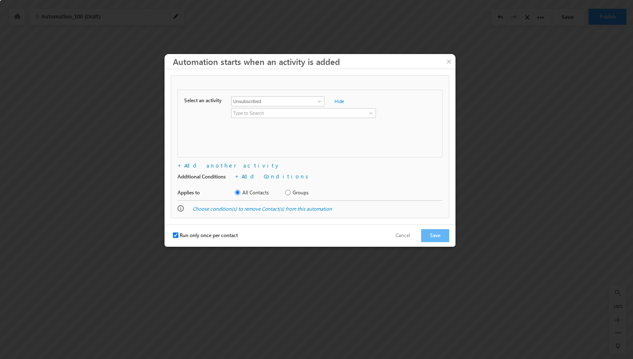
click at [300, 130] on div "Select an activity Conversion Button Clicked Form Submitted on Website Page Vis…" at bounding box center [310, 124] width 265 height 68
click at [407, 232] on button "Cancel" at bounding box center [402, 236] width 31 height 12
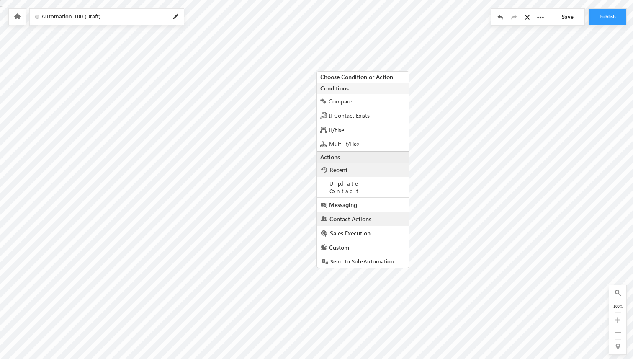
click at [348, 216] on link "Contact Actions" at bounding box center [363, 219] width 92 height 14
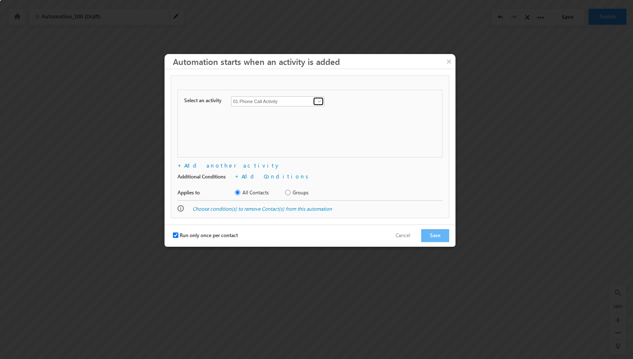
click at [322, 100] on span at bounding box center [319, 101] width 7 height 7
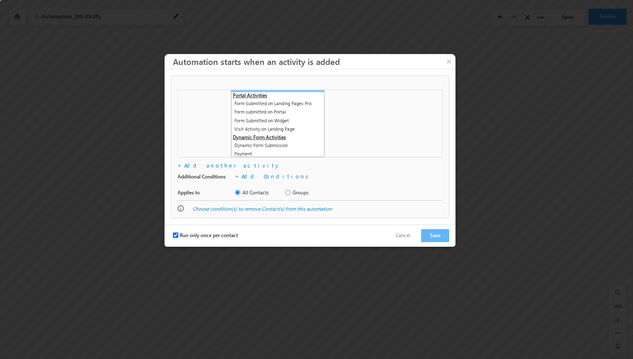
scroll to position [339, 0]
click at [447, 63] on button "×" at bounding box center [448, 61] width 13 height 15
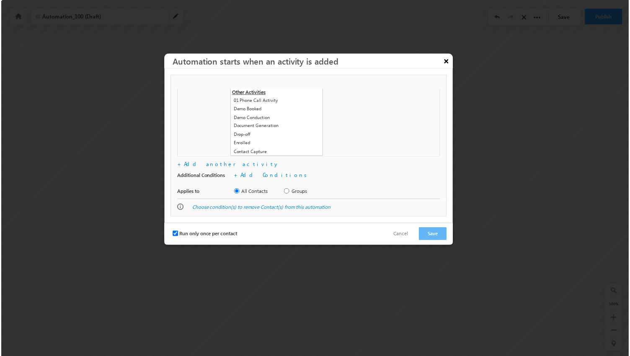
scroll to position [0, 0]
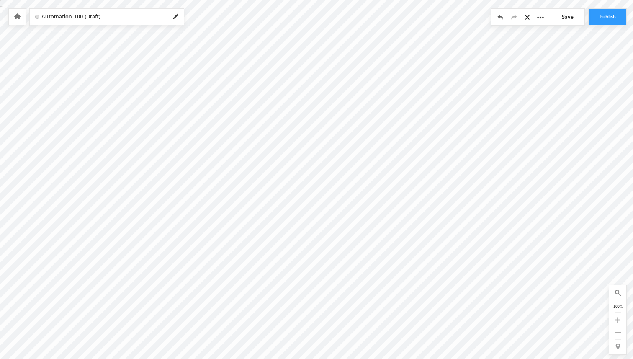
checkbox input "true"
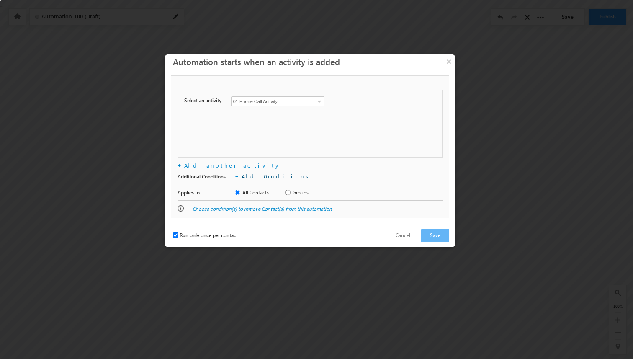
click at [268, 178] on link "Add Conditions" at bounding box center [277, 176] width 70 height 7
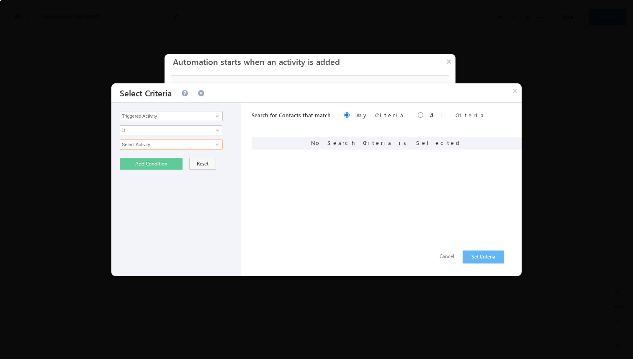
click at [196, 147] on input "Select Activity" at bounding box center [171, 144] width 103 height 10
click at [214, 145] on span at bounding box center [217, 144] width 7 height 7
click at [187, 160] on link "01 Phone Call Activity" at bounding box center [171, 163] width 103 height 10
type input "01 Phone Call Activity"
click at [169, 161] on span at bounding box center [165, 159] width 91 height 8
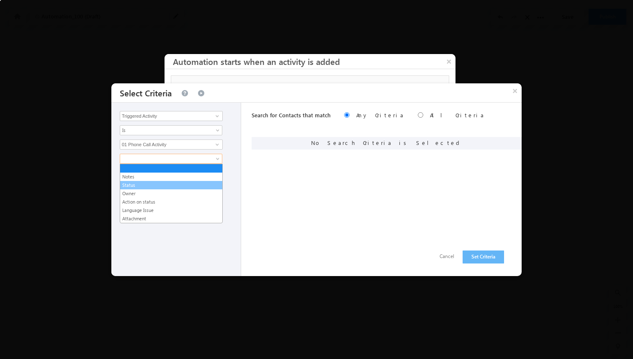
click at [161, 185] on link "Status" at bounding box center [171, 185] width 102 height 8
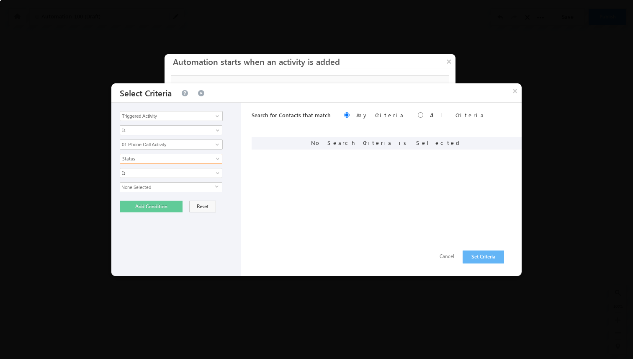
click at [148, 188] on span "None Selected" at bounding box center [167, 187] width 95 height 9
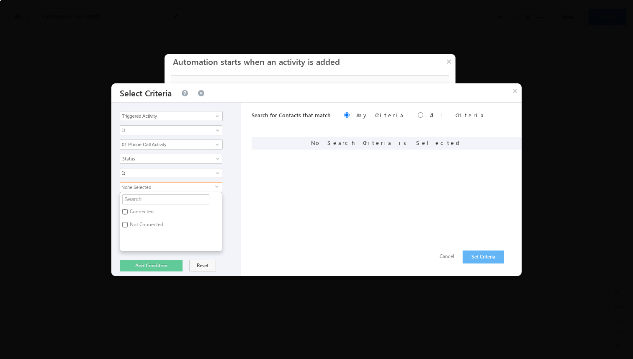
click at [126, 210] on input "Connected" at bounding box center [124, 211] width 5 height 5
checkbox input "true"
click at [229, 220] on div "Connected select Connected Not Connected" at bounding box center [178, 216] width 117 height 69
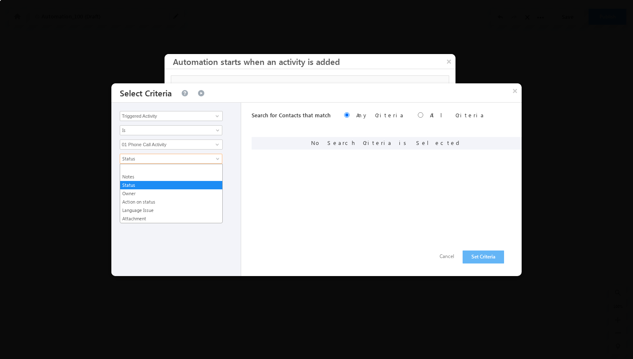
click at [190, 162] on span "Status" at bounding box center [165, 159] width 91 height 8
click at [166, 202] on link "Action on status" at bounding box center [171, 202] width 102 height 8
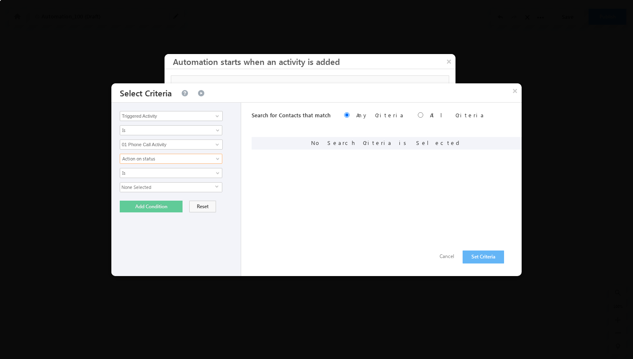
click at [170, 189] on span "None Selected" at bounding box center [167, 187] width 95 height 9
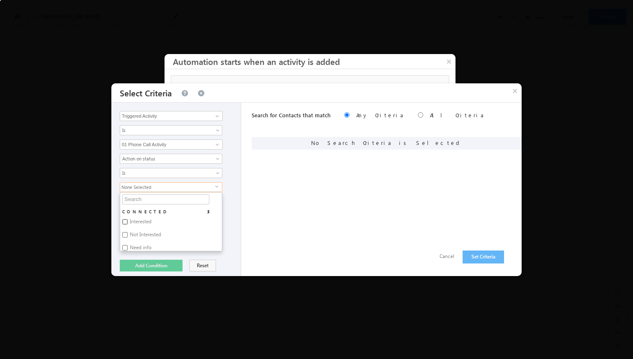
click at [127, 220] on input "Interested" at bounding box center [124, 221] width 5 height 5
checkbox input "true"
click at [229, 189] on div "Interested select CONNECTED 3 Interested Not Interested Need info NOT CONNECTED…" at bounding box center [178, 216] width 117 height 69
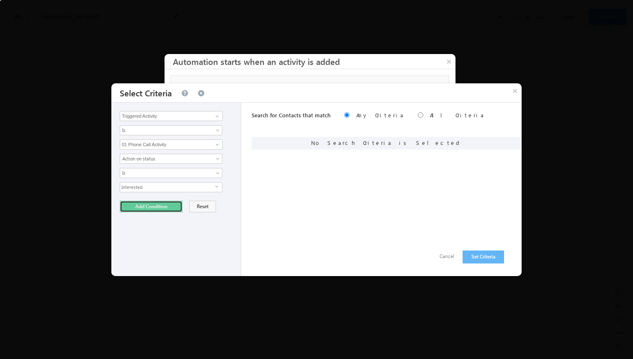
click at [170, 206] on button "Add Condition" at bounding box center [151, 207] width 63 height 12
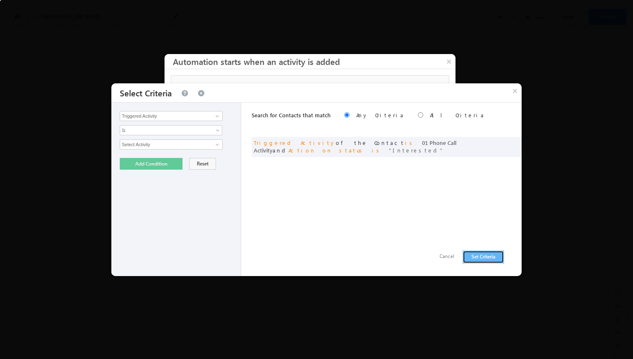
click at [476, 254] on button "Set Criteria" at bounding box center [483, 256] width 41 height 13
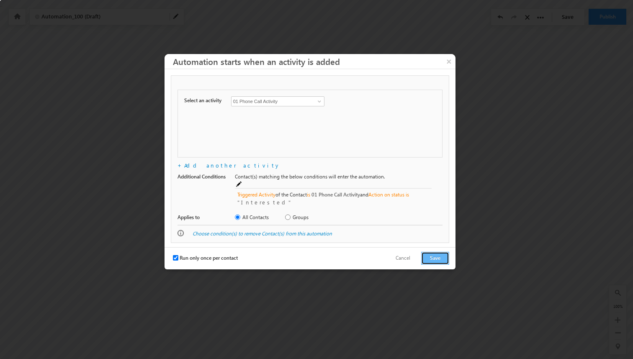
click at [431, 252] on button "Save" at bounding box center [435, 258] width 28 height 13
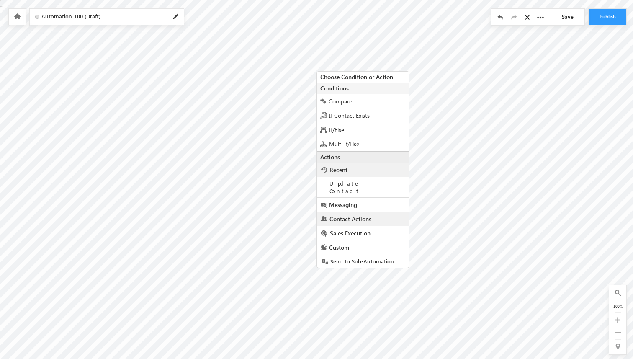
click at [346, 215] on span "Contact Actions" at bounding box center [351, 219] width 42 height 8
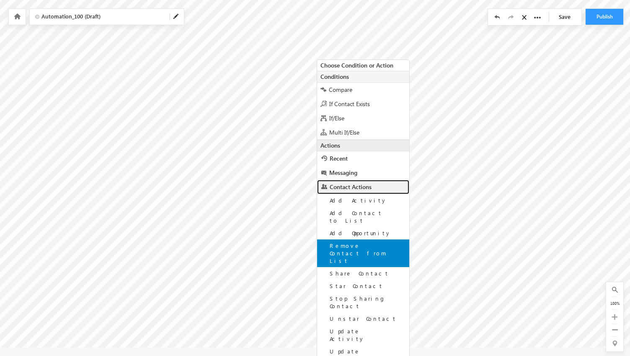
scroll to position [21, 0]
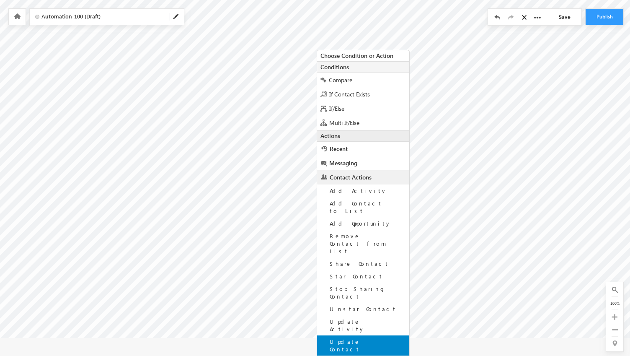
click at [360, 338] on span "Update Contact" at bounding box center [345, 345] width 31 height 15
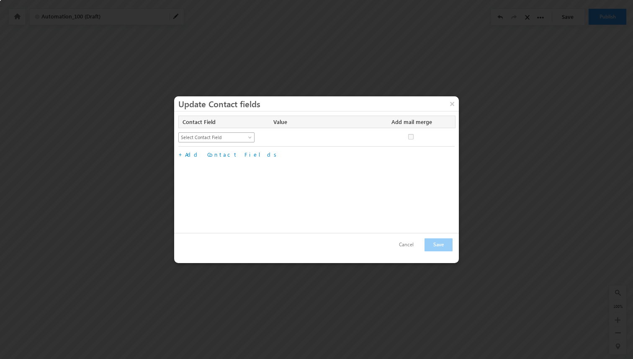
click at [225, 138] on span "Select Contact Field" at bounding box center [213, 138] width 68 height 8
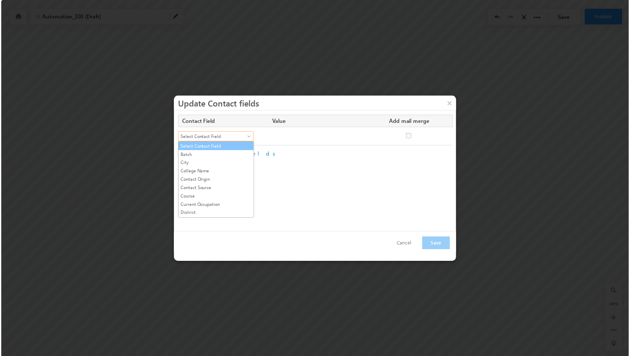
scroll to position [108, 0]
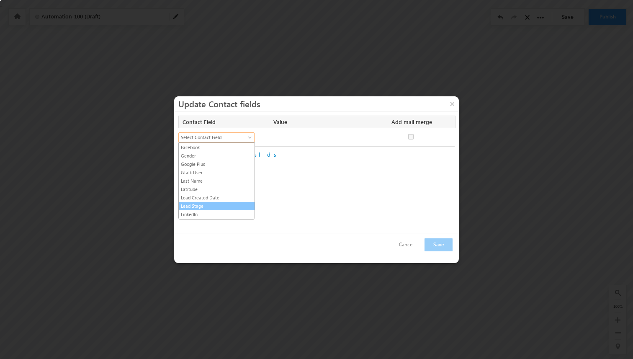
click at [215, 204] on link "Lead Stage" at bounding box center [217, 206] width 76 height 8
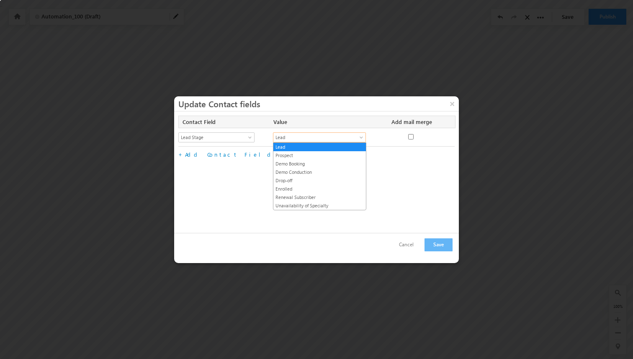
click at [302, 139] on span "Lead" at bounding box center [315, 138] width 83 height 8
click at [297, 164] on link "Demo Booking" at bounding box center [320, 164] width 93 height 8
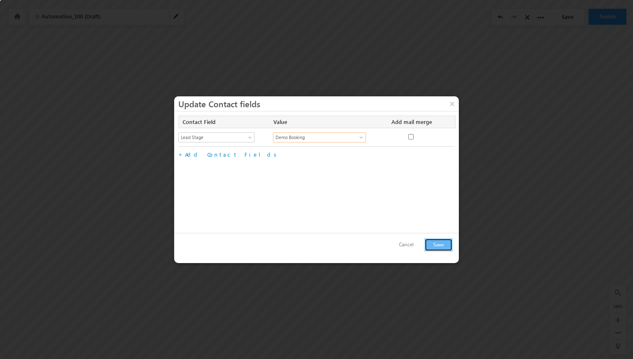
click at [445, 246] on button "Save" at bounding box center [439, 244] width 28 height 13
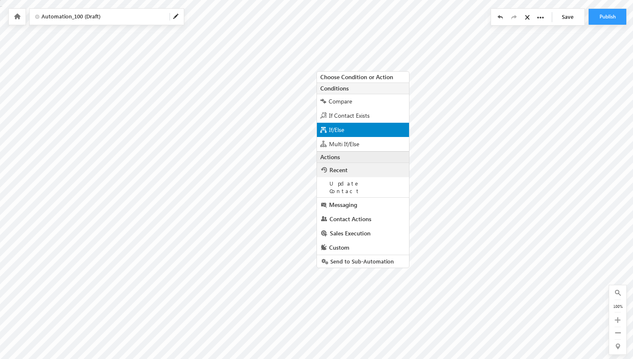
click at [347, 128] on div "If/Else" at bounding box center [363, 130] width 92 height 14
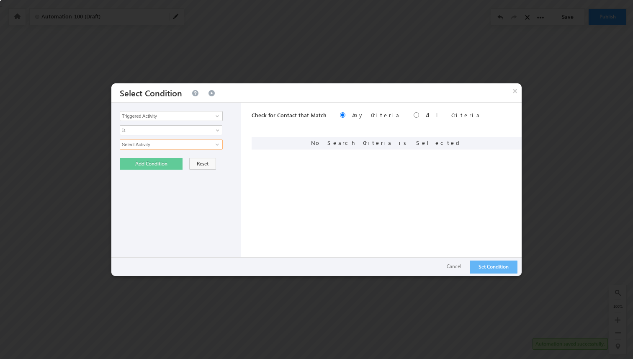
click at [209, 143] on input "Select Activity" at bounding box center [171, 144] width 103 height 10
click at [218, 143] on span at bounding box center [217, 144] width 7 height 7
click at [192, 162] on link "01 Phone Call Activity" at bounding box center [171, 163] width 103 height 10
type input "01 Phone Call Activity"
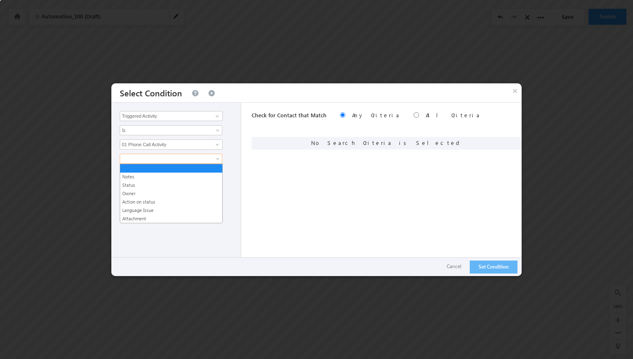
click at [215, 161] on span at bounding box center [218, 160] width 7 height 7
click at [173, 199] on link "Action on status" at bounding box center [171, 202] width 102 height 8
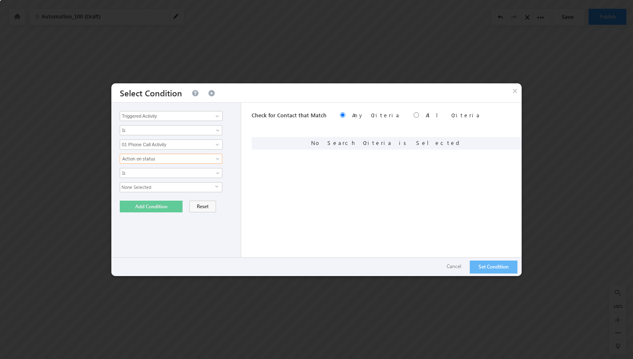
click at [211, 186] on span "None Selected" at bounding box center [167, 187] width 95 height 9
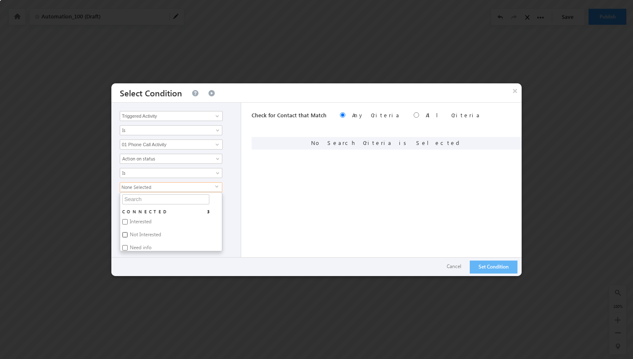
click at [127, 234] on input "Not Interested" at bounding box center [124, 234] width 5 height 5
checkbox input "true"
click at [229, 206] on div "Not Interested select CONNECTED 3 Interested Not Interested Need info NOT CONNE…" at bounding box center [178, 216] width 117 height 69
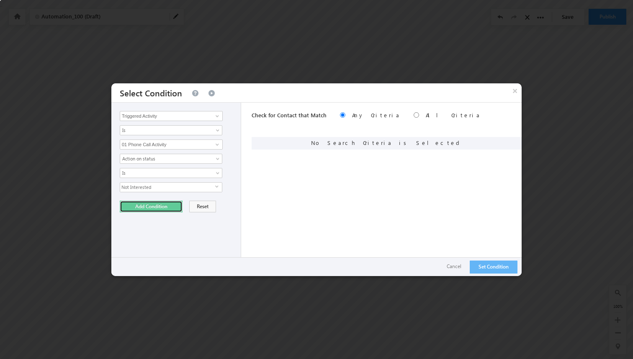
click at [152, 209] on button "Add Condition" at bounding box center [151, 207] width 63 height 12
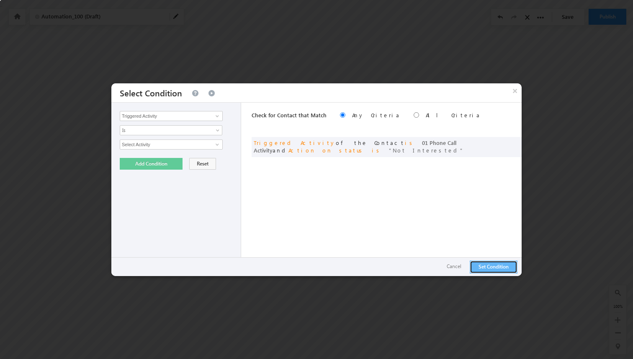
click at [503, 266] on button "Set Condition" at bounding box center [494, 267] width 48 height 13
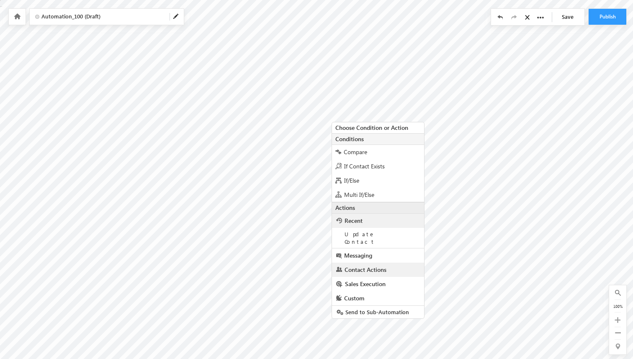
click at [358, 266] on span "Contact Actions" at bounding box center [366, 270] width 42 height 8
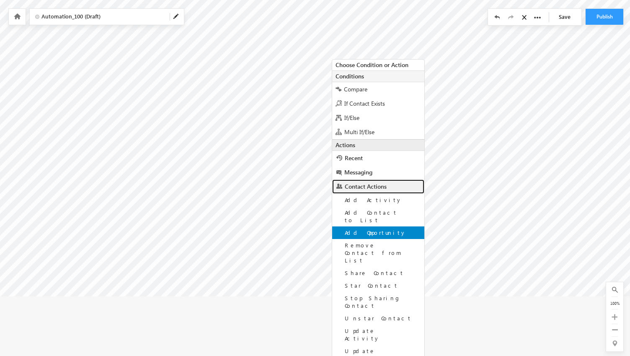
scroll to position [72, 0]
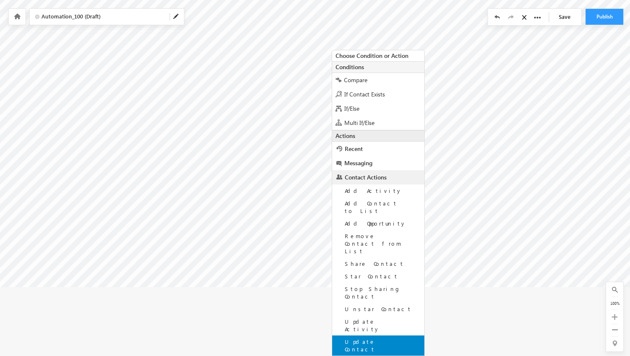
click at [375, 338] on span "Update Contact" at bounding box center [360, 345] width 31 height 15
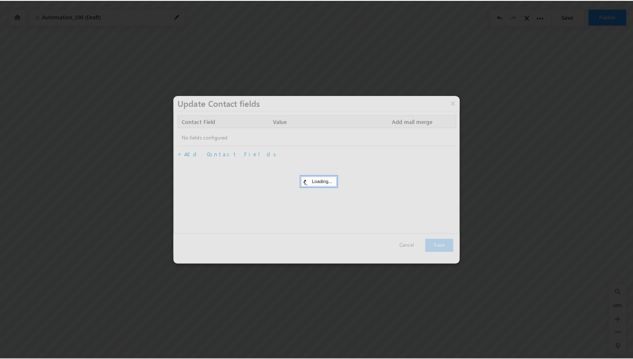
scroll to position [0, 0]
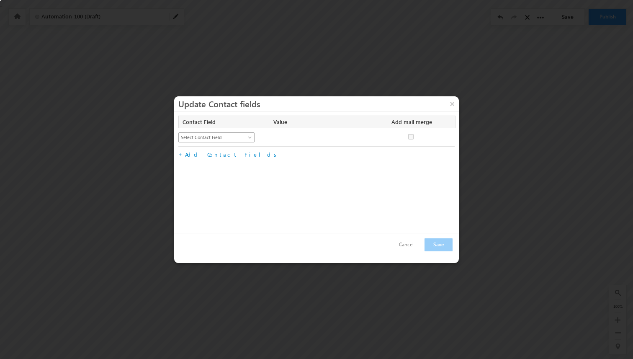
click at [229, 134] on span "Select Contact Field" at bounding box center [213, 138] width 68 height 8
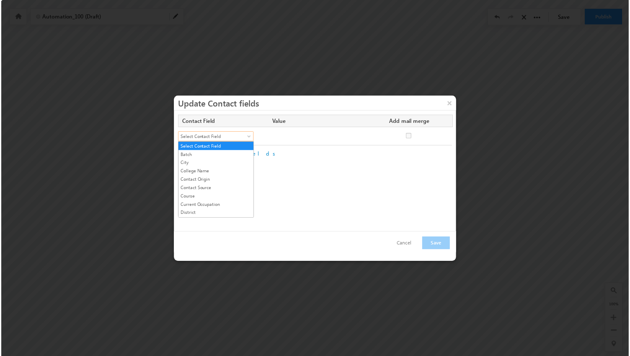
scroll to position [108, 0]
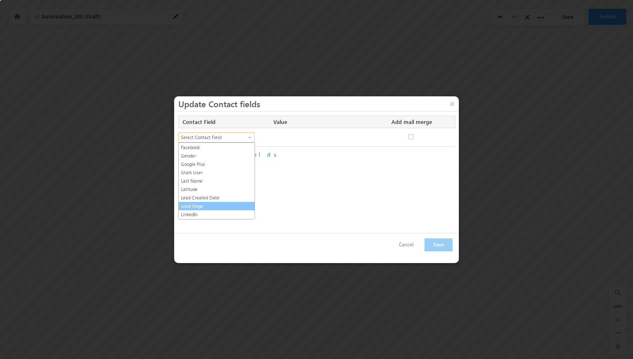
click at [209, 203] on link "Lead Stage" at bounding box center [217, 206] width 76 height 8
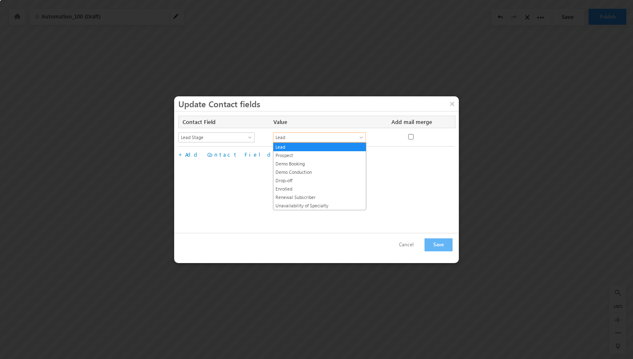
click at [285, 139] on span "Lead" at bounding box center [315, 138] width 83 height 8
click at [284, 180] on link "Drop-off" at bounding box center [320, 181] width 93 height 8
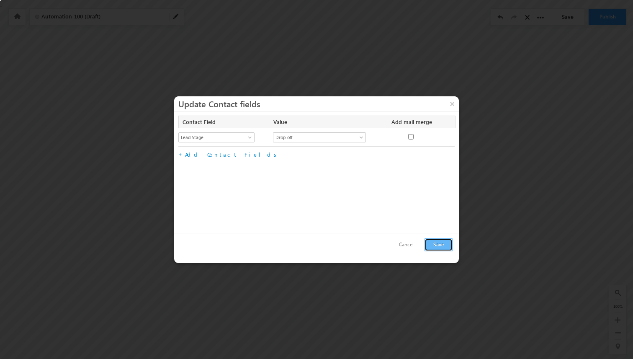
click at [433, 243] on button "Save" at bounding box center [439, 244] width 28 height 13
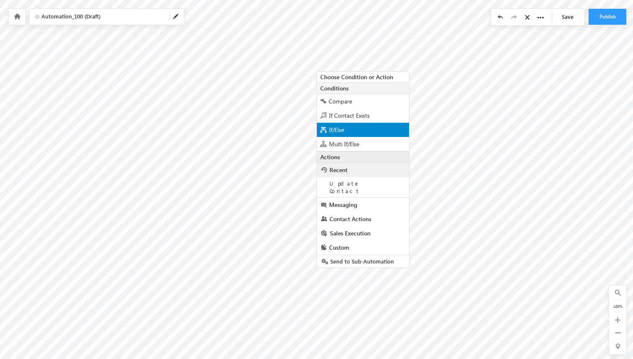
click at [352, 135] on div "If/Else" at bounding box center [363, 130] width 92 height 14
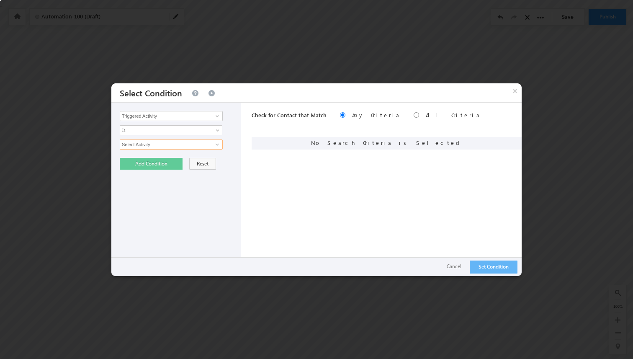
click at [202, 148] on input "Select Activity" at bounding box center [171, 144] width 103 height 10
click at [220, 147] on link at bounding box center [216, 144] width 10 height 8
click at [207, 158] on link "01 Phone Call Activity" at bounding box center [171, 163] width 103 height 10
type input "01 Phone Call Activity"
click at [164, 158] on span at bounding box center [165, 159] width 91 height 8
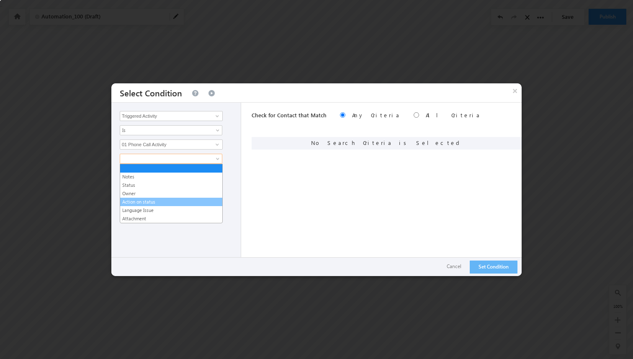
click at [155, 199] on link "Action on status" at bounding box center [171, 202] width 102 height 8
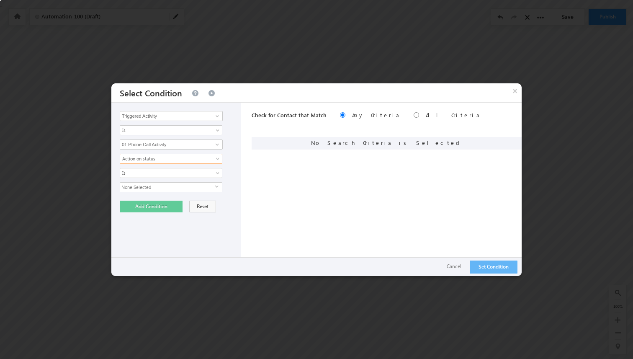
click at [159, 191] on span "None Selected" at bounding box center [167, 187] width 95 height 9
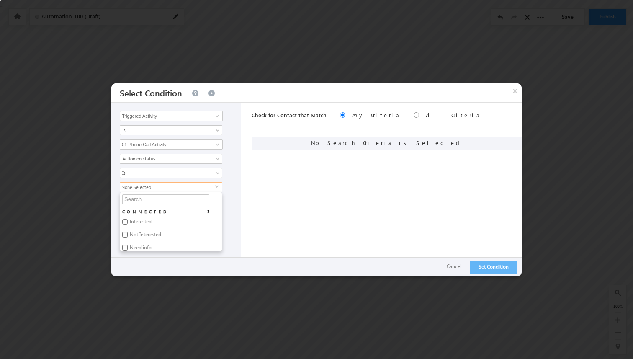
click at [124, 221] on input "Interested" at bounding box center [124, 221] width 5 height 5
checkbox input "true"
click at [234, 182] on div "Triggered Activity Contact Activity Task Sales Group Prospect Id Alternate Cont…" at bounding box center [176, 185] width 130 height 165
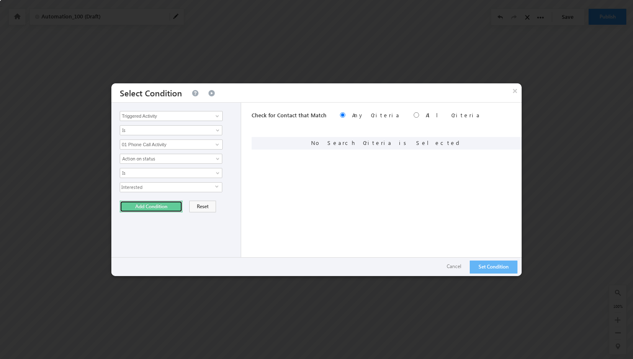
click at [168, 210] on button "Add Condition" at bounding box center [151, 207] width 63 height 12
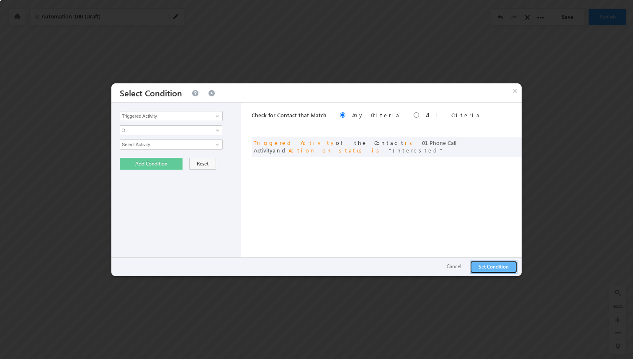
click at [479, 270] on button "Set Condition" at bounding box center [494, 267] width 48 height 13
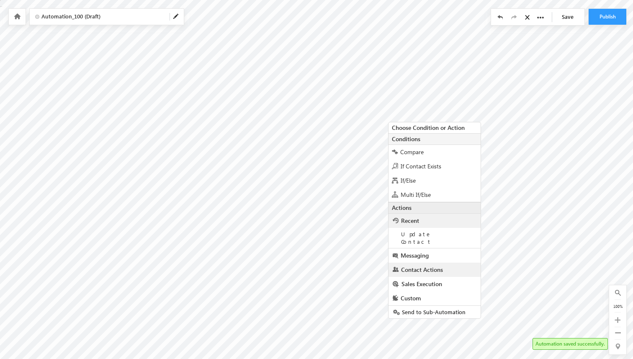
click at [411, 266] on span "Contact Actions" at bounding box center [422, 270] width 42 height 8
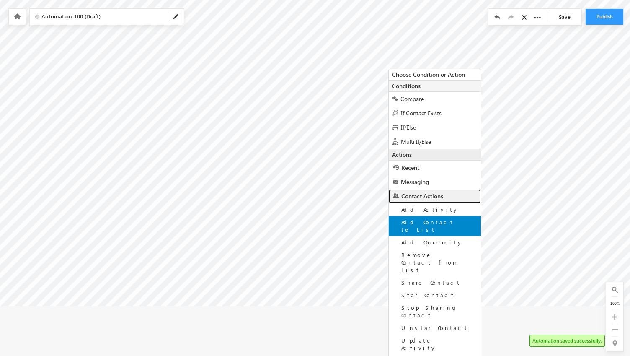
scroll to position [72, 0]
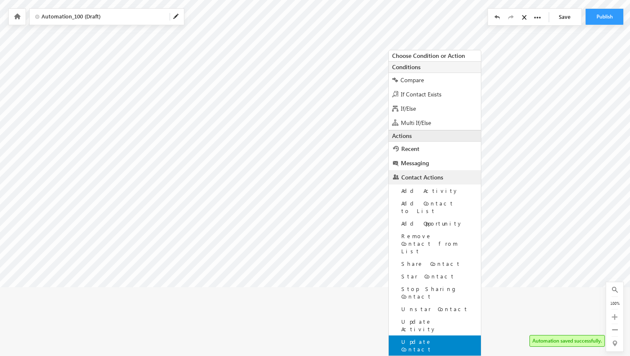
click at [417, 335] on div "Update Contact" at bounding box center [435, 345] width 92 height 20
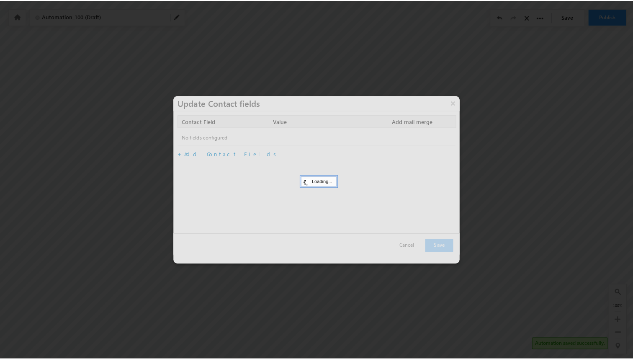
scroll to position [0, 0]
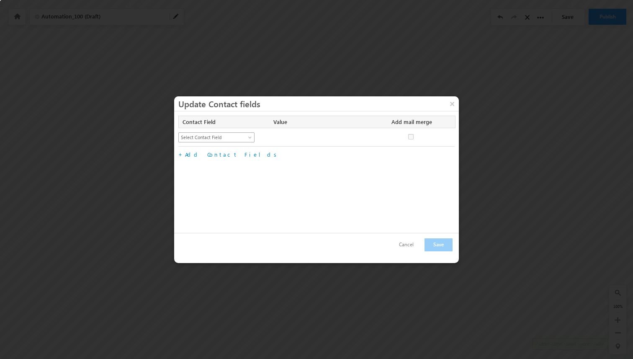
click at [217, 137] on span "Select Contact Field" at bounding box center [213, 138] width 68 height 8
click at [201, 205] on link "Lead Stage" at bounding box center [217, 206] width 76 height 8
click at [299, 136] on span "Lead" at bounding box center [315, 138] width 83 height 8
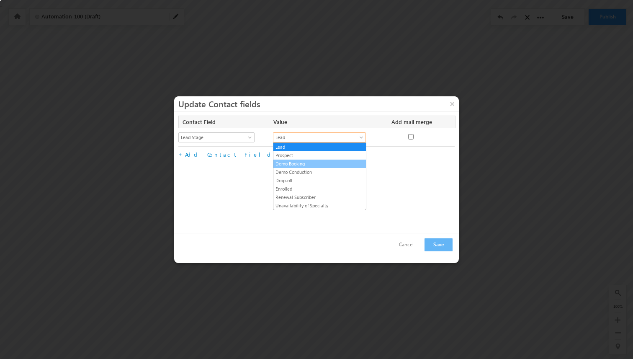
click at [308, 165] on link "Demo Booking" at bounding box center [320, 164] width 93 height 8
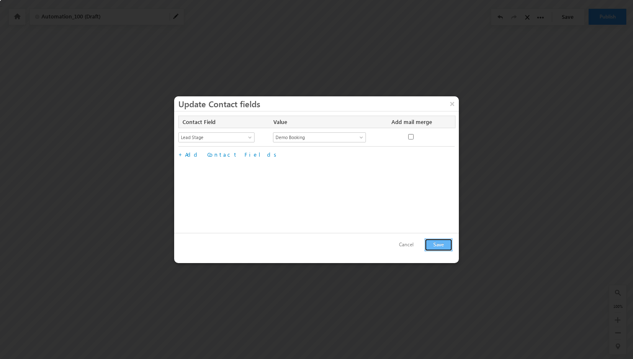
click at [443, 246] on button "Save" at bounding box center [439, 244] width 28 height 13
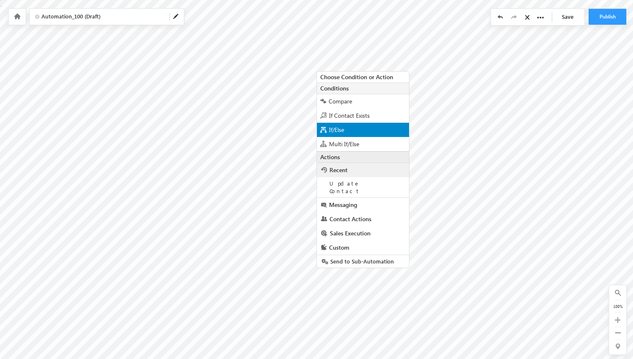
click at [342, 132] on span "If/Else" at bounding box center [336, 130] width 15 height 8
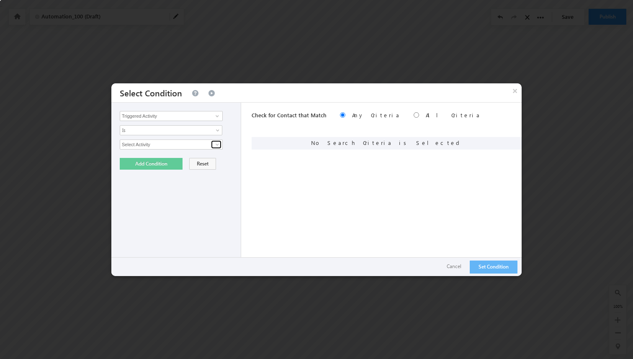
click at [217, 146] on span at bounding box center [217, 144] width 7 height 7
click at [185, 163] on link "01 Phone Call Activity" at bounding box center [171, 163] width 103 height 10
type input "01 Phone Call Activity"
click at [199, 160] on span at bounding box center [165, 159] width 91 height 8
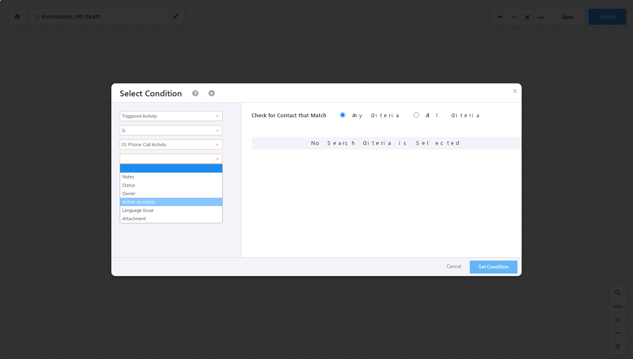
click at [160, 201] on link "Action on status" at bounding box center [171, 202] width 102 height 8
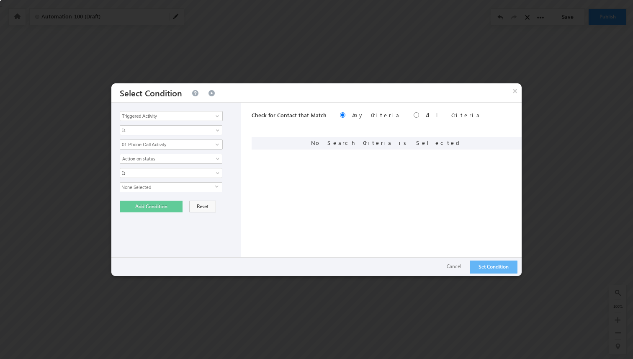
click at [169, 189] on span "None Selected" at bounding box center [167, 187] width 95 height 9
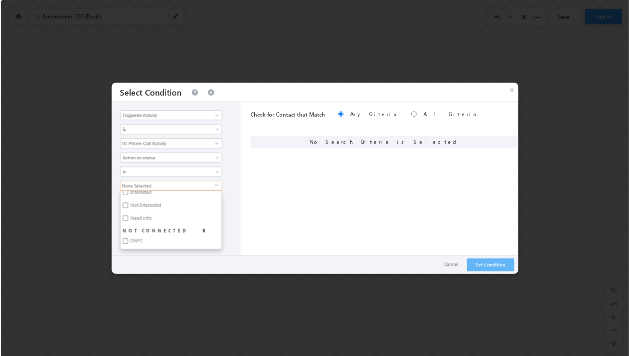
scroll to position [29, 0]
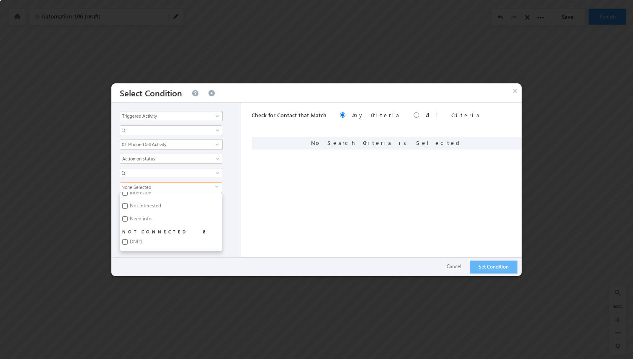
click at [126, 217] on input "Need info" at bounding box center [124, 218] width 5 height 5
checkbox input "true"
click at [233, 186] on div "Need info select CONNECTED 3 Interested Not Interested Need info NOT CONNECTED …" at bounding box center [178, 216] width 117 height 69
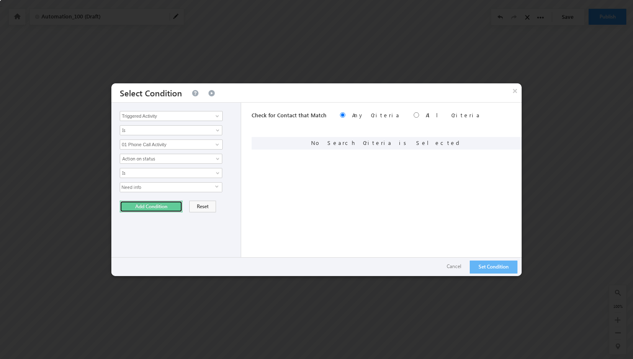
click at [173, 205] on button "Add Condition" at bounding box center [151, 207] width 63 height 12
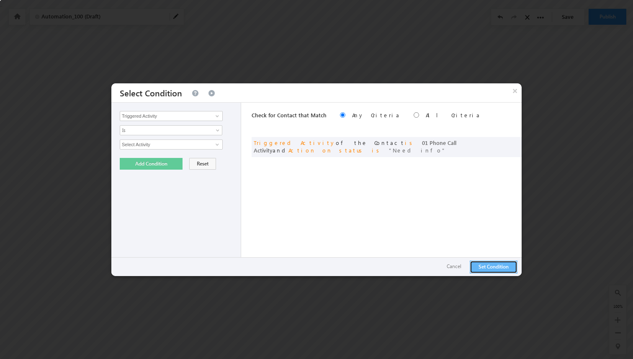
click at [479, 269] on button "Set Condition" at bounding box center [494, 267] width 48 height 13
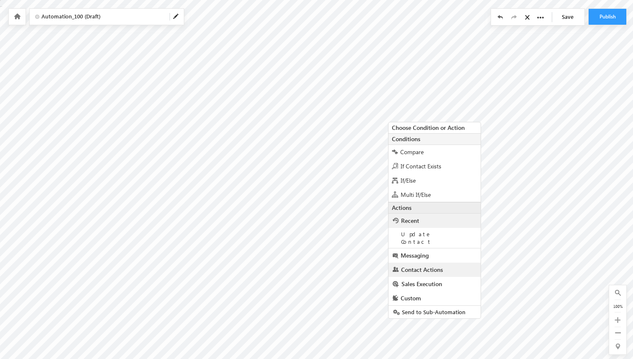
click at [426, 266] on span "Contact Actions" at bounding box center [422, 270] width 42 height 8
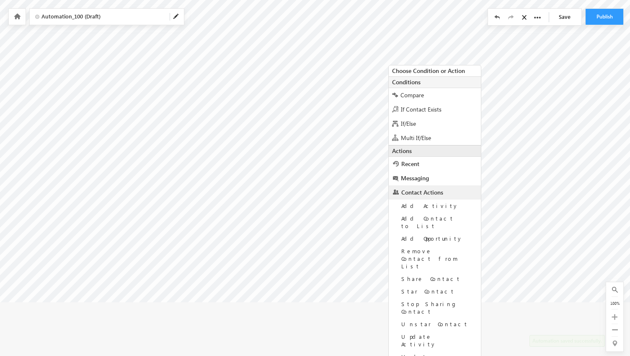
scroll to position [72, 0]
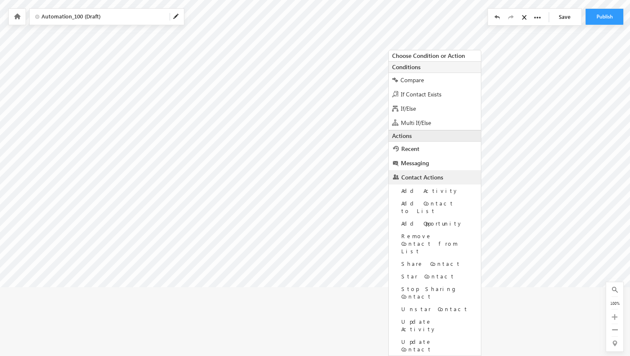
click at [426, 359] on span "Sales Execution" at bounding box center [422, 363] width 41 height 8
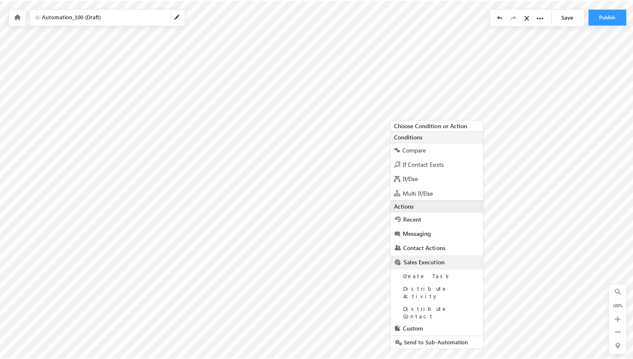
scroll to position [0, 0]
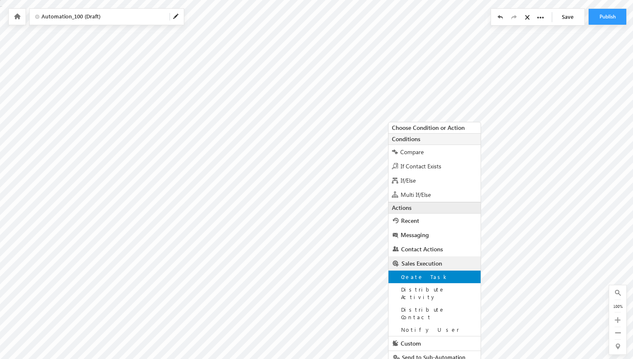
click at [436, 280] on div "Create Task" at bounding box center [435, 277] width 92 height 13
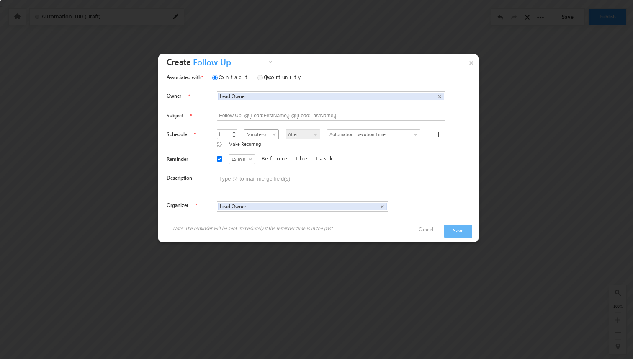
click at [272, 134] on span at bounding box center [275, 136] width 7 height 7
click at [251, 160] on link "Day(s)" at bounding box center [251, 161] width 34 height 8
click at [235, 155] on span "15 min" at bounding box center [243, 159] width 26 height 8
click at [270, 164] on div "Owner Lead Owner Lead Owner × Associated Contact" at bounding box center [318, 150] width 320 height 127
click at [457, 224] on button "Save" at bounding box center [458, 230] width 28 height 13
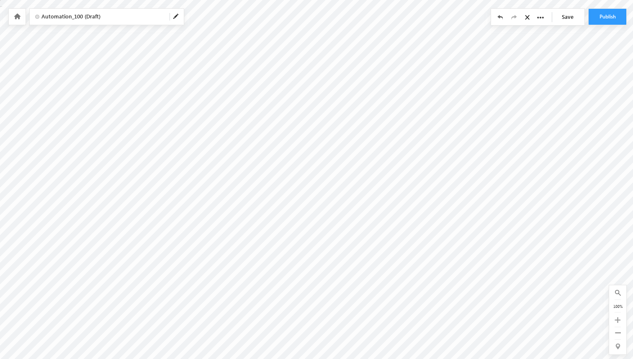
click at [113, 17] on span "Automation_100 (Draft)" at bounding box center [101, 17] width 121 height 8
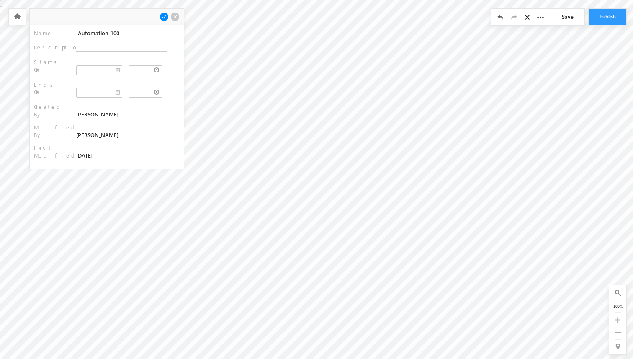
click at [103, 33] on input "Automation_100" at bounding box center [121, 33] width 91 height 10
type input "Demo booking stage"
click at [165, 18] on span at bounding box center [164, 16] width 9 height 9
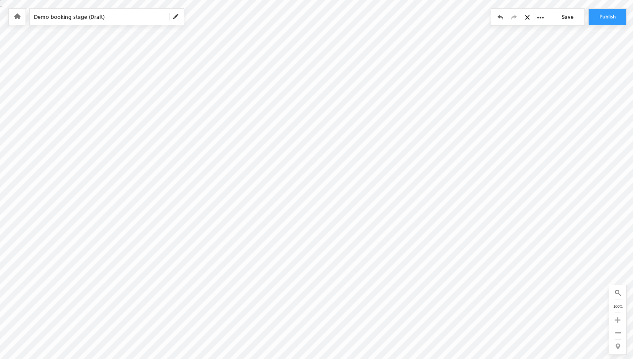
click at [578, 15] on link "Save" at bounding box center [569, 17] width 29 height 16
click at [609, 16] on button "Publish" at bounding box center [608, 17] width 38 height 16
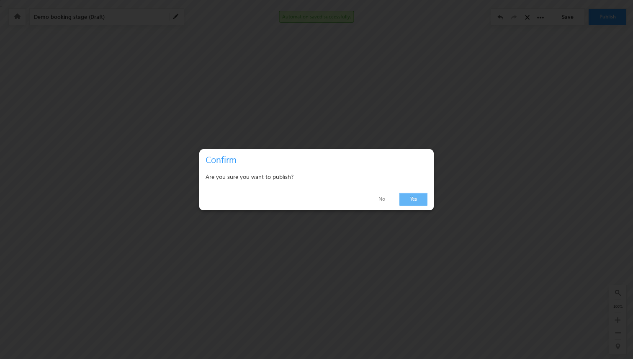
click at [414, 195] on link "Yes" at bounding box center [414, 199] width 28 height 13
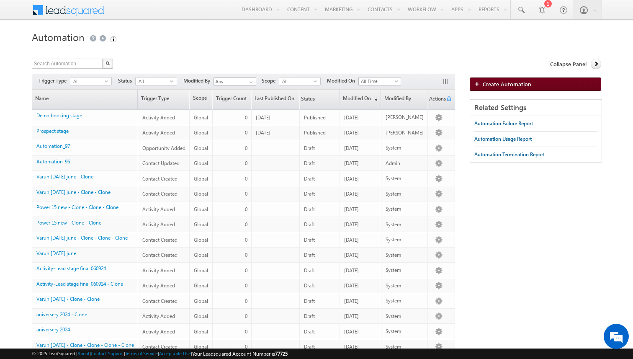
click at [484, 88] on link "Create Automation" at bounding box center [536, 83] width 132 height 13
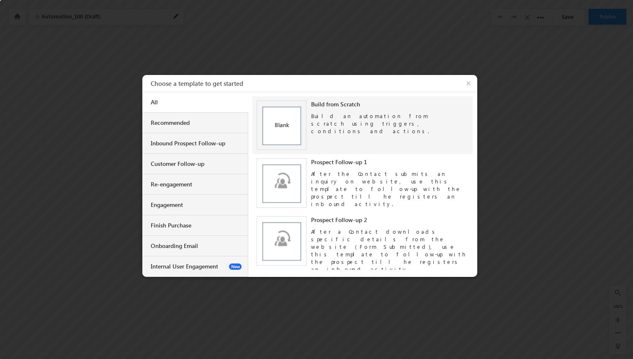
click at [301, 126] on img at bounding box center [282, 126] width 50 height 50
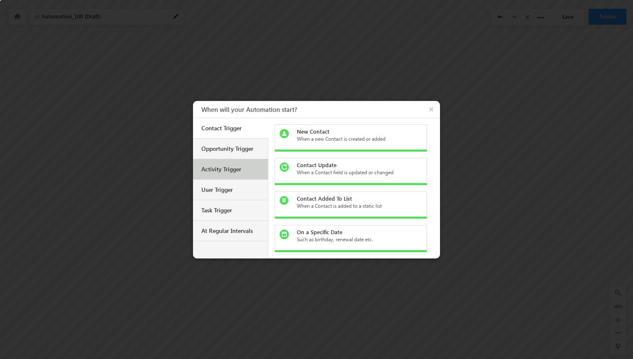
click at [233, 173] on div "Activity Trigger" at bounding box center [230, 169] width 75 height 21
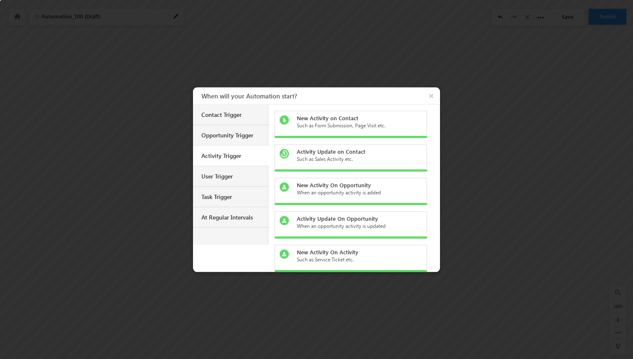
click at [320, 126] on div "Such as Form Submission, Page Visit etc." at bounding box center [356, 125] width 118 height 8
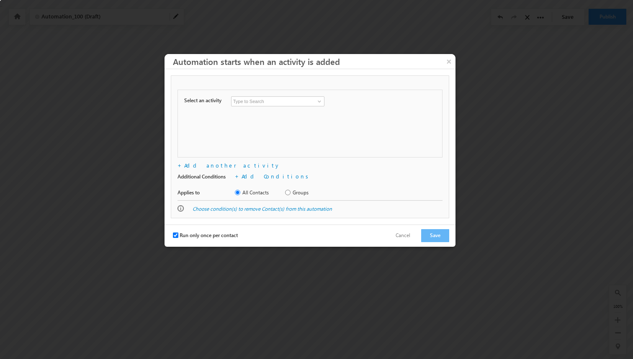
click at [288, 100] on input at bounding box center [277, 101] width 93 height 10
click at [318, 100] on span at bounding box center [319, 101] width 7 height 7
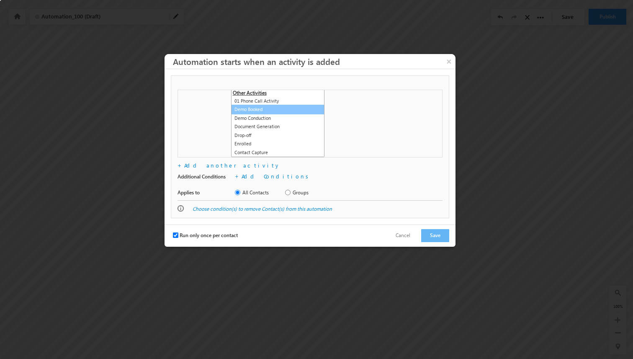
click at [283, 107] on link "Demo Booked" at bounding box center [277, 110] width 93 height 10
type input "Demo Booked"
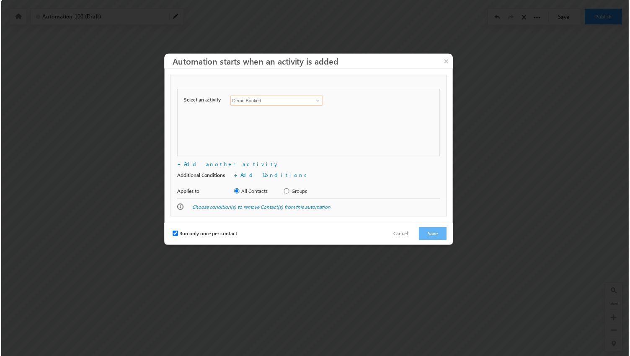
scroll to position [0, 0]
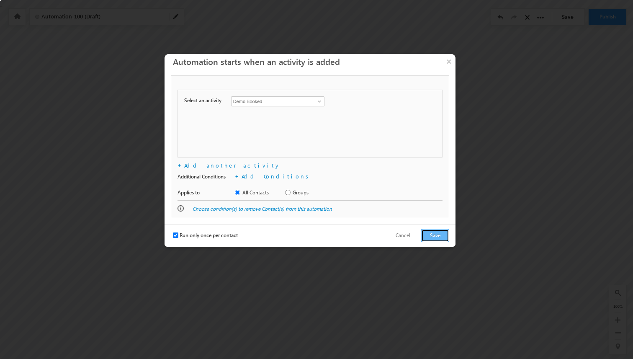
click at [436, 236] on button "Save" at bounding box center [435, 235] width 28 height 13
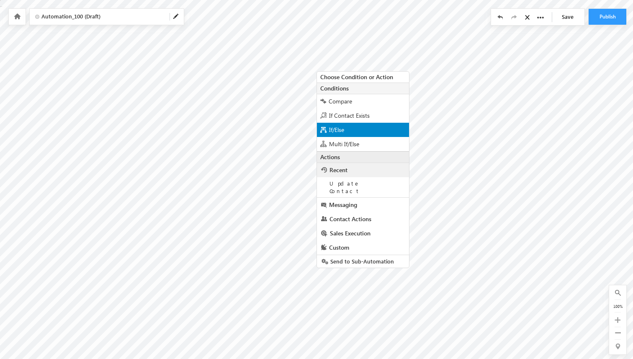
click at [330, 130] on span "If/Else" at bounding box center [336, 130] width 15 height 8
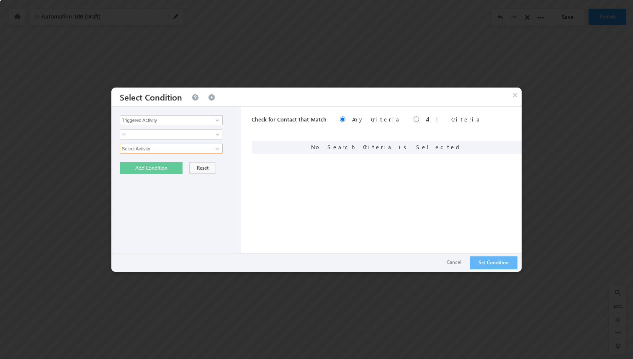
click at [191, 150] on input "Select Activity" at bounding box center [171, 149] width 103 height 10
click at [212, 150] on link at bounding box center [216, 148] width 10 height 8
click at [180, 166] on link "Demo Booked" at bounding box center [171, 167] width 103 height 10
type input "Demo Booked"
click at [165, 166] on link at bounding box center [171, 163] width 103 height 10
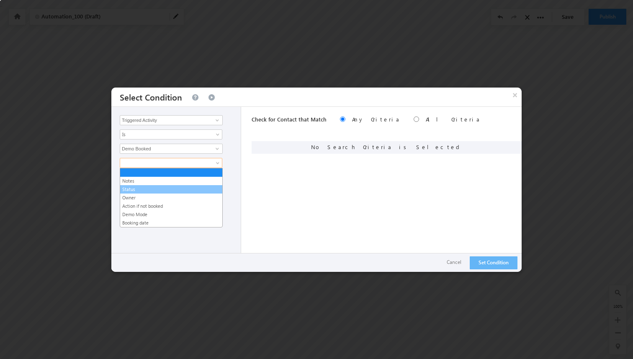
click at [154, 191] on link "Status" at bounding box center [171, 190] width 102 height 8
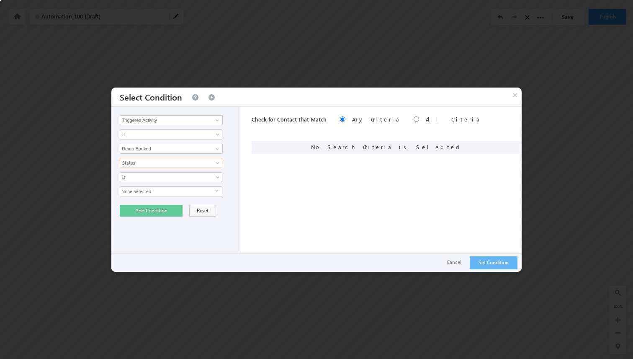
click at [181, 191] on span "None Selected" at bounding box center [167, 191] width 95 height 9
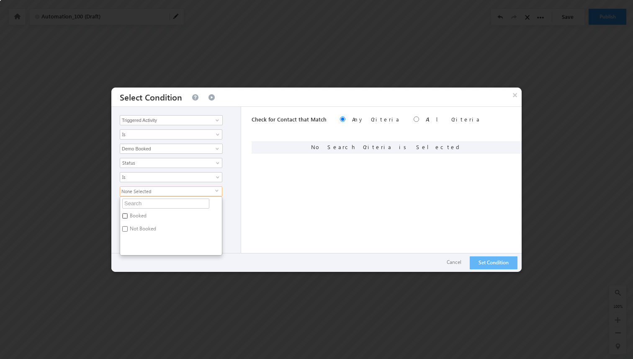
click at [126, 216] on input "Booked" at bounding box center [124, 215] width 5 height 5
checkbox input "true"
click at [228, 195] on div "Booked select Booked Not Booked" at bounding box center [178, 220] width 117 height 69
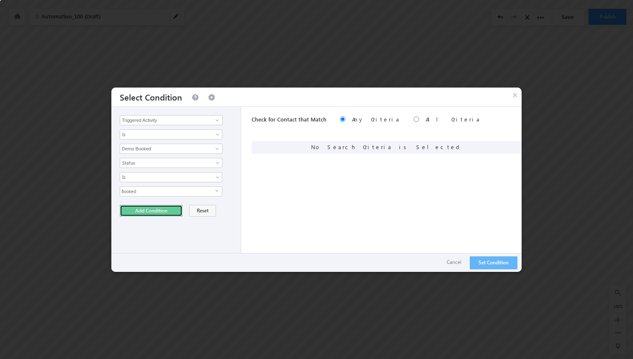
click at [147, 210] on button "Add Condition" at bounding box center [151, 211] width 63 height 12
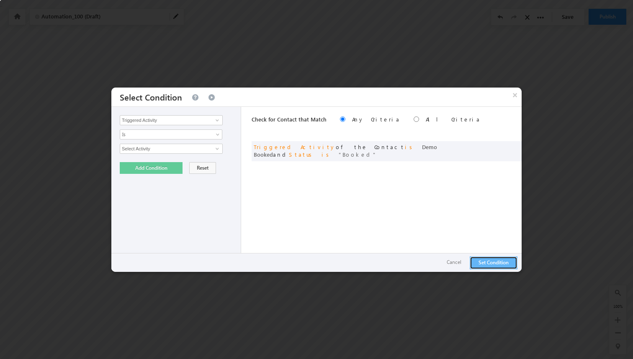
click at [484, 262] on button "Set Condition" at bounding box center [494, 262] width 48 height 13
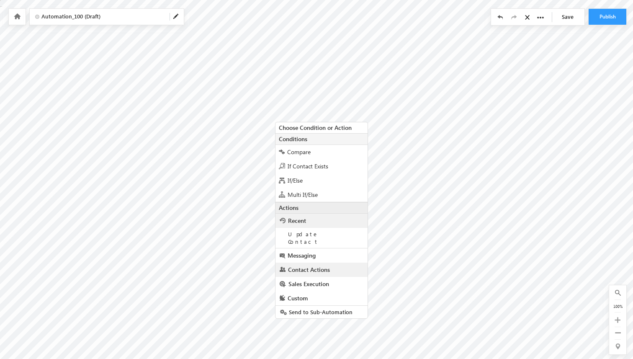
click at [315, 266] on span "Contact Actions" at bounding box center [309, 270] width 42 height 8
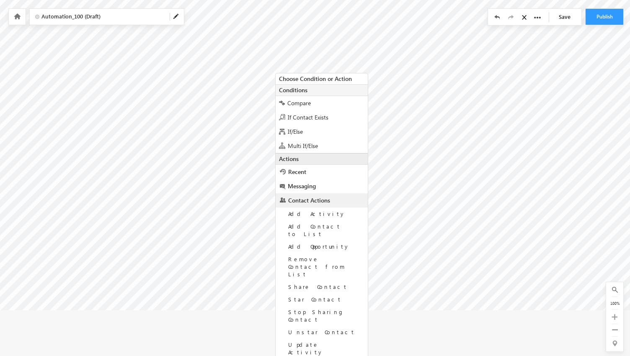
scroll to position [72, 0]
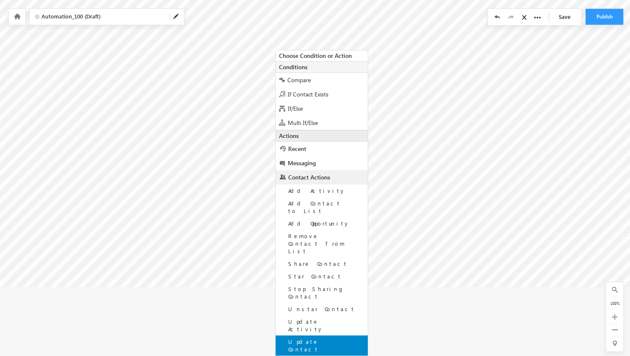
click at [312, 338] on span "Update Contact" at bounding box center [303, 345] width 31 height 15
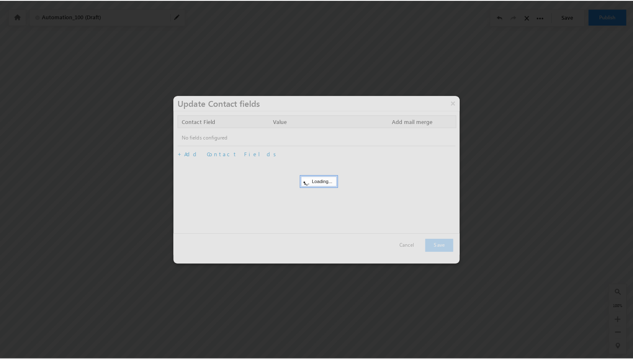
scroll to position [0, 0]
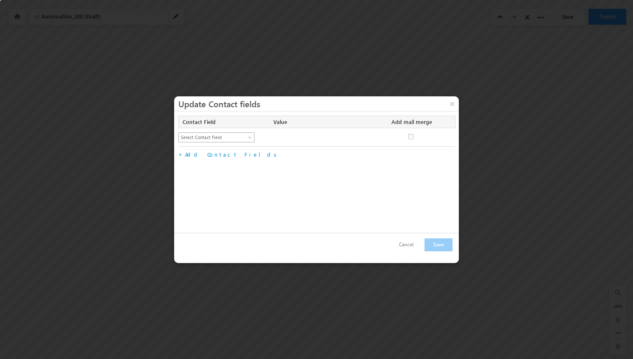
click at [242, 140] on span "Select Contact Field" at bounding box center [213, 138] width 68 height 8
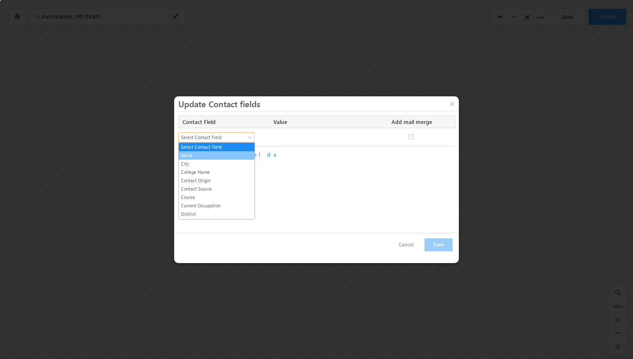
scroll to position [108, 0]
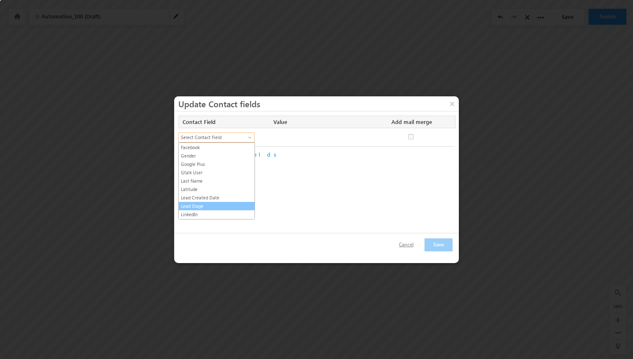
click at [413, 240] on button "Cancel" at bounding box center [406, 245] width 31 height 12
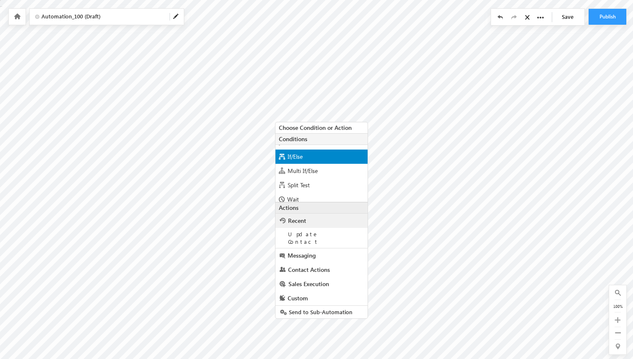
scroll to position [30, 0]
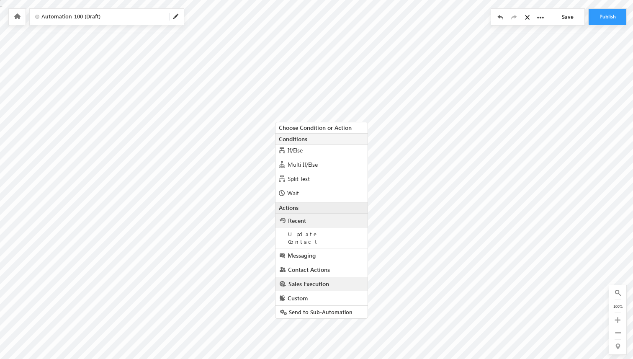
click at [302, 280] on span "Sales Execution" at bounding box center [309, 284] width 41 height 8
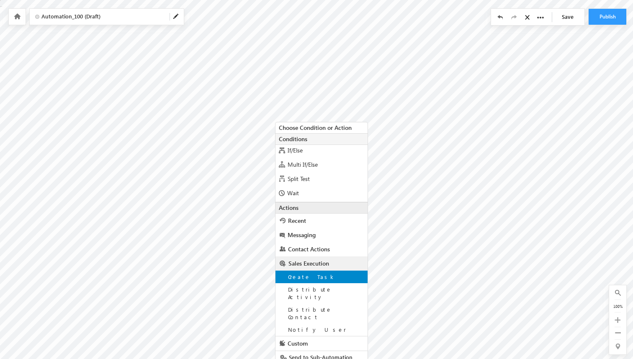
click at [306, 275] on span "Create Task" at bounding box center [312, 276] width 48 height 7
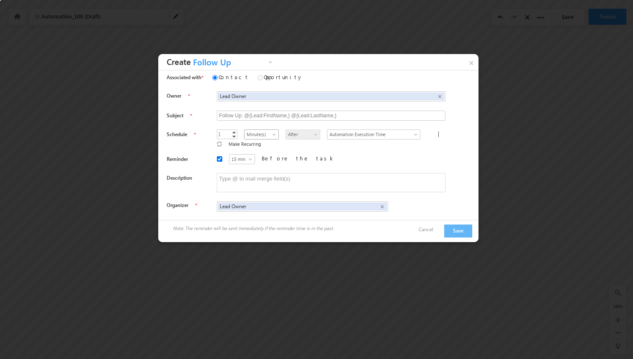
click at [245, 137] on span "Minute(s)" at bounding box center [261, 135] width 33 height 8
click at [247, 152] on link "Hour(s)" at bounding box center [251, 153] width 34 height 8
click at [274, 177] on textarea at bounding box center [331, 182] width 229 height 19
type textarea "Send Calendar Invite"
click at [461, 226] on button "Save" at bounding box center [458, 230] width 28 height 13
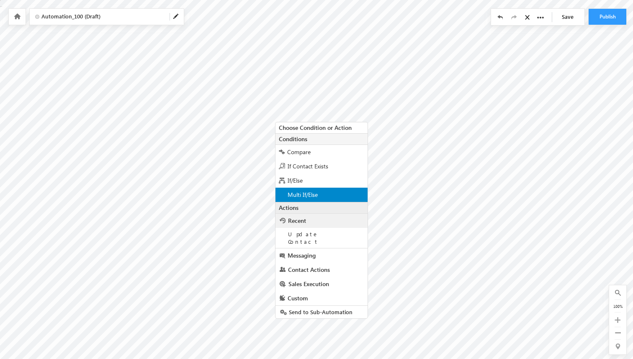
scroll to position [5, 0]
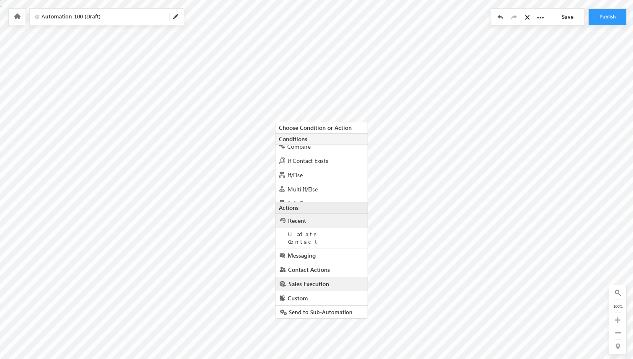
click at [313, 280] on span "Sales Execution" at bounding box center [309, 284] width 41 height 8
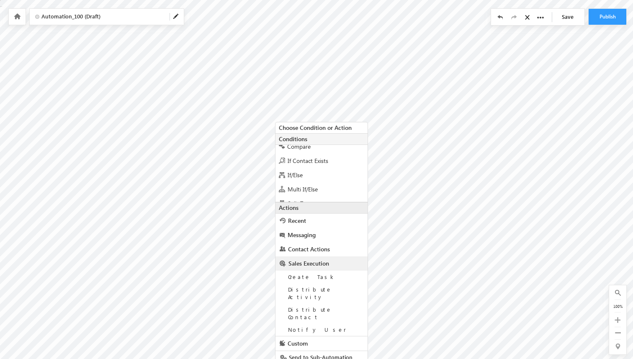
click at [313, 274] on span "Create Task" at bounding box center [312, 276] width 48 height 7
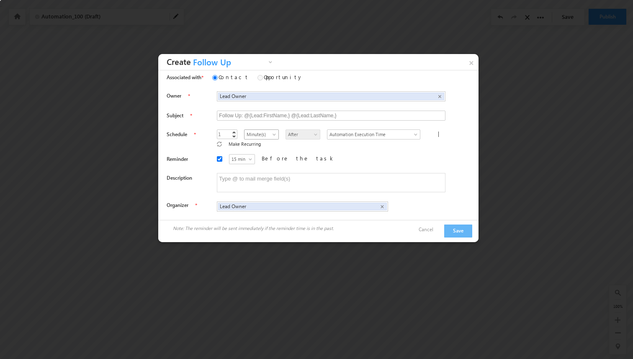
drag, startPoint x: 313, startPoint y: 274, endPoint x: 240, endPoint y: 132, distance: 159.8
click at [245, 132] on span "Minute(s)" at bounding box center [261, 135] width 33 height 8
click at [245, 151] on link "Hour(s)" at bounding box center [251, 153] width 34 height 8
click at [254, 176] on textarea at bounding box center [331, 182] width 229 height 19
type textarea "Send pre demo material"
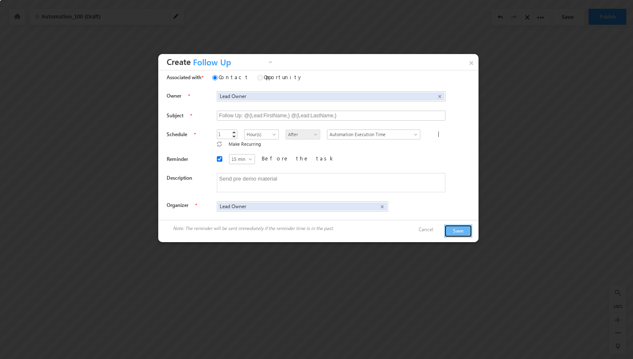
click at [462, 224] on button "Save" at bounding box center [458, 230] width 28 height 13
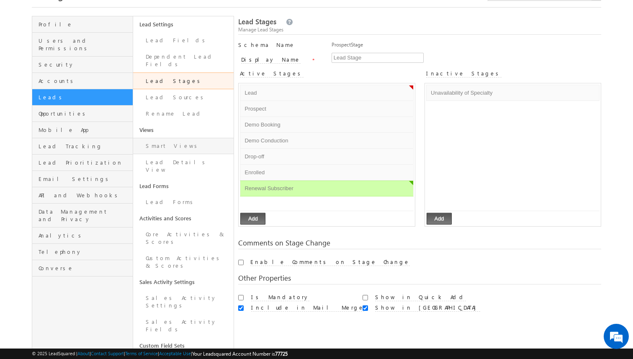
scroll to position [49, 0]
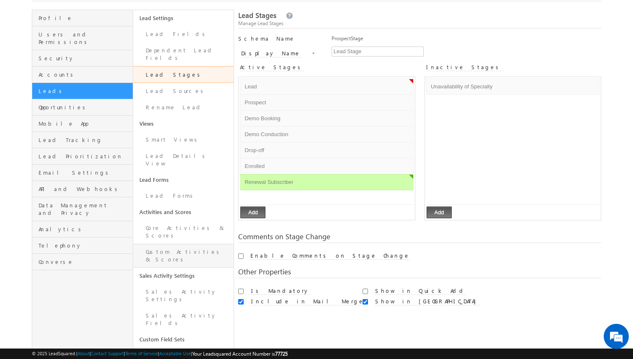
click at [174, 244] on link "Custom Activities & Scores" at bounding box center [183, 256] width 101 height 24
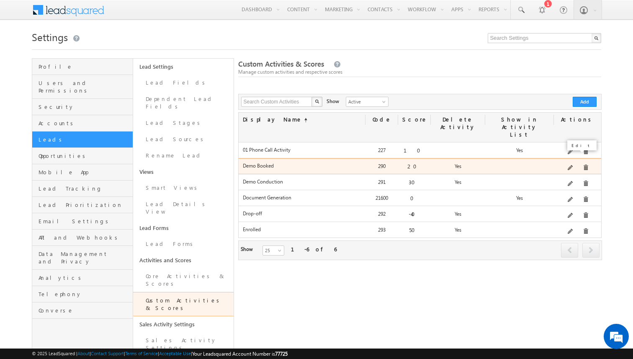
click at [573, 165] on span at bounding box center [571, 168] width 6 height 6
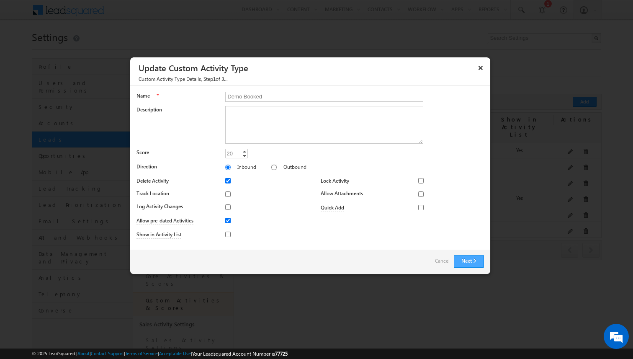
click at [462, 259] on button "Next" at bounding box center [469, 261] width 30 height 13
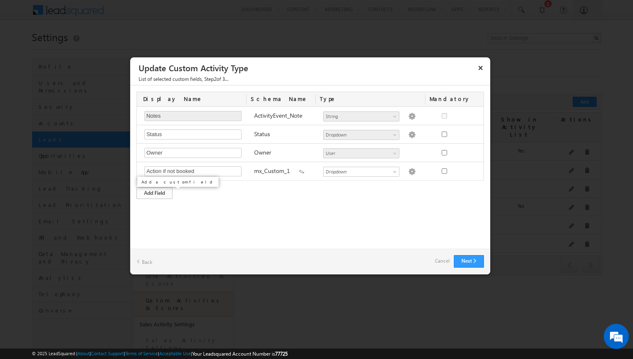
click at [160, 192] on div "Add Field" at bounding box center [155, 193] width 36 height 12
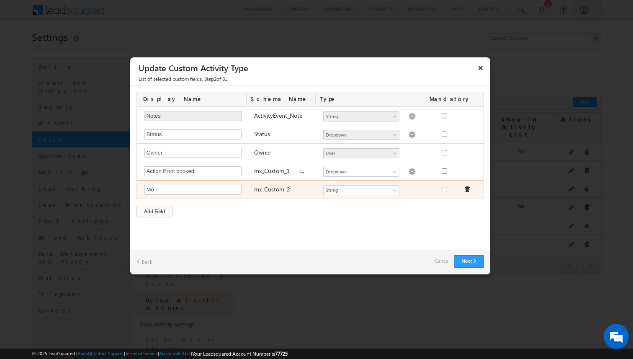
type input "M"
type input "Demo Mode"
click at [343, 193] on span "String" at bounding box center [358, 190] width 68 height 8
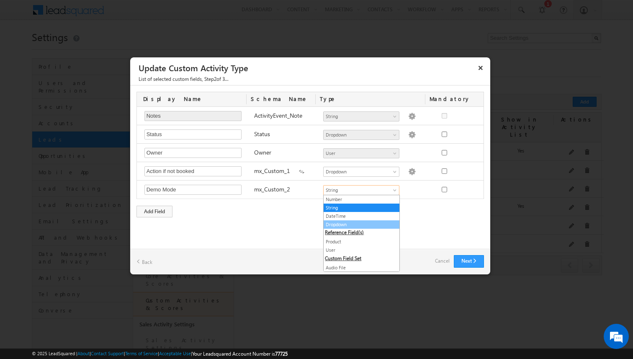
click at [338, 223] on link "Dropdown" at bounding box center [362, 225] width 76 height 8
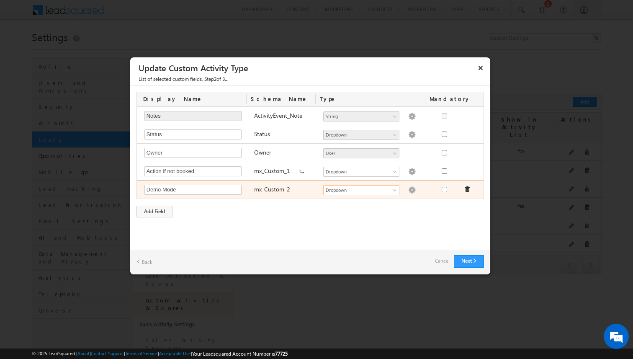
click at [408, 188] on img at bounding box center [412, 190] width 8 height 8
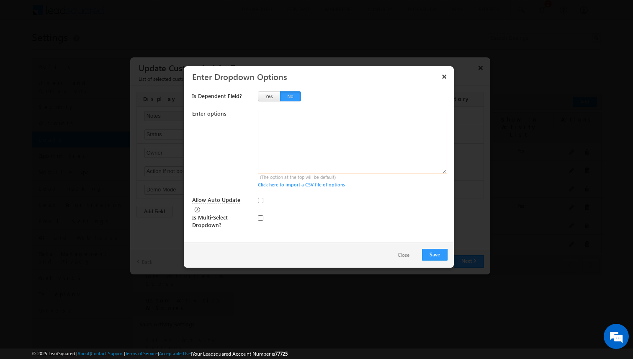
drag, startPoint x: 311, startPoint y: 127, endPoint x: 266, endPoint y: 125, distance: 44.9
click at [266, 125] on textarea at bounding box center [353, 142] width 190 height 64
click at [440, 253] on button "Save" at bounding box center [435, 255] width 26 height 12
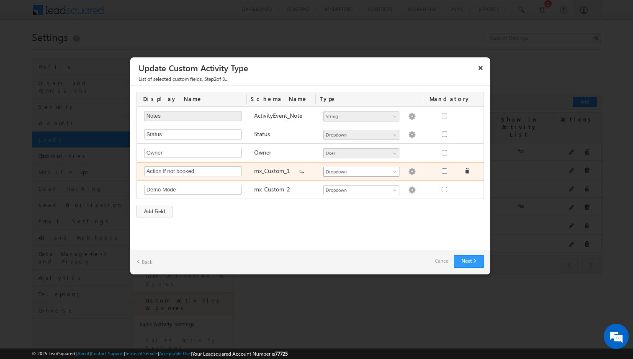
click at [394, 182] on div "Demo Mode Required Field mx_Custom_2 Number String DateTime Dropdown Product Us…" at bounding box center [311, 190] width 349 height 18
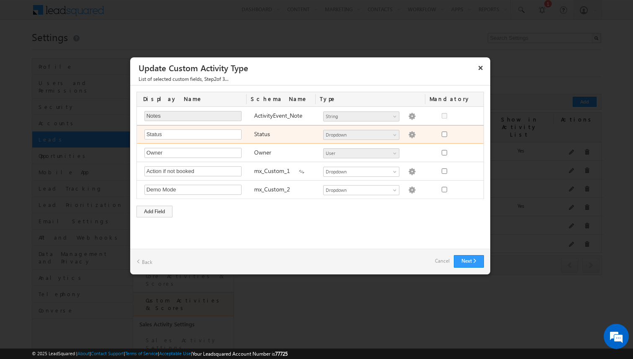
click at [408, 138] on img at bounding box center [412, 135] width 8 height 8
type textarea "Booked Not Booked"
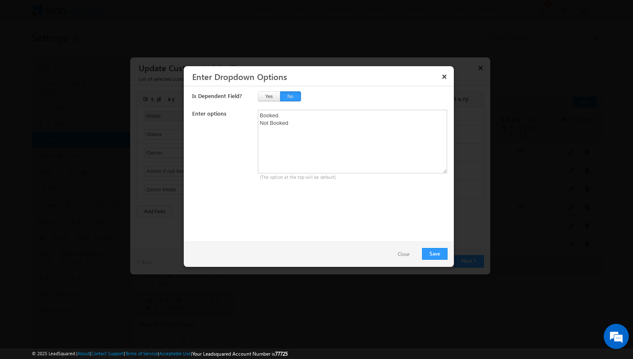
click at [408, 255] on button "Close" at bounding box center [404, 254] width 28 height 12
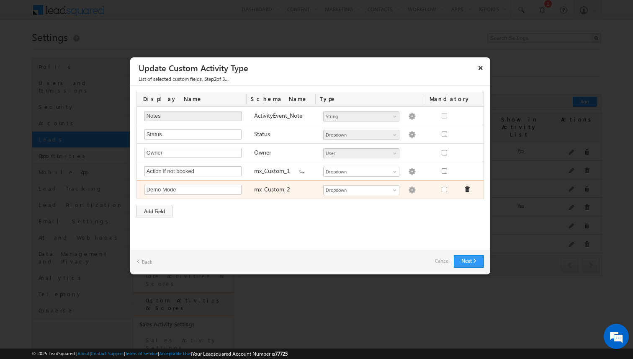
click at [410, 188] on img at bounding box center [412, 190] width 8 height 8
type textarea "Online Offline"
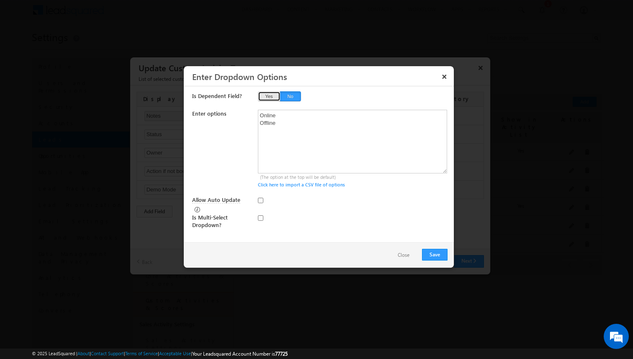
click at [270, 95] on button "Yes" at bounding box center [269, 96] width 23 height 10
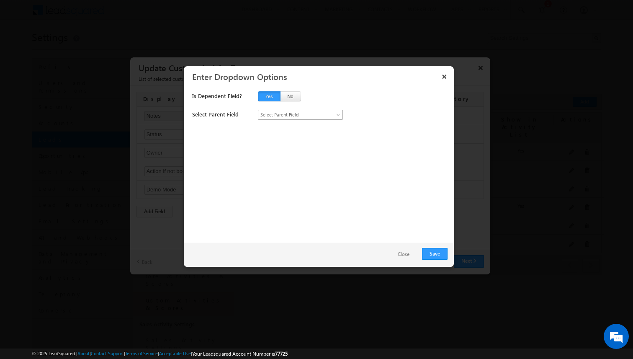
click at [278, 119] on link "Select Parent Field" at bounding box center [300, 115] width 85 height 10
click at [277, 133] on link "Action if not booked" at bounding box center [300, 133] width 85 height 8
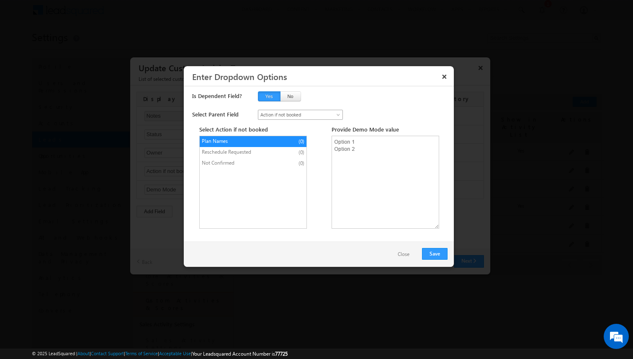
click at [300, 116] on span "Action if not booked" at bounding box center [296, 115] width 76 height 8
click at [287, 125] on link "Select Parent Field" at bounding box center [300, 125] width 85 height 8
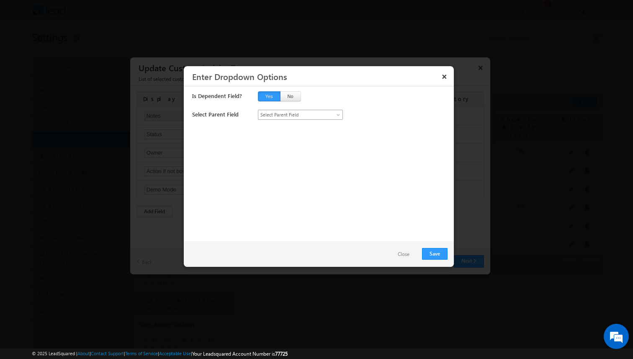
click at [295, 113] on span "Select Parent Field" at bounding box center [296, 115] width 76 height 8
click at [288, 147] on div "Select Parent Field Select Parent Field Action if not booked Select Parent Fiel…" at bounding box center [319, 173] width 255 height 126
click at [404, 255] on button "Close" at bounding box center [404, 254] width 28 height 12
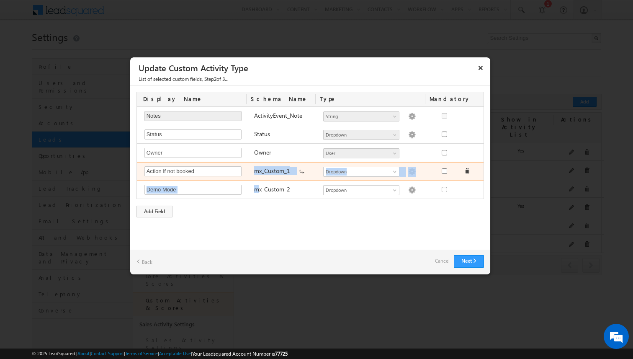
drag, startPoint x: 260, startPoint y: 191, endPoint x: 255, endPoint y: 169, distance: 22.4
click at [255, 169] on div "Notes Required Field ActivityEvent_Note Number String DateTime Dropdown Product…" at bounding box center [310, 153] width 347 height 92
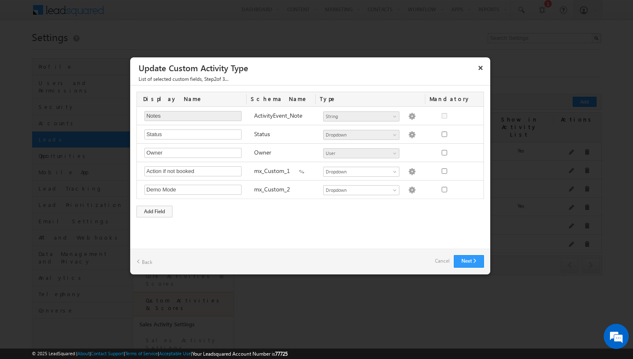
click at [282, 222] on div "Display Name Schema Name Type Mandatory Notes Required Field ActivityEvent_Note…" at bounding box center [310, 154] width 360 height 138
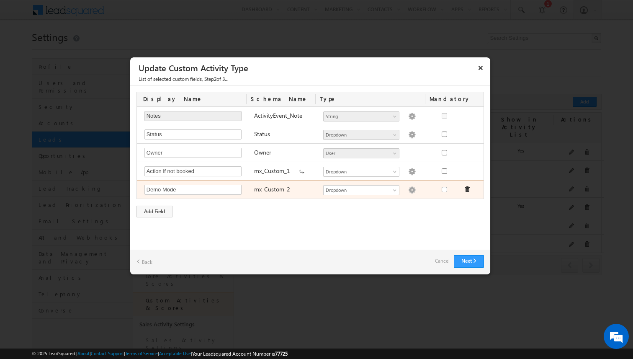
click at [410, 190] on img at bounding box center [412, 190] width 8 height 8
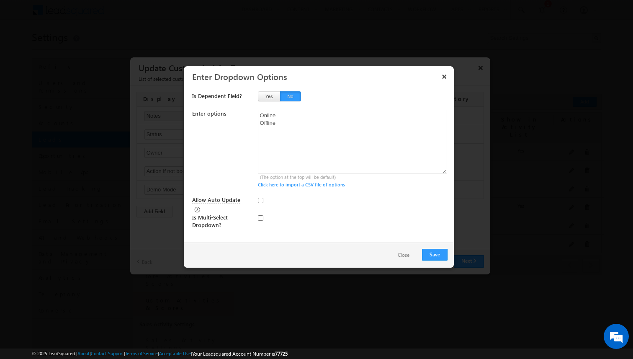
click at [408, 253] on button "Close" at bounding box center [404, 255] width 28 height 12
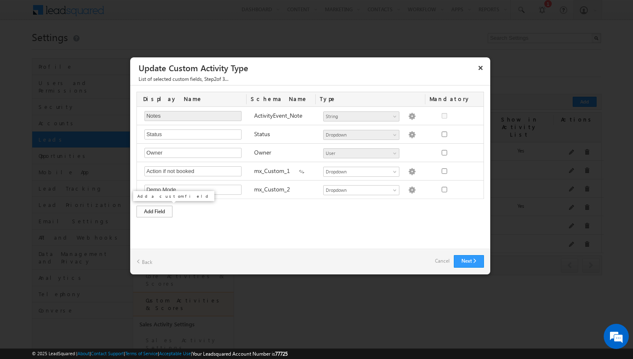
click at [148, 209] on div "Add Field" at bounding box center [155, 212] width 36 height 12
type input "Booking date"
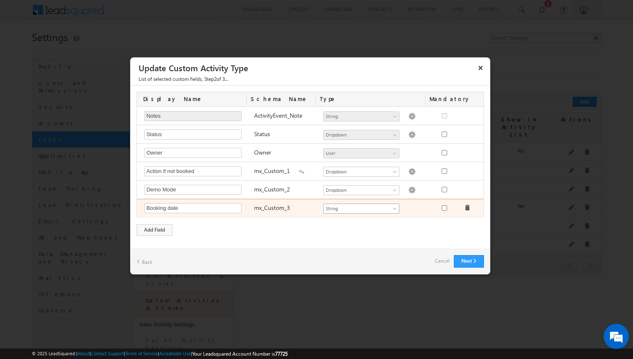
click at [343, 206] on span "String" at bounding box center [358, 209] width 68 height 8
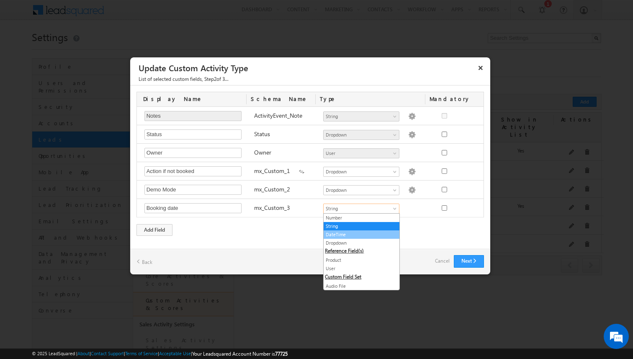
click at [340, 235] on link "DateTime" at bounding box center [362, 235] width 76 height 8
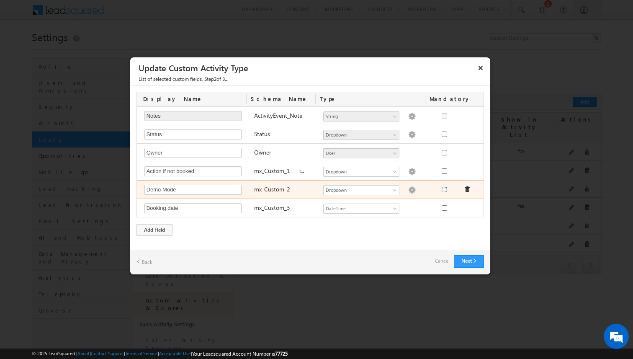
click at [444, 188] on input "checkbox" at bounding box center [444, 189] width 5 height 5
checkbox input "true"
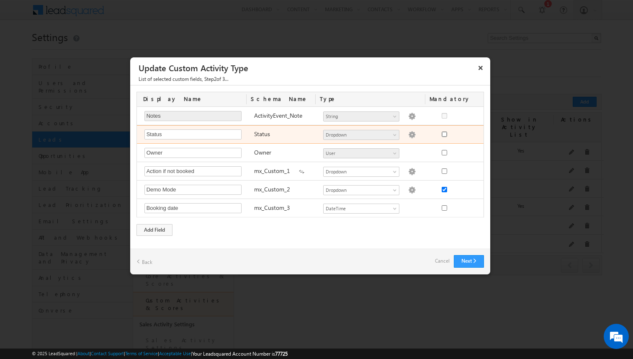
click at [446, 133] on input "checkbox" at bounding box center [444, 134] width 5 height 5
checkbox input "true"
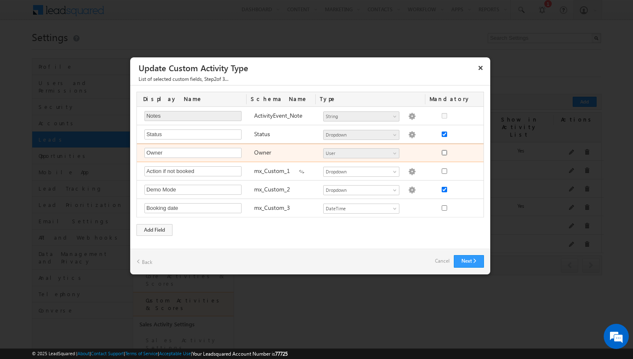
click at [445, 151] on input "checkbox" at bounding box center [444, 152] width 5 height 5
click at [444, 150] on input "checkbox" at bounding box center [444, 152] width 5 height 5
checkbox input "false"
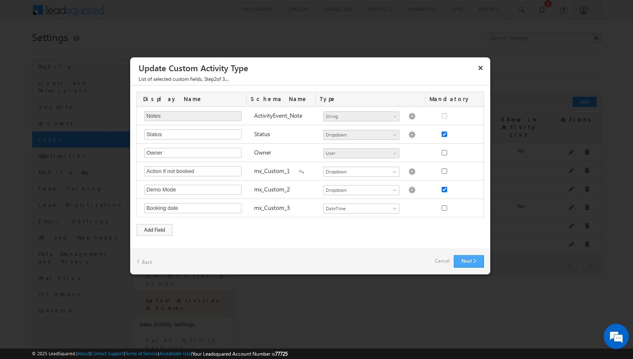
click at [459, 258] on button "Next" at bounding box center [469, 261] width 30 height 13
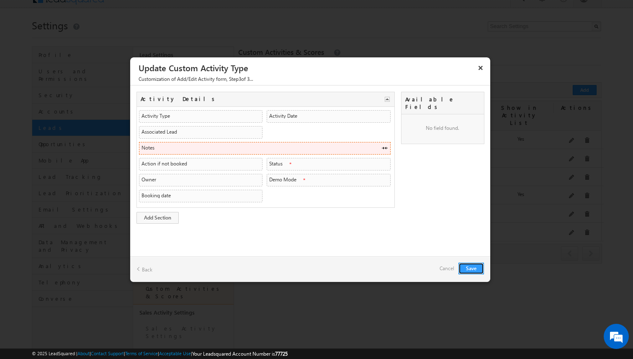
scroll to position [16, 0]
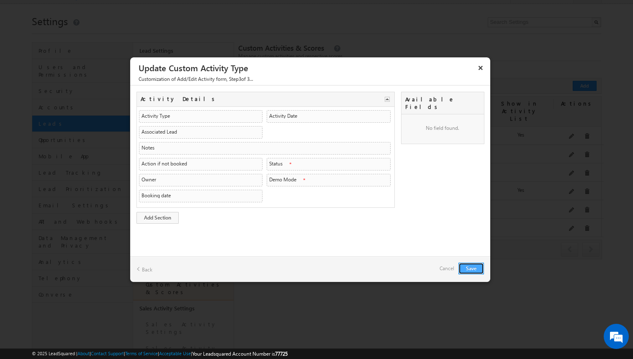
click at [465, 267] on button "Save" at bounding box center [472, 269] width 26 height 12
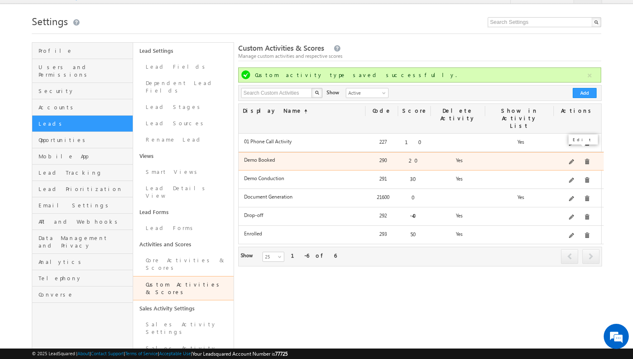
click at [573, 159] on span at bounding box center [572, 162] width 6 height 6
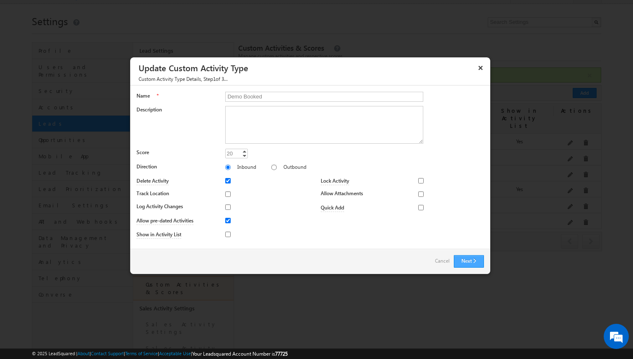
click at [460, 261] on button "Next" at bounding box center [469, 261] width 30 height 13
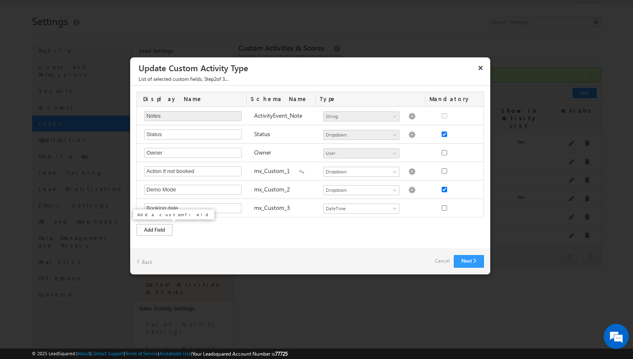
click at [147, 229] on div "Add Field" at bounding box center [155, 230] width 36 height 12
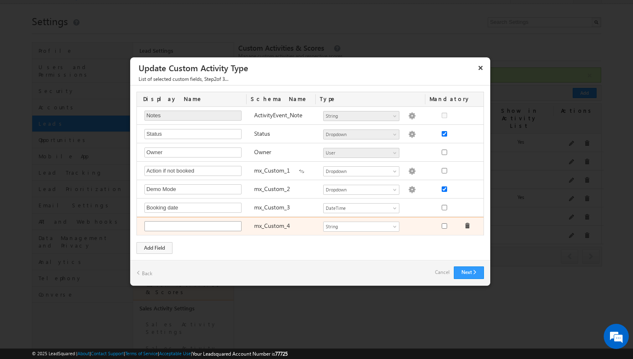
click at [201, 227] on input "text" at bounding box center [192, 226] width 97 height 10
type input "Walk-in location"
click at [338, 230] on link "String" at bounding box center [361, 227] width 76 height 10
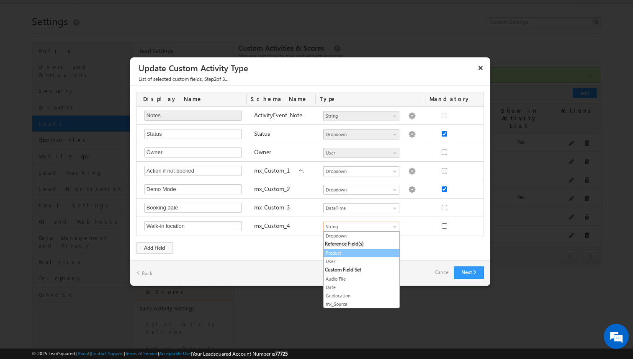
scroll to position [34, 0]
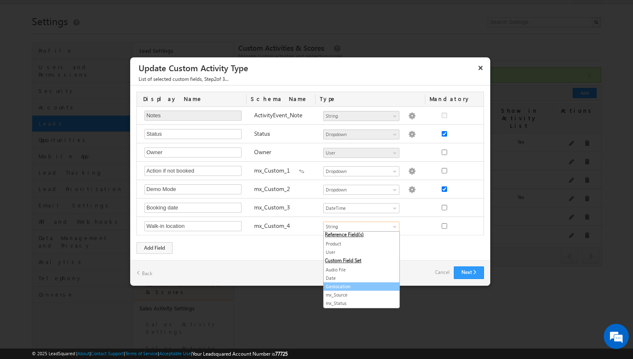
click at [331, 286] on link "Geolocation" at bounding box center [362, 287] width 76 height 8
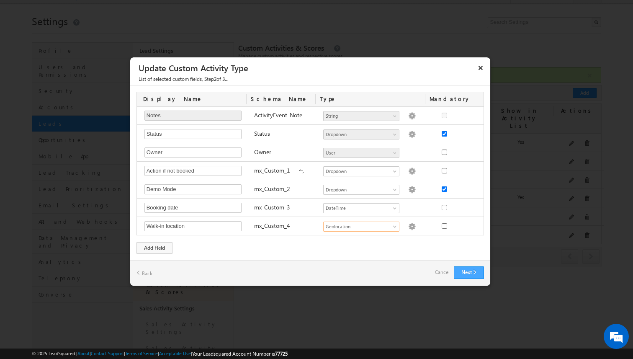
click at [464, 271] on button "Next" at bounding box center [469, 272] width 30 height 13
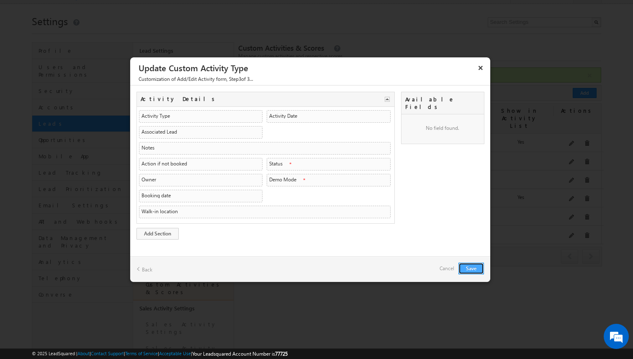
click at [469, 265] on button "Save" at bounding box center [472, 269] width 26 height 12
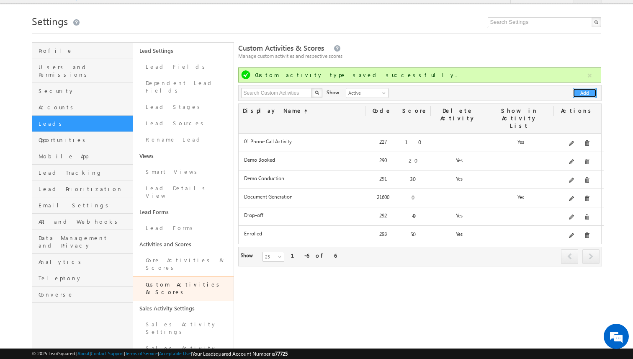
click at [579, 96] on button "Add" at bounding box center [585, 93] width 24 height 10
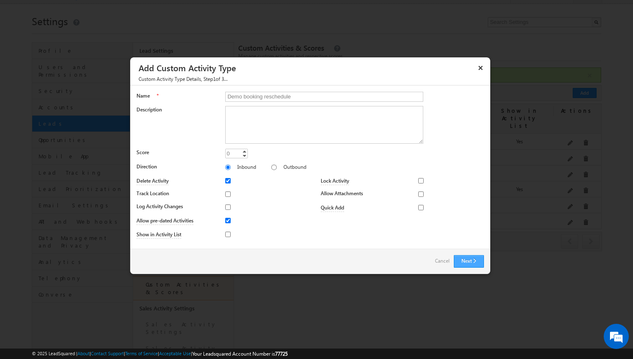
type input "Demo booking reschedule"
click at [465, 261] on button "Next" at bounding box center [469, 261] width 30 height 13
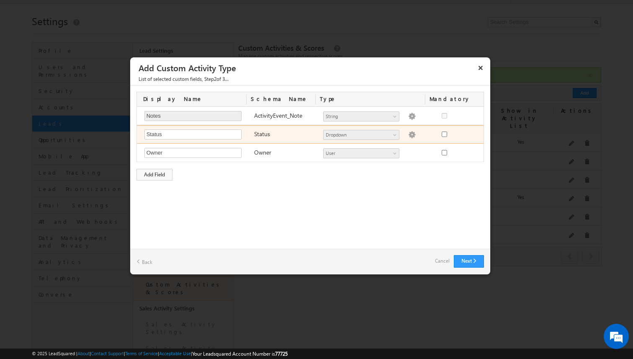
click at [408, 134] on img at bounding box center [412, 135] width 8 height 8
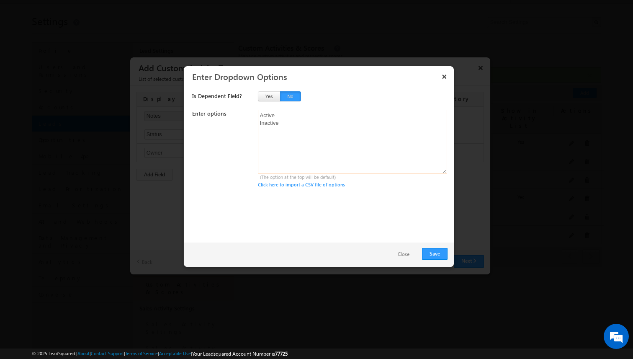
drag, startPoint x: 326, startPoint y: 126, endPoint x: 246, endPoint y: 116, distance: 81.0
click at [246, 116] on div "Enter options Active Inactive (The option at the top will be default) Click her…" at bounding box center [319, 149] width 255 height 79
paste textarea "Not Confirmed"
type textarea "Reschedule requested Not Confirmed"
click at [435, 252] on button "Save" at bounding box center [435, 254] width 26 height 12
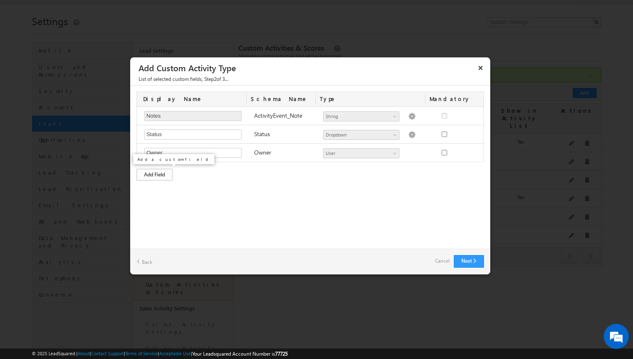
click at [165, 177] on div "Add Field" at bounding box center [155, 175] width 36 height 12
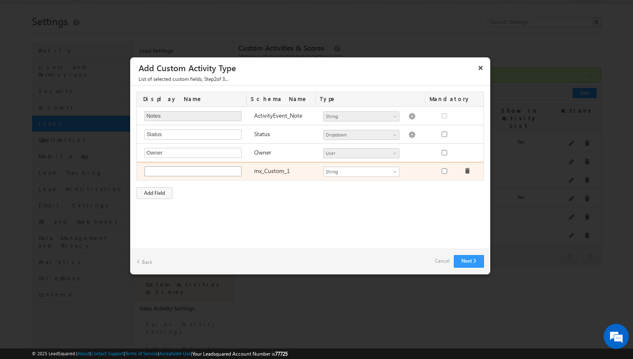
click at [193, 170] on input "text" at bounding box center [192, 171] width 97 height 10
type input "Reschedule date"
click at [363, 172] on span "String" at bounding box center [358, 172] width 68 height 8
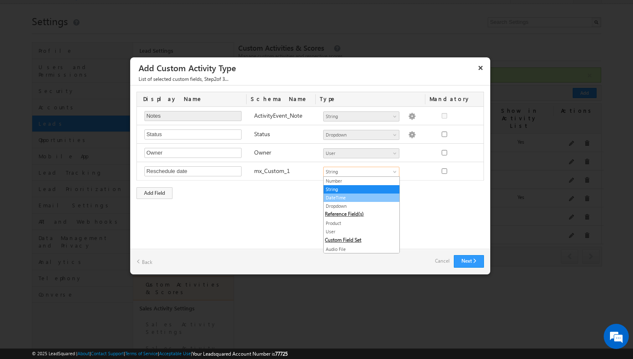
click at [351, 197] on link "DateTime" at bounding box center [362, 198] width 76 height 8
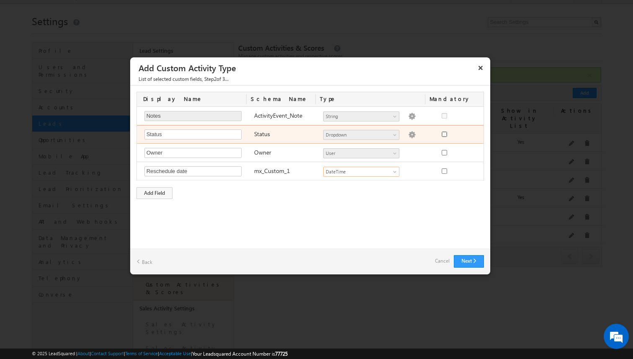
click at [444, 136] on input "checkbox" at bounding box center [444, 134] width 5 height 5
checkbox input "true"
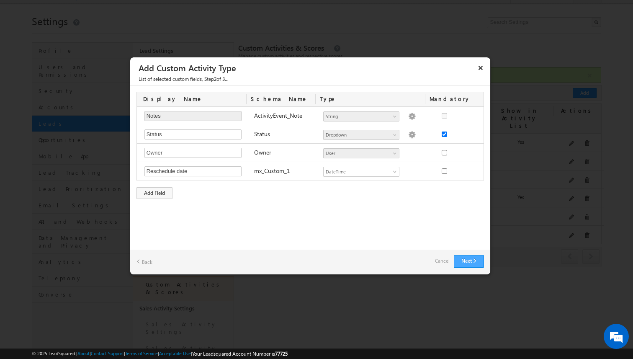
click at [471, 259] on button "Next" at bounding box center [469, 261] width 30 height 13
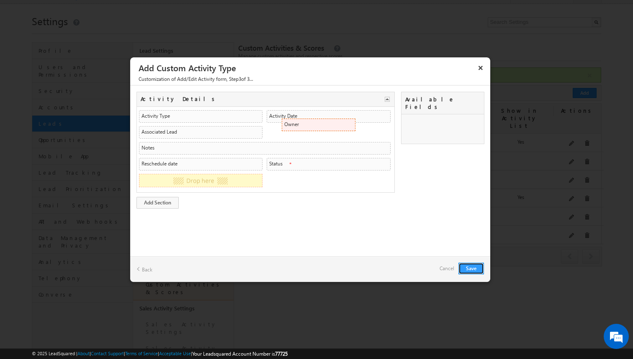
drag, startPoint x: 431, startPoint y: 121, endPoint x: 348, endPoint y: 127, distance: 82.8
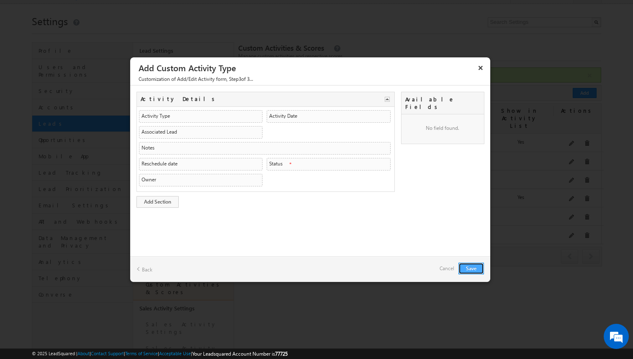
click at [473, 268] on button "Save" at bounding box center [472, 269] width 26 height 12
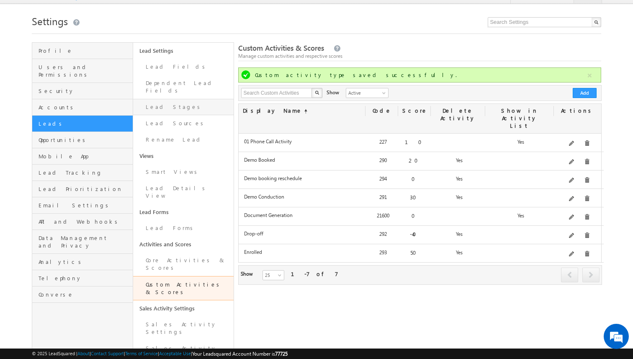
click at [153, 99] on link "Lead Stages" at bounding box center [183, 107] width 101 height 16
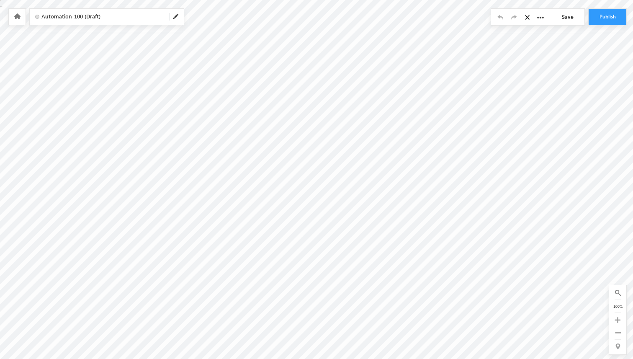
click at [174, 15] on span at bounding box center [176, 16] width 7 height 7
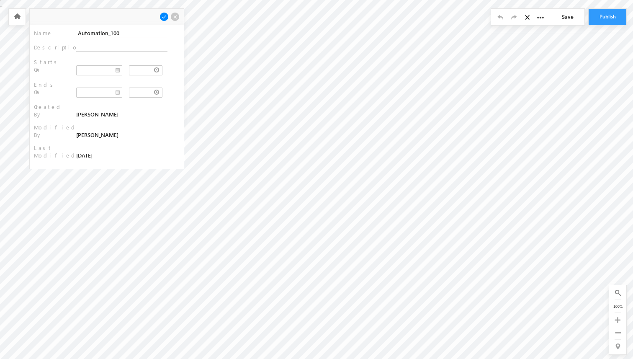
click at [103, 31] on input "Automation_100" at bounding box center [121, 33] width 91 height 10
click at [175, 18] on span at bounding box center [174, 16] width 9 height 9
type input "Automation_100"
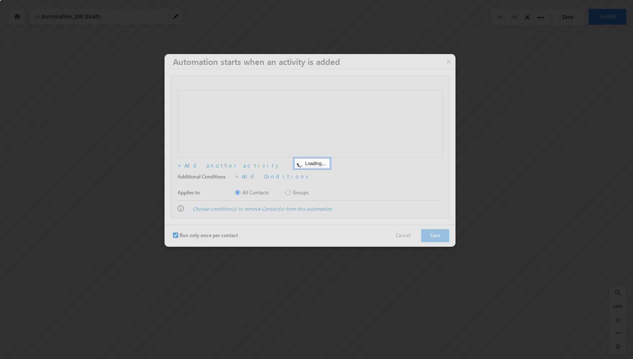
checkbox input "true"
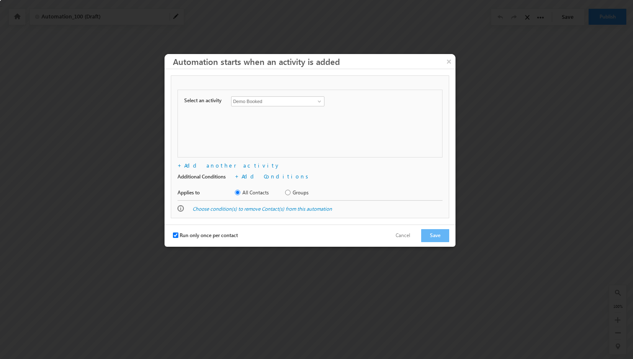
click at [471, 76] on div at bounding box center [316, 179] width 633 height 359
click at [452, 66] on button "×" at bounding box center [448, 61] width 13 height 15
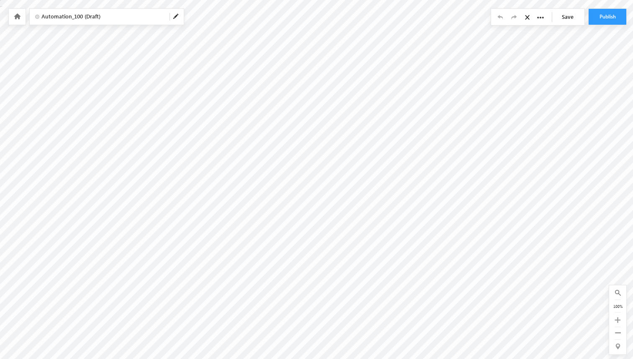
click at [176, 19] on span at bounding box center [176, 16] width 7 height 7
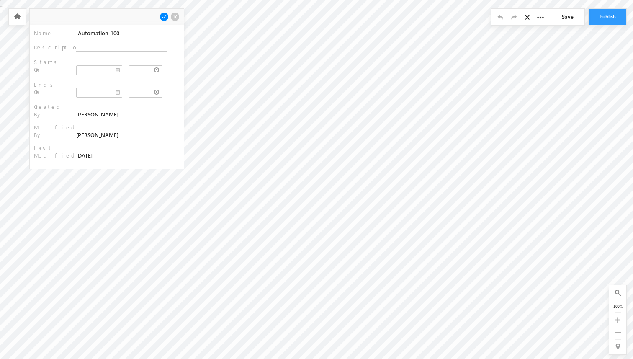
drag, startPoint x: 117, startPoint y: 34, endPoint x: 62, endPoint y: 33, distance: 55.3
click at [62, 33] on div "Name : Automation_100" at bounding box center [107, 33] width 146 height 9
type input "Demo booked stage"
click at [163, 16] on span at bounding box center [164, 16] width 9 height 9
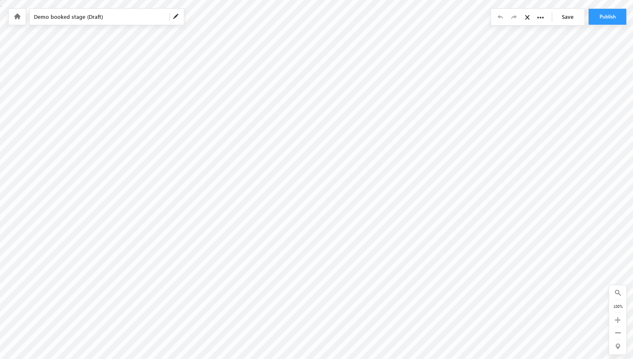
click at [576, 20] on link "Save" at bounding box center [569, 17] width 29 height 16
click at [618, 20] on button "Publish" at bounding box center [608, 17] width 38 height 16
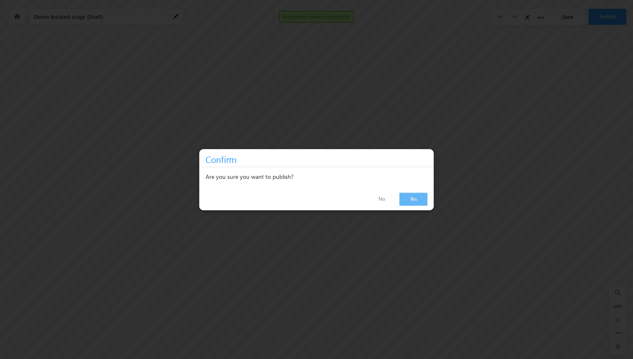
click at [409, 200] on link "Yes" at bounding box center [414, 199] width 28 height 13
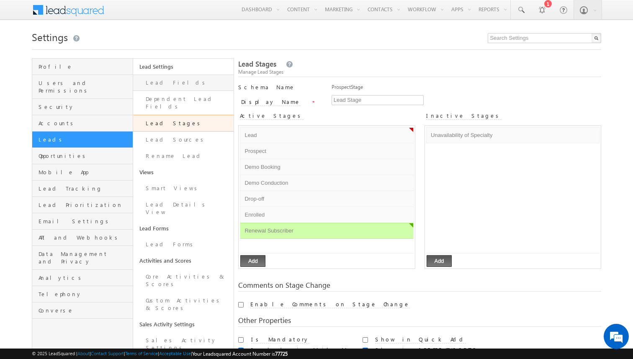
click at [163, 87] on link "Lead Fields" at bounding box center [183, 83] width 101 height 16
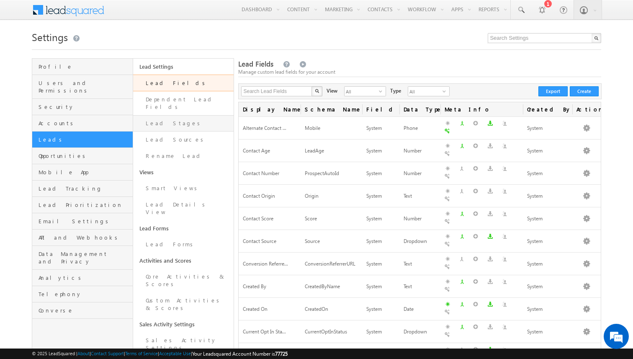
click at [156, 121] on link "Lead Stages" at bounding box center [183, 123] width 101 height 16
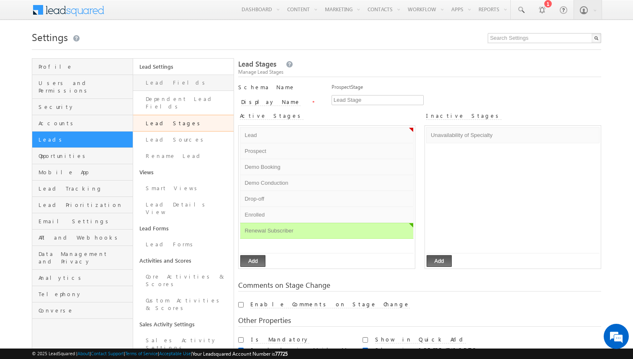
click at [164, 87] on link "Lead Fields" at bounding box center [183, 83] width 101 height 16
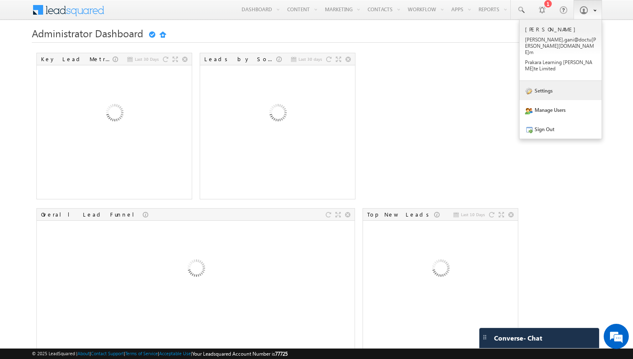
click at [548, 81] on link "Settings" at bounding box center [561, 90] width 82 height 19
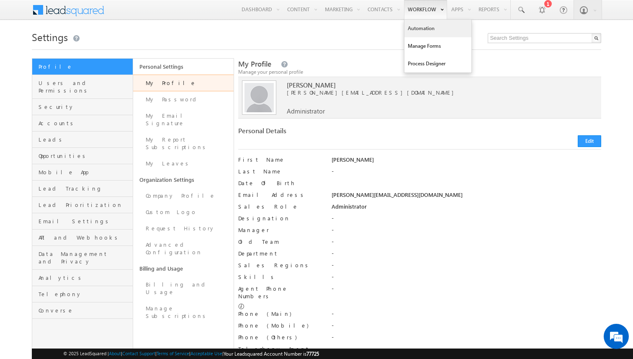
click at [430, 28] on link "Automation" at bounding box center [438, 29] width 67 height 18
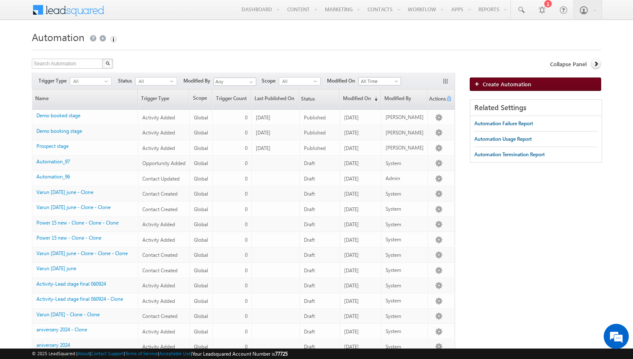
click at [526, 87] on span "Create Automation" at bounding box center [507, 83] width 49 height 7
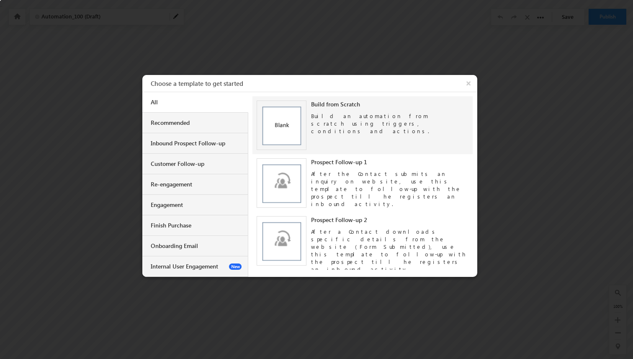
click at [282, 124] on img at bounding box center [282, 126] width 50 height 50
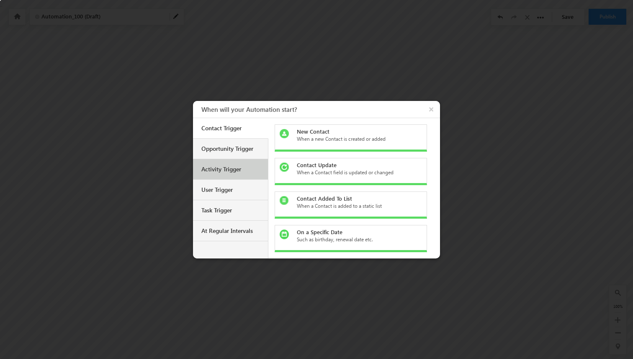
click at [237, 167] on div "Activity Trigger" at bounding box center [231, 169] width 60 height 8
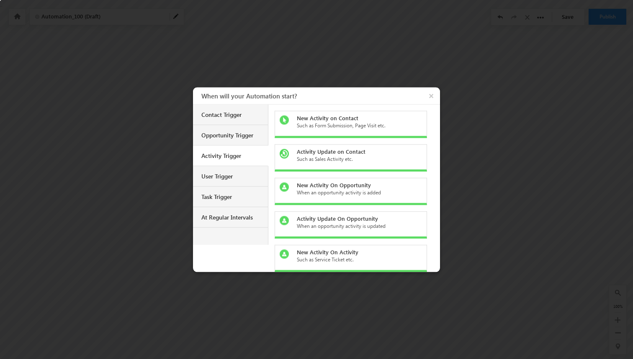
click at [343, 129] on div "New Activity on Contact Such as Form Submission, Page Visit etc." at bounding box center [351, 124] width 152 height 27
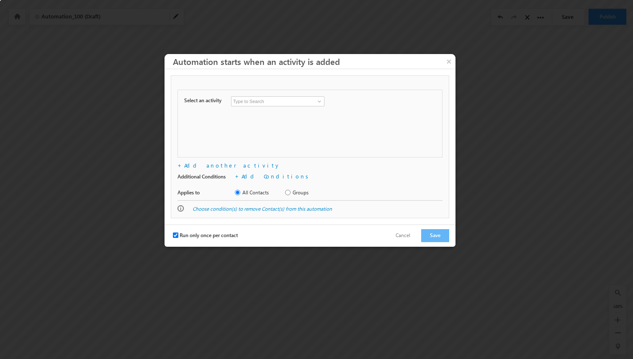
click at [273, 96] on input at bounding box center [277, 101] width 93 height 10
click at [288, 103] on input at bounding box center [277, 101] width 93 height 10
click at [320, 104] on span at bounding box center [319, 101] width 7 height 7
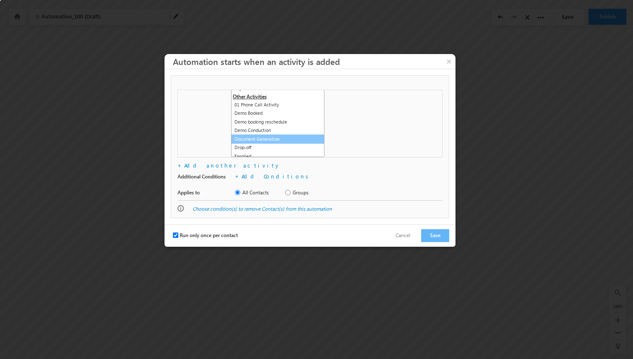
scroll to position [334, 0]
click at [276, 121] on link "Demo booking reschedule" at bounding box center [277, 123] width 93 height 10
type input "Demo booking reschedule"
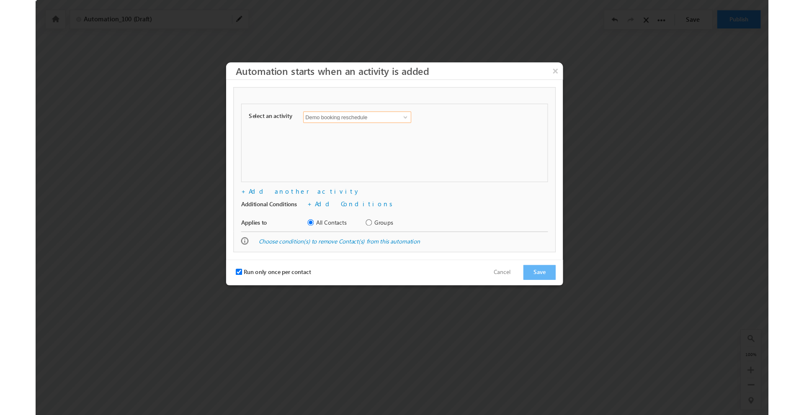
scroll to position [0, 0]
